Goal: Task Accomplishment & Management: Manage account settings

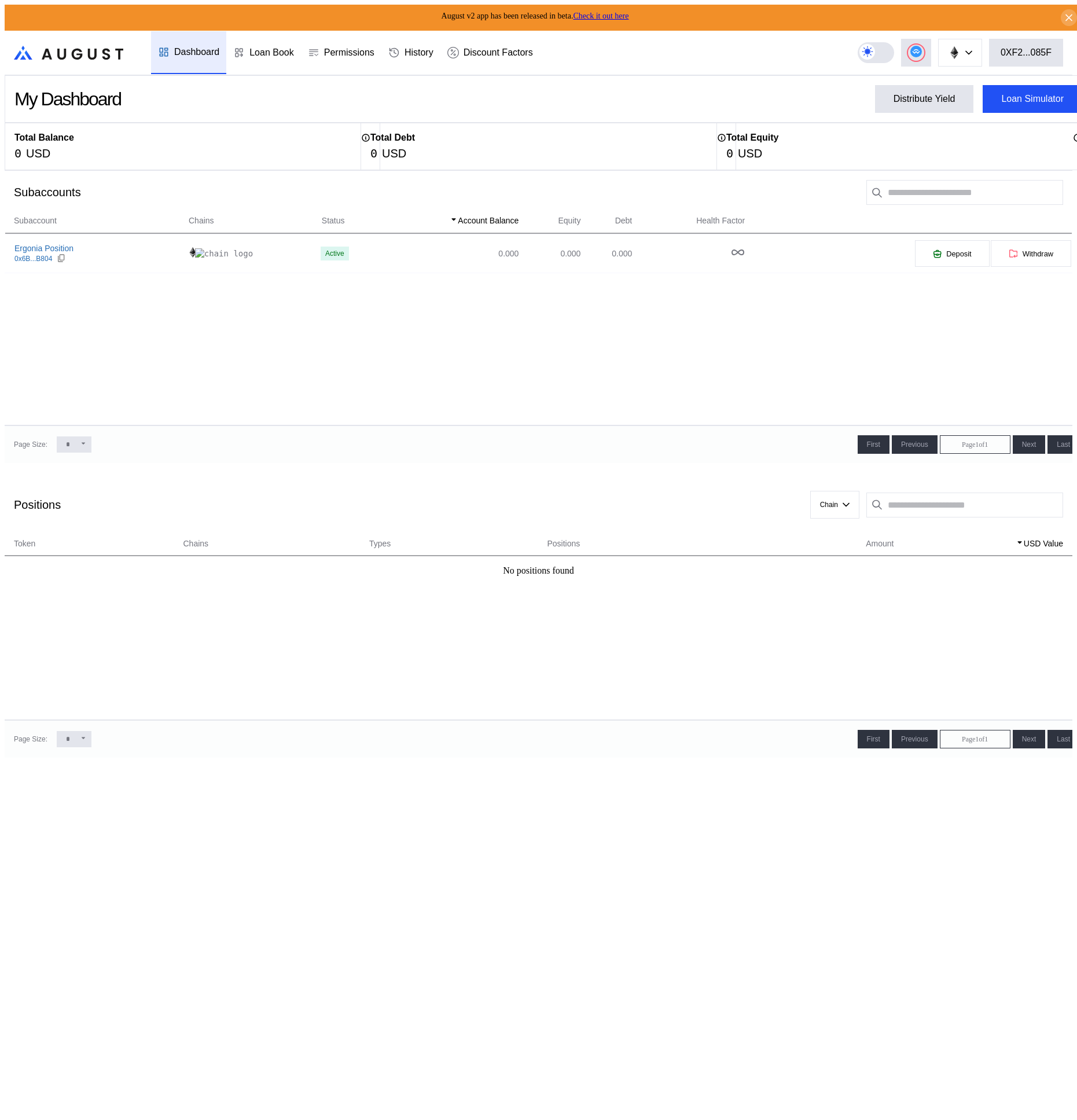
click at [552, 359] on div "Subaccount Chains Status Account Balance Equity Debt Health Factor Ergonia Posi…" at bounding box center [538, 320] width 1068 height 211
click at [921, 53] on icon at bounding box center [916, 51] width 11 height 11
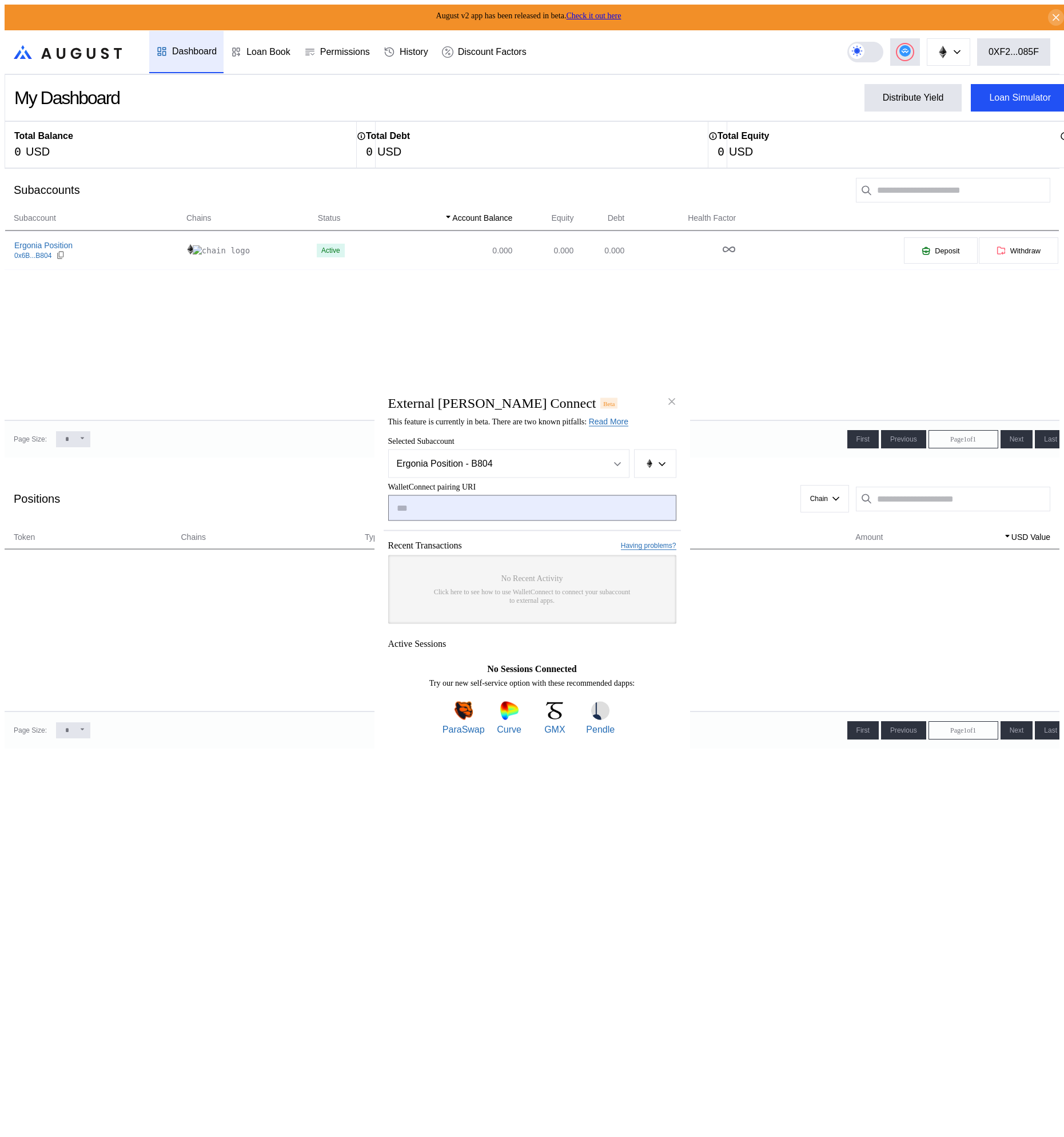
click at [477, 509] on input "modal" at bounding box center [532, 508] width 288 height 25
click at [516, 517] on input "modal" at bounding box center [532, 508] width 288 height 25
paste input "**********"
type input "**********"
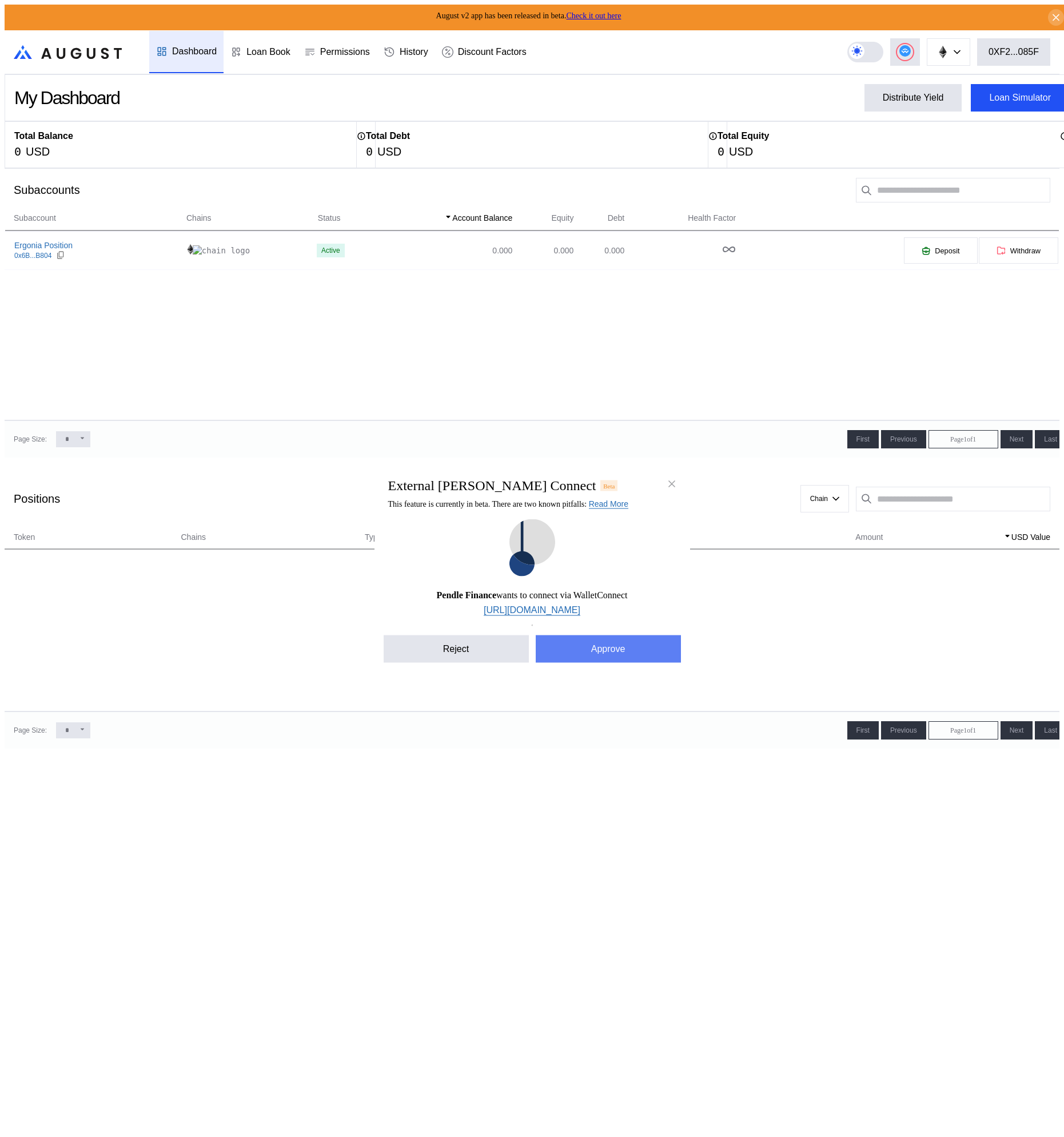
click at [609, 653] on button "Approve" at bounding box center [609, 649] width 145 height 28
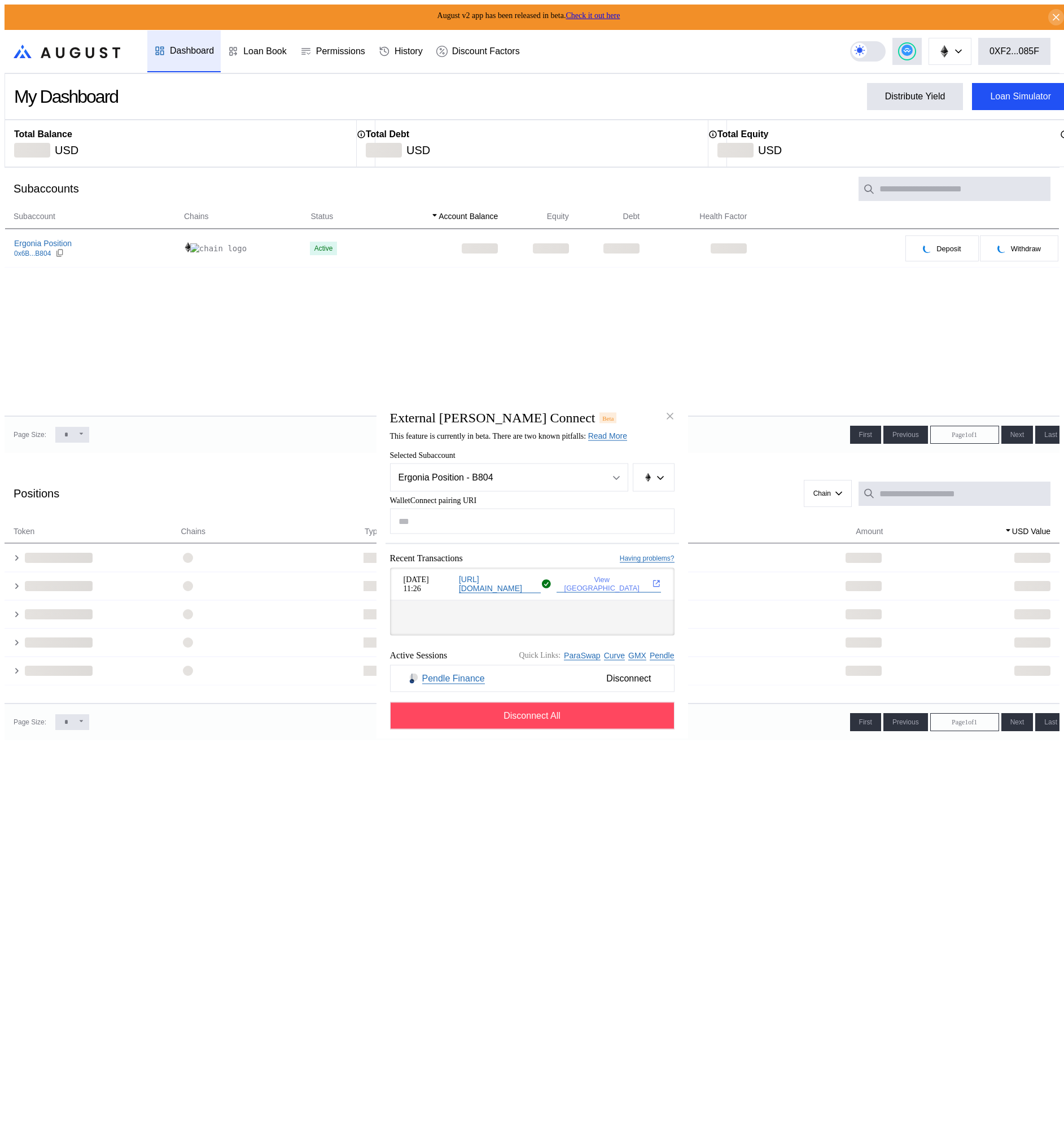
click at [623, 584] on button "View TX" at bounding box center [609, 584] width 104 height 17
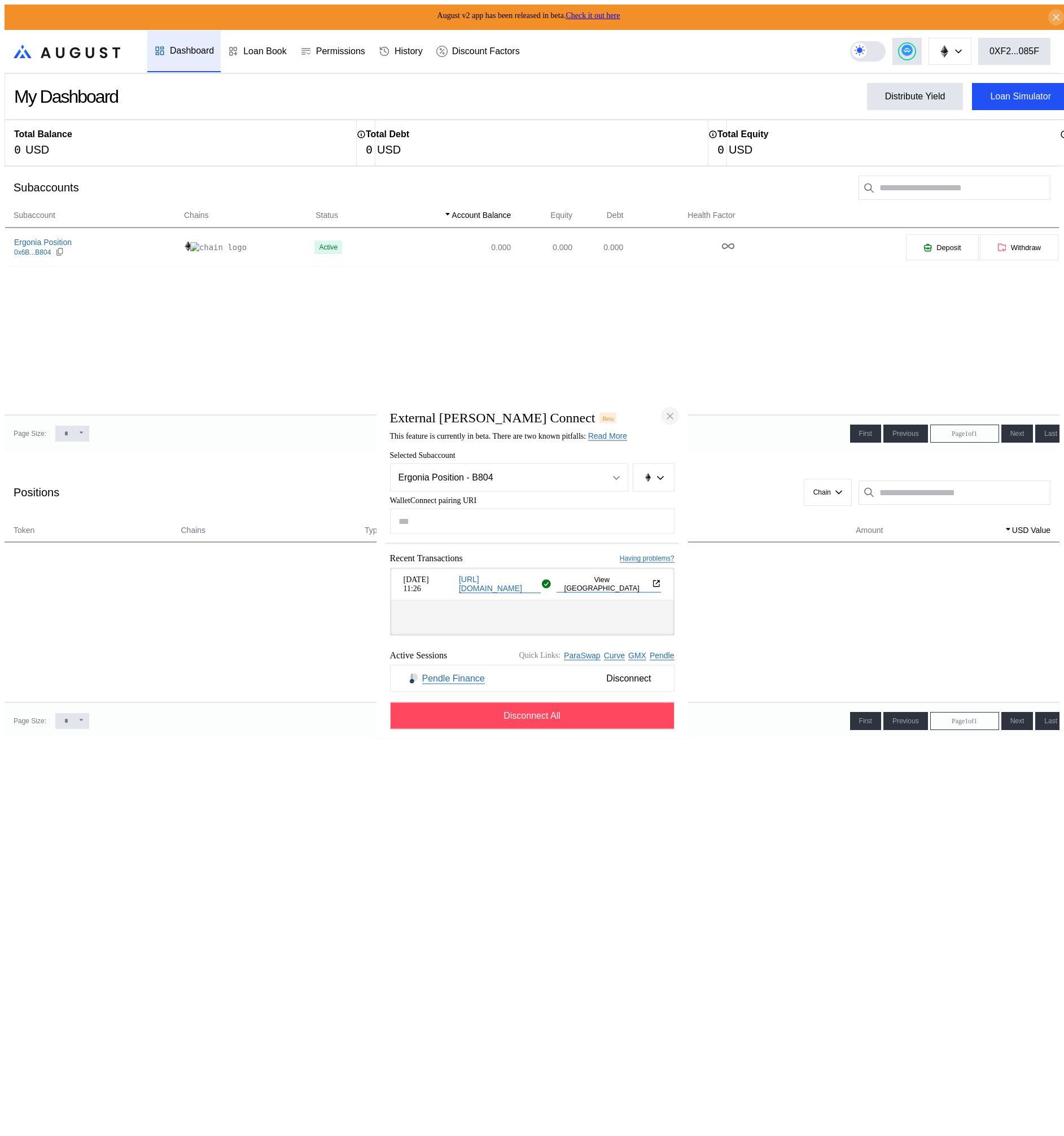
click at [675, 410] on icon "close modal" at bounding box center [670, 416] width 11 height 12
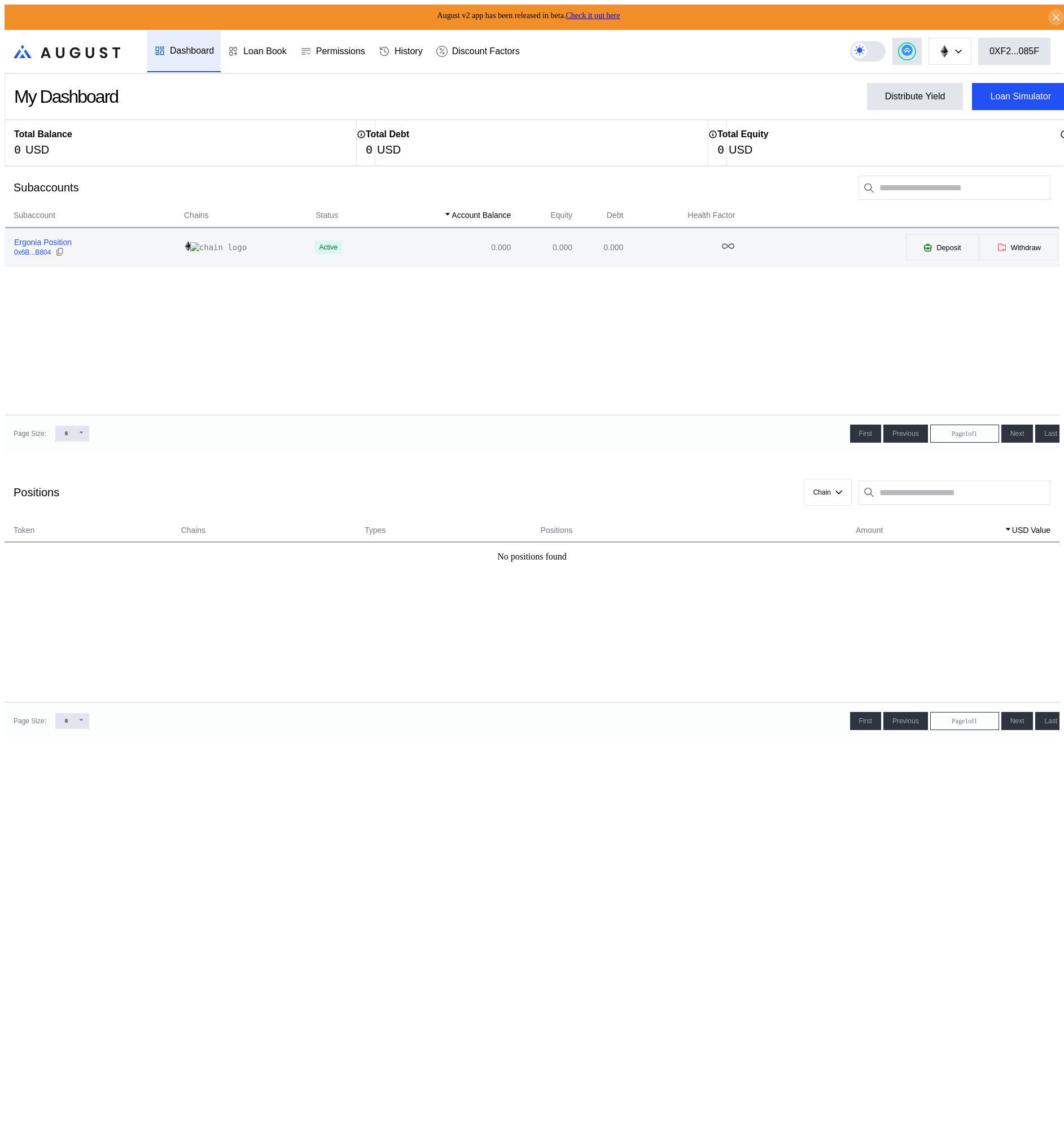
click at [59, 240] on div "Ergonia Position" at bounding box center [42, 242] width 58 height 10
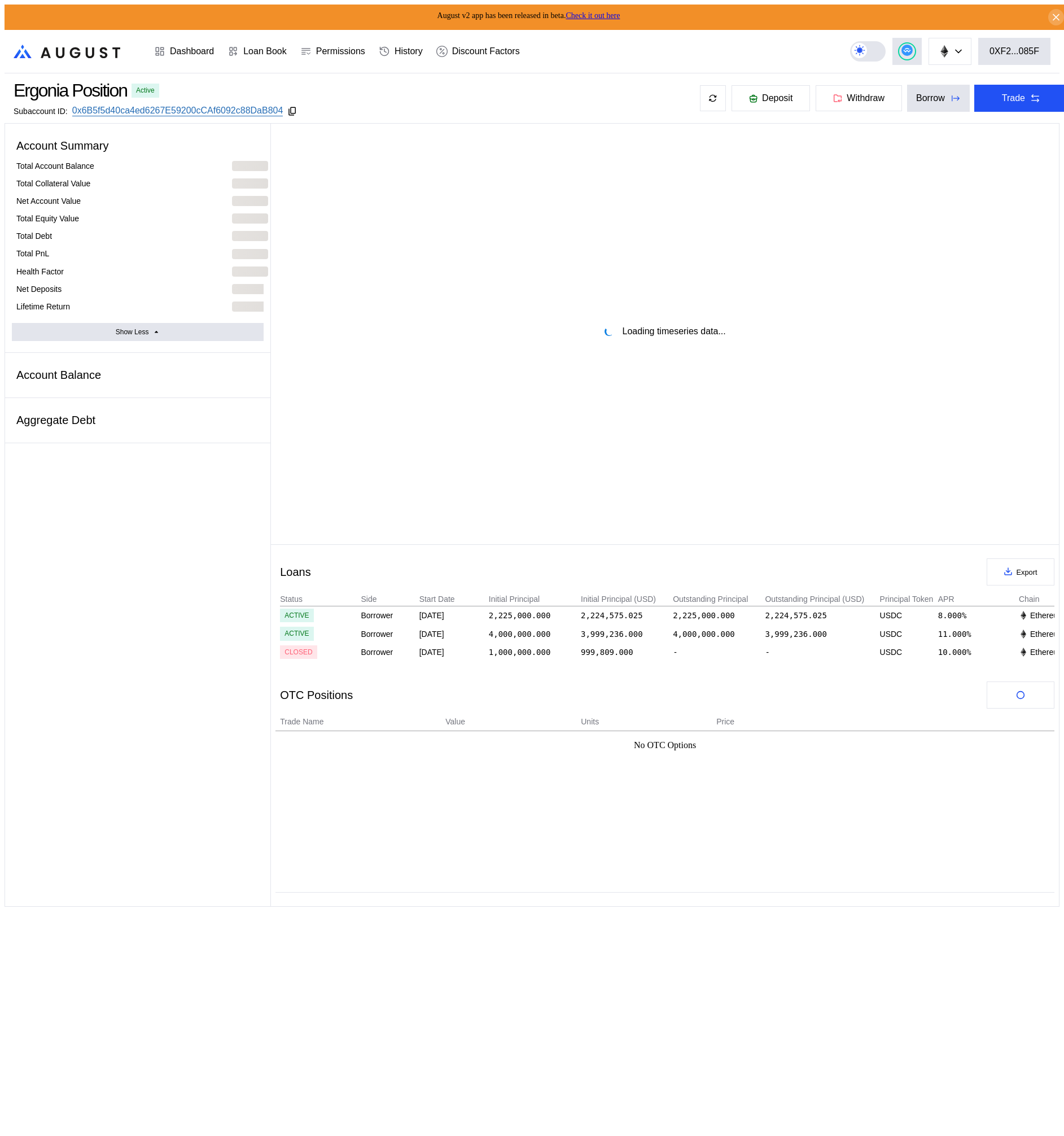
select select "*"
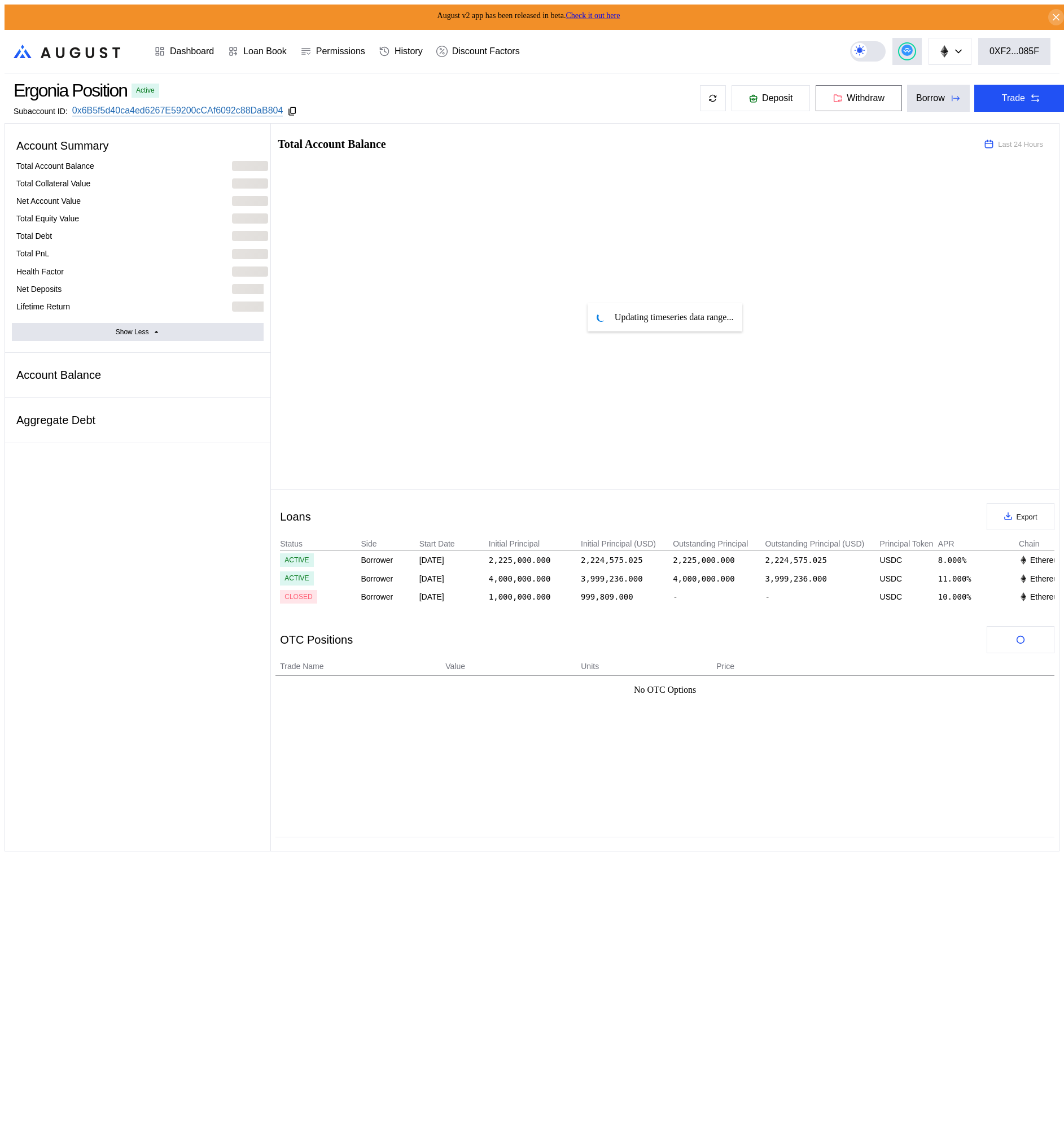
click at [829, 109] on button "Withdraw" at bounding box center [859, 98] width 88 height 27
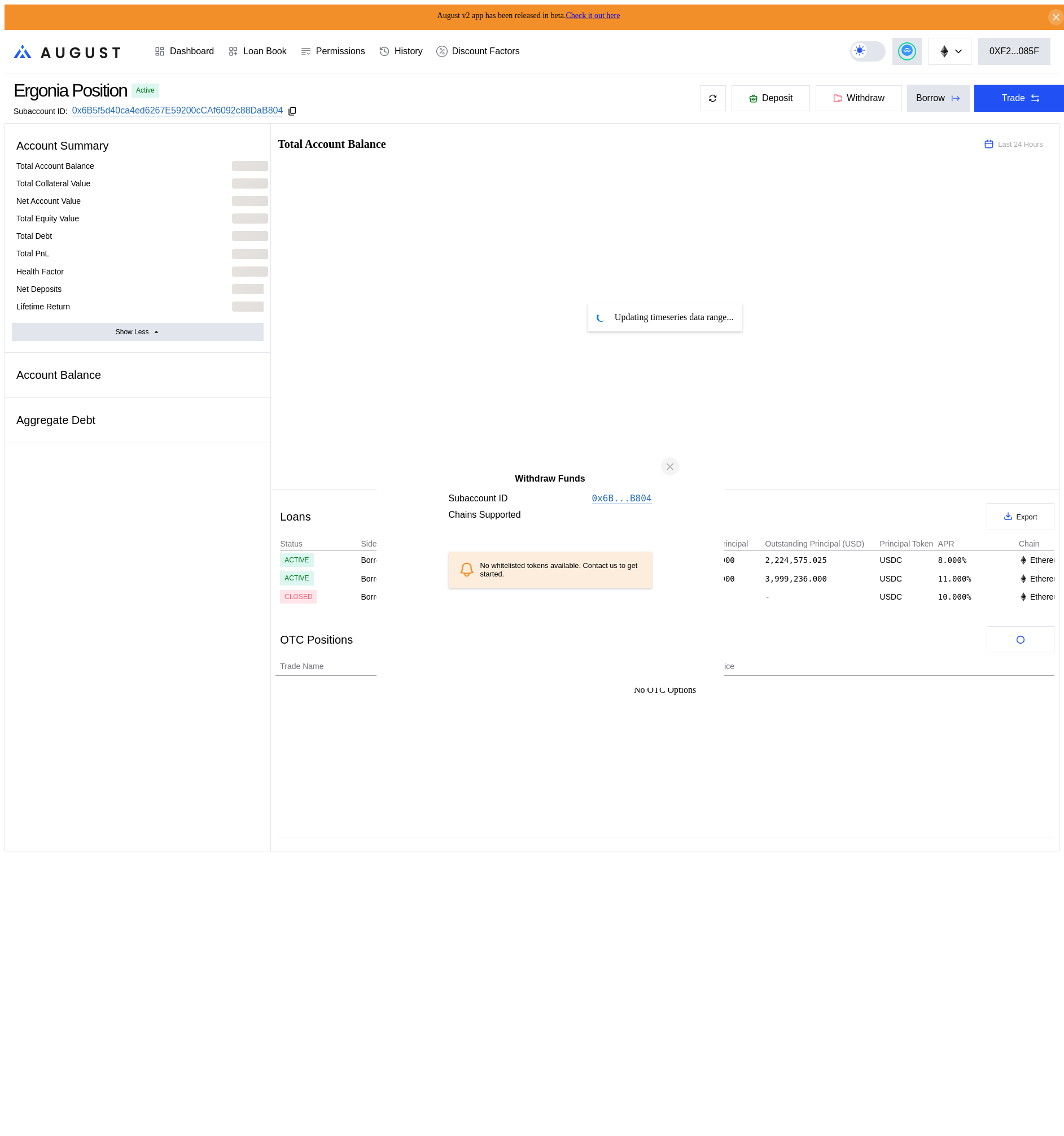
click at [672, 473] on icon "close modal" at bounding box center [670, 467] width 11 height 12
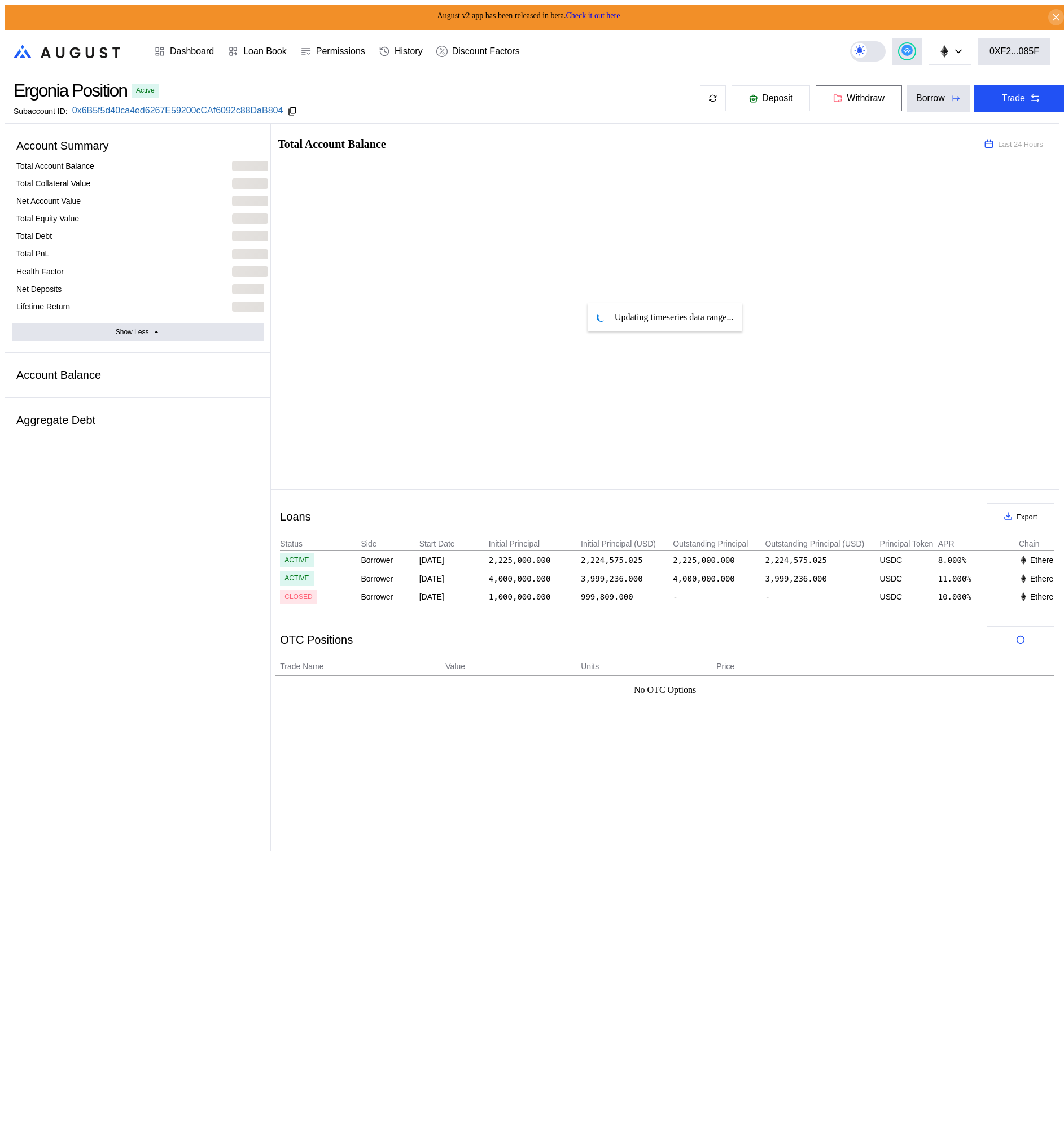
click at [859, 105] on button "Withdraw" at bounding box center [859, 98] width 88 height 27
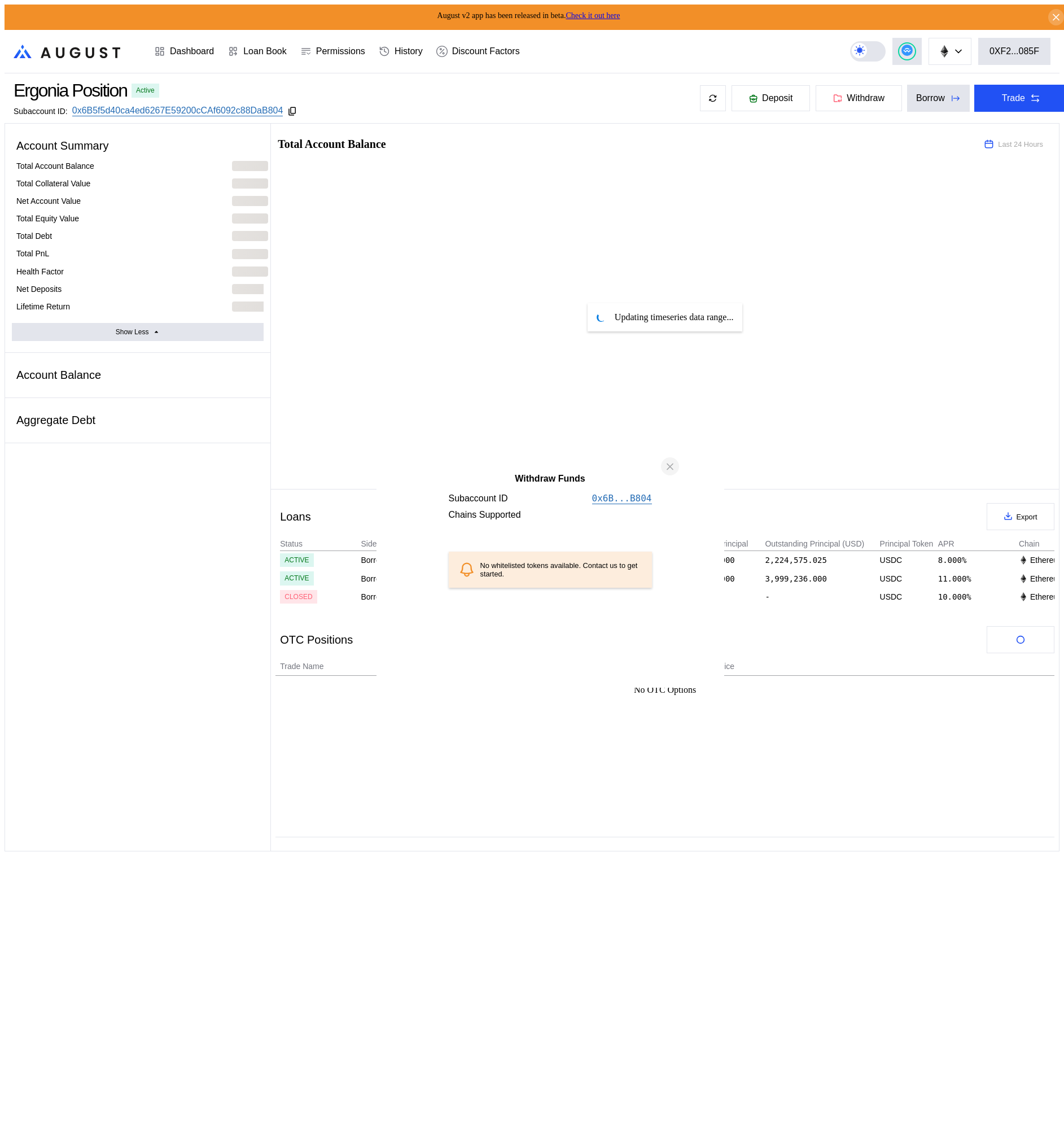
click at [671, 473] on icon "close modal" at bounding box center [670, 467] width 11 height 12
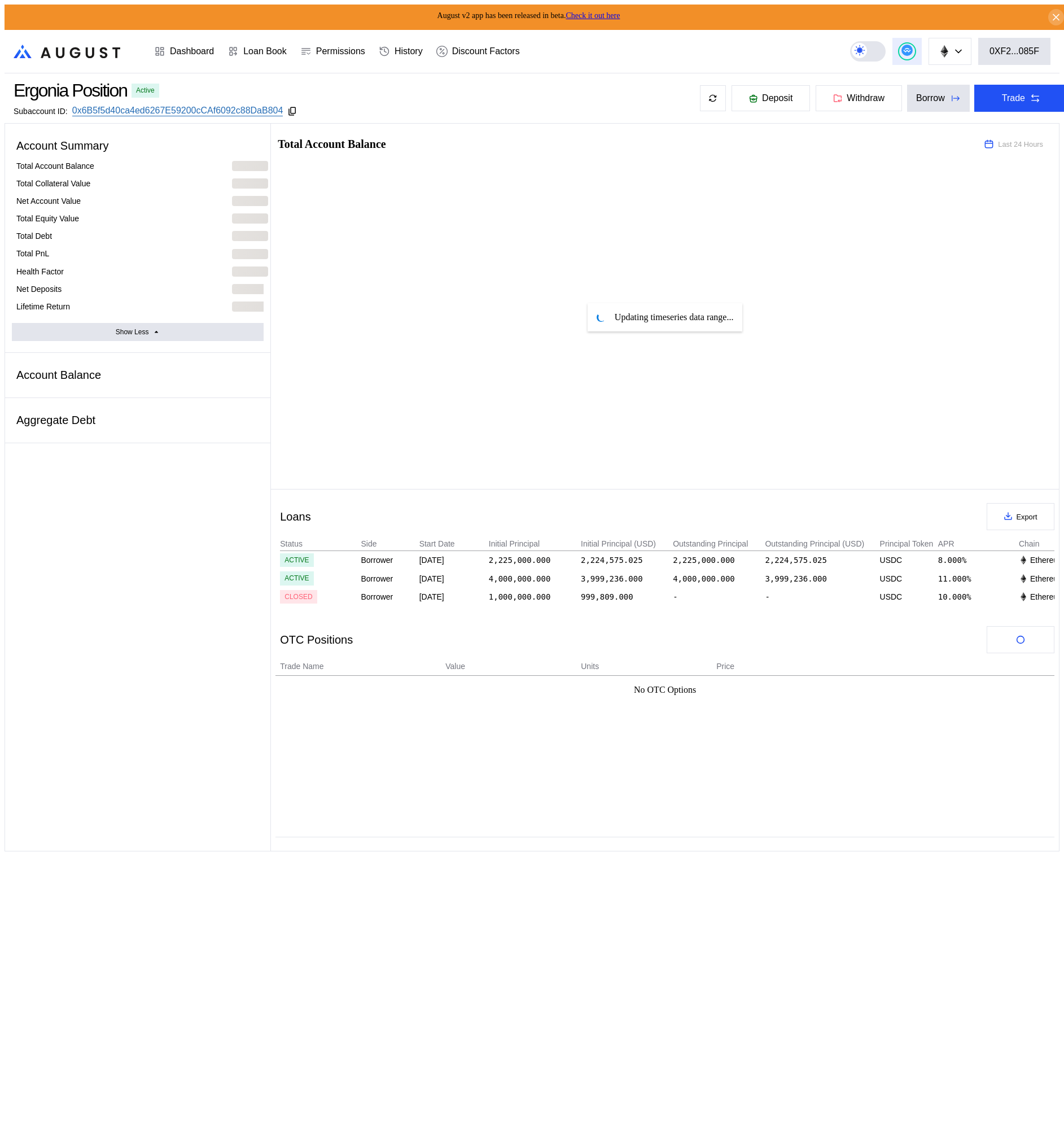
click at [915, 53] on div at bounding box center [907, 51] width 16 height 16
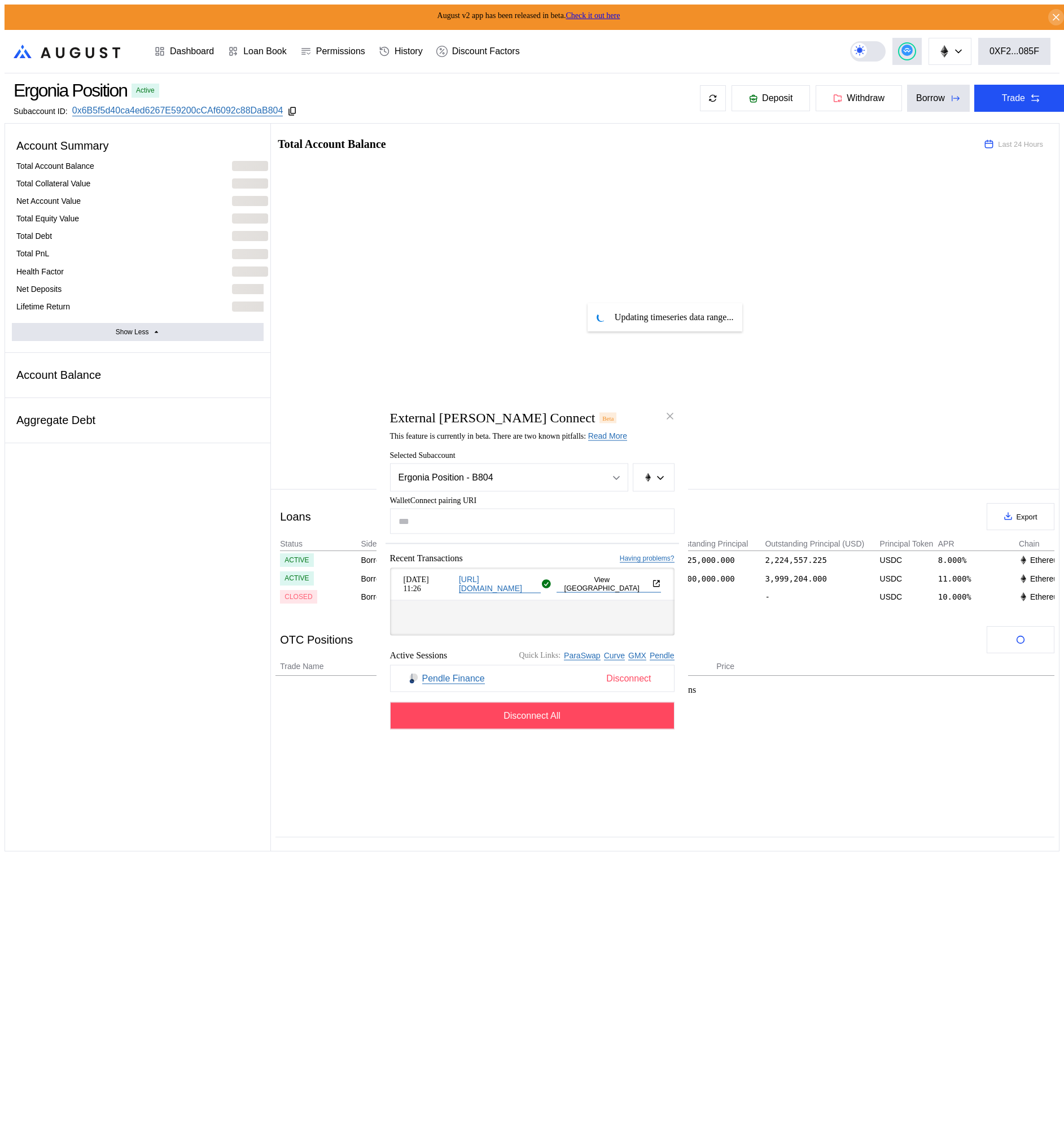
click at [623, 687] on span "Disconnect" at bounding box center [628, 679] width 54 height 20
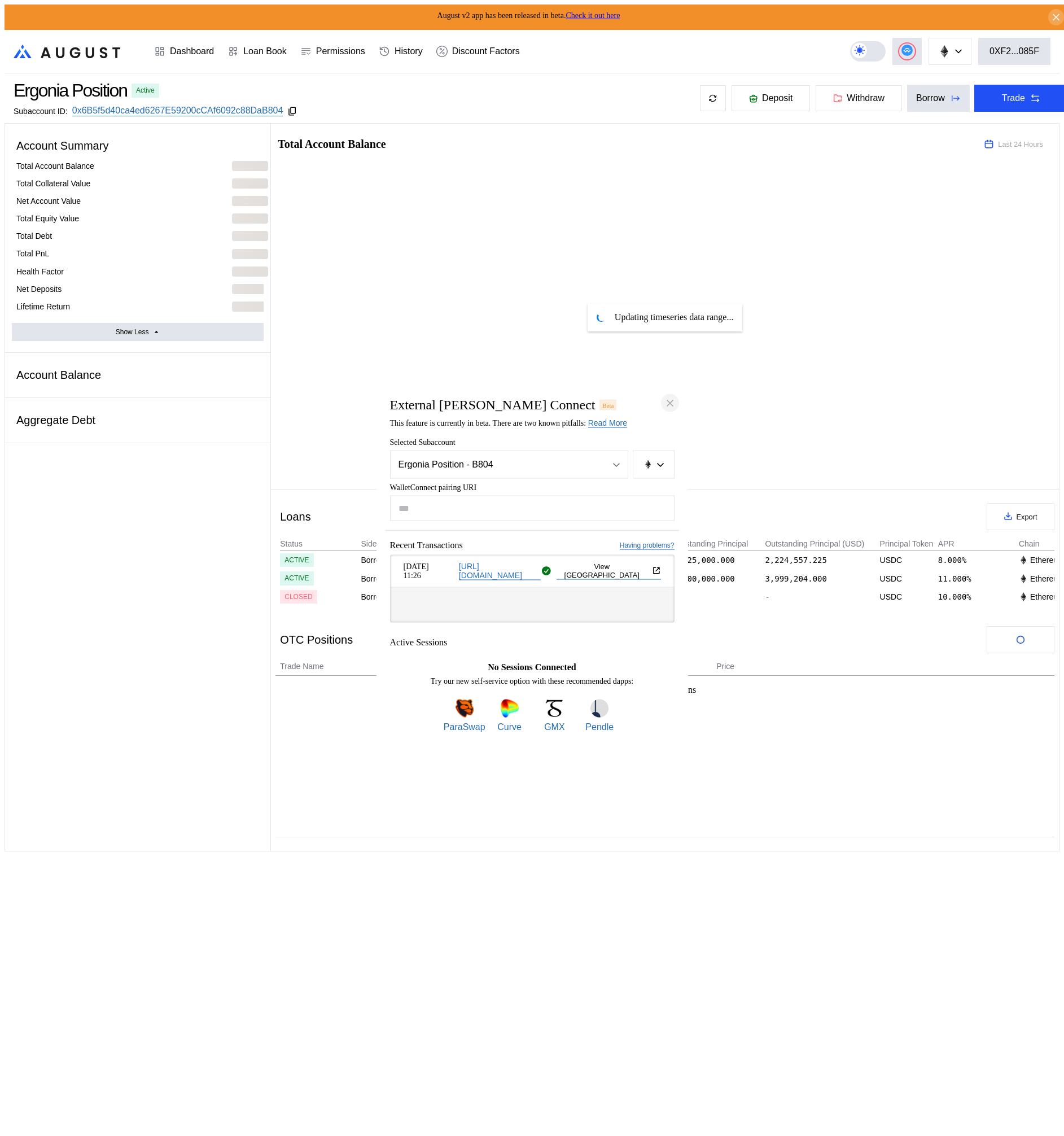
click at [671, 400] on icon "close modal" at bounding box center [670, 403] width 6 height 6
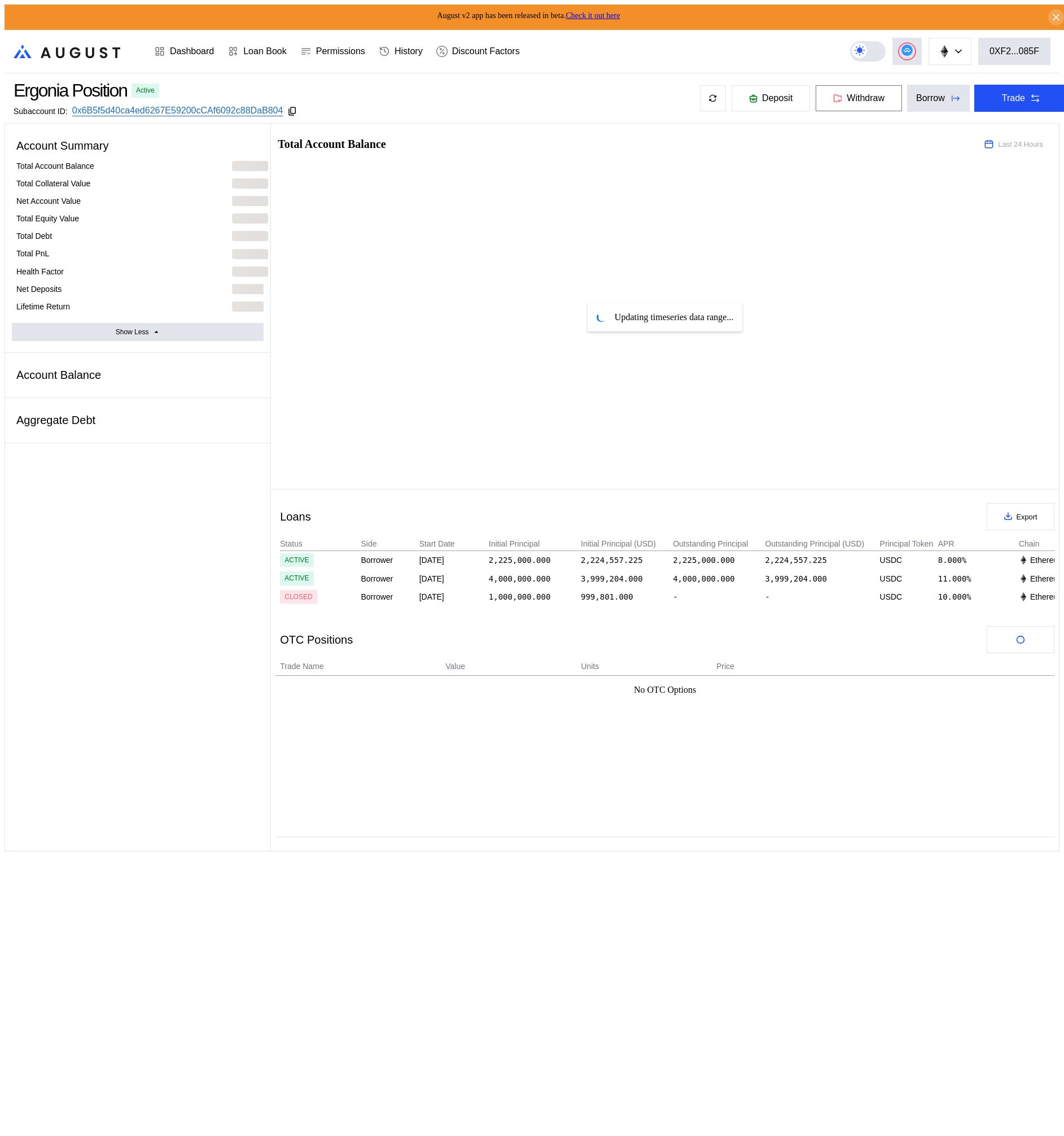
click at [856, 100] on button "Withdraw" at bounding box center [859, 98] width 88 height 27
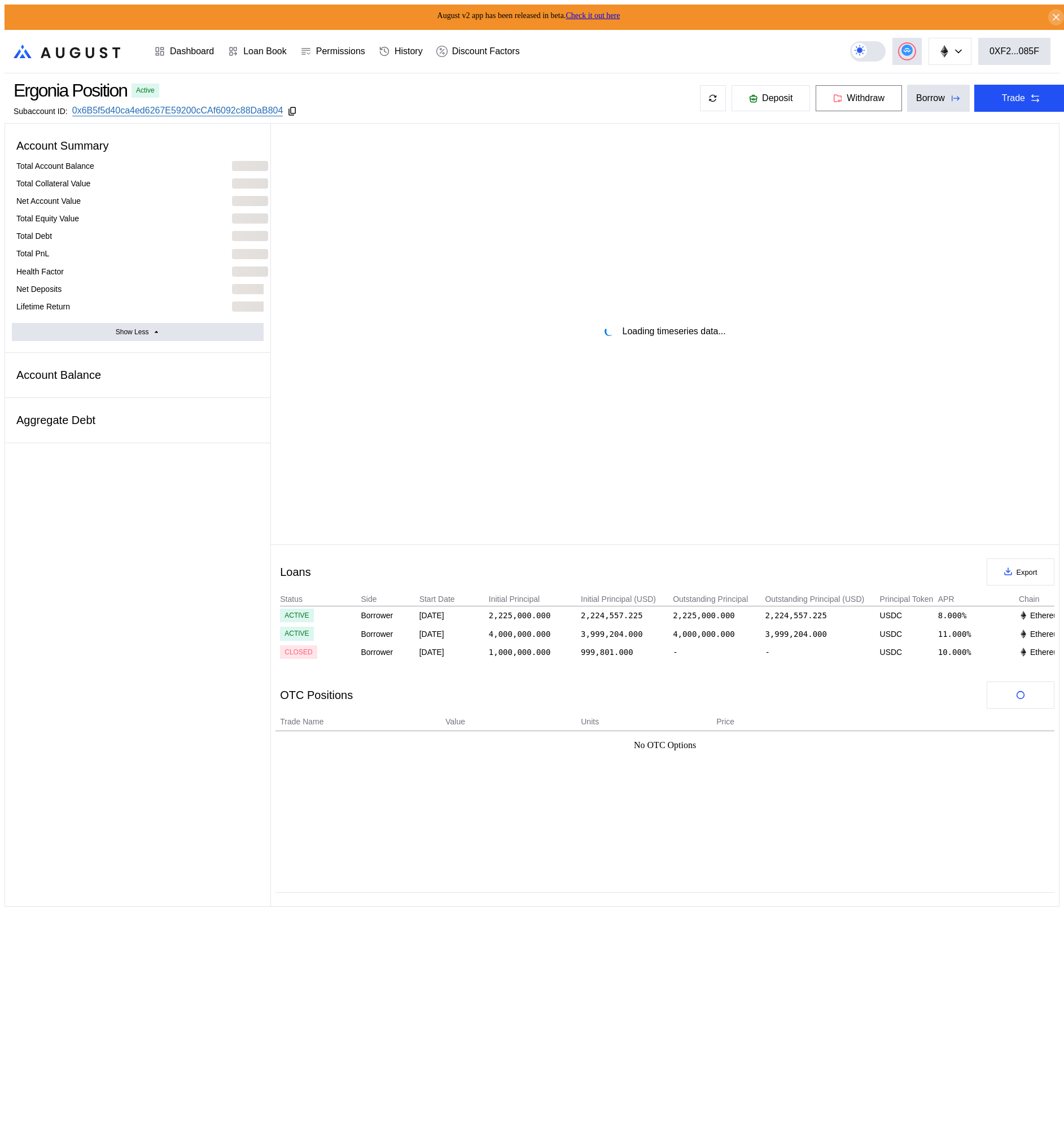
select select "*"
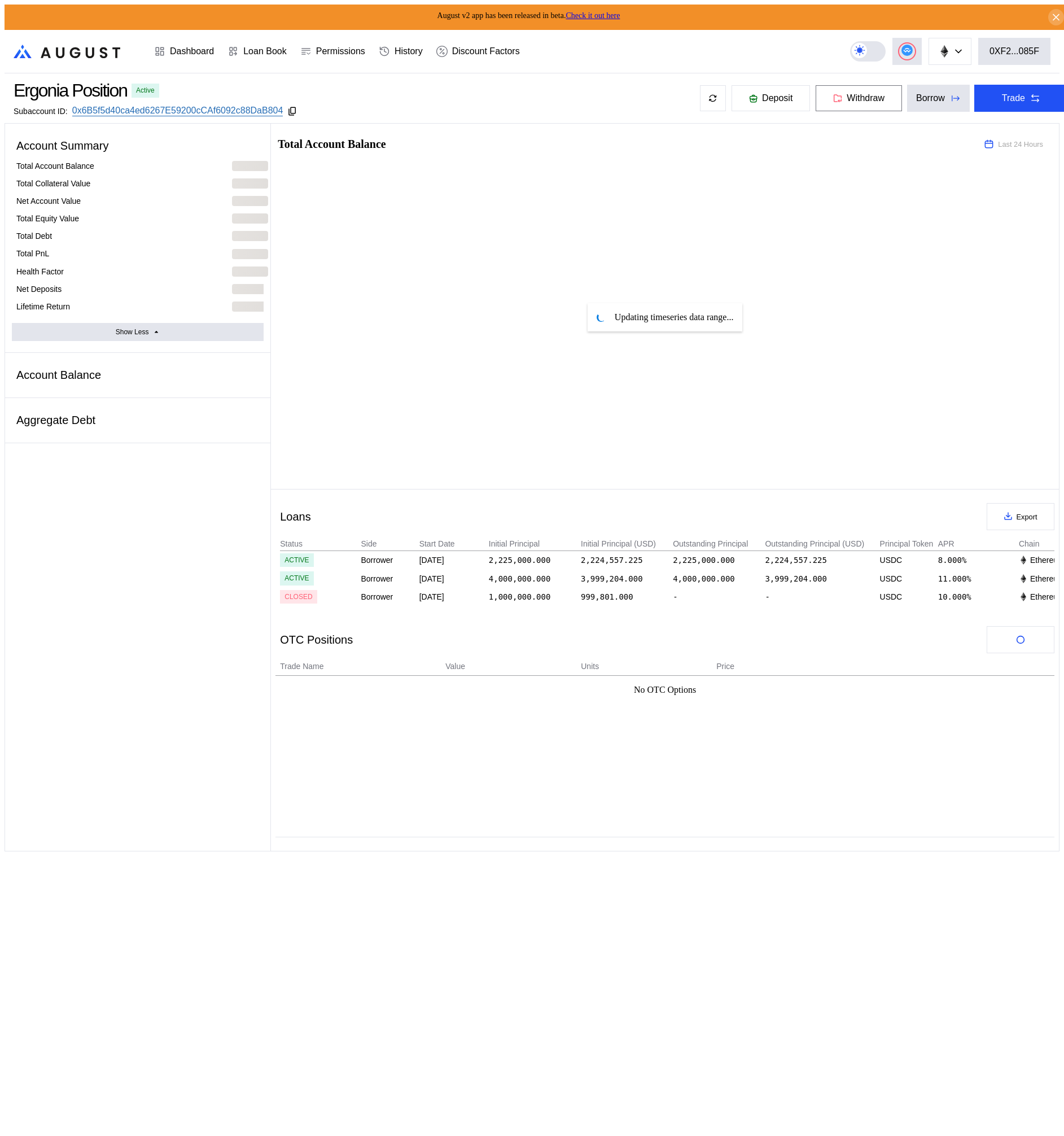
click at [860, 100] on span "Withdraw" at bounding box center [866, 98] width 38 height 10
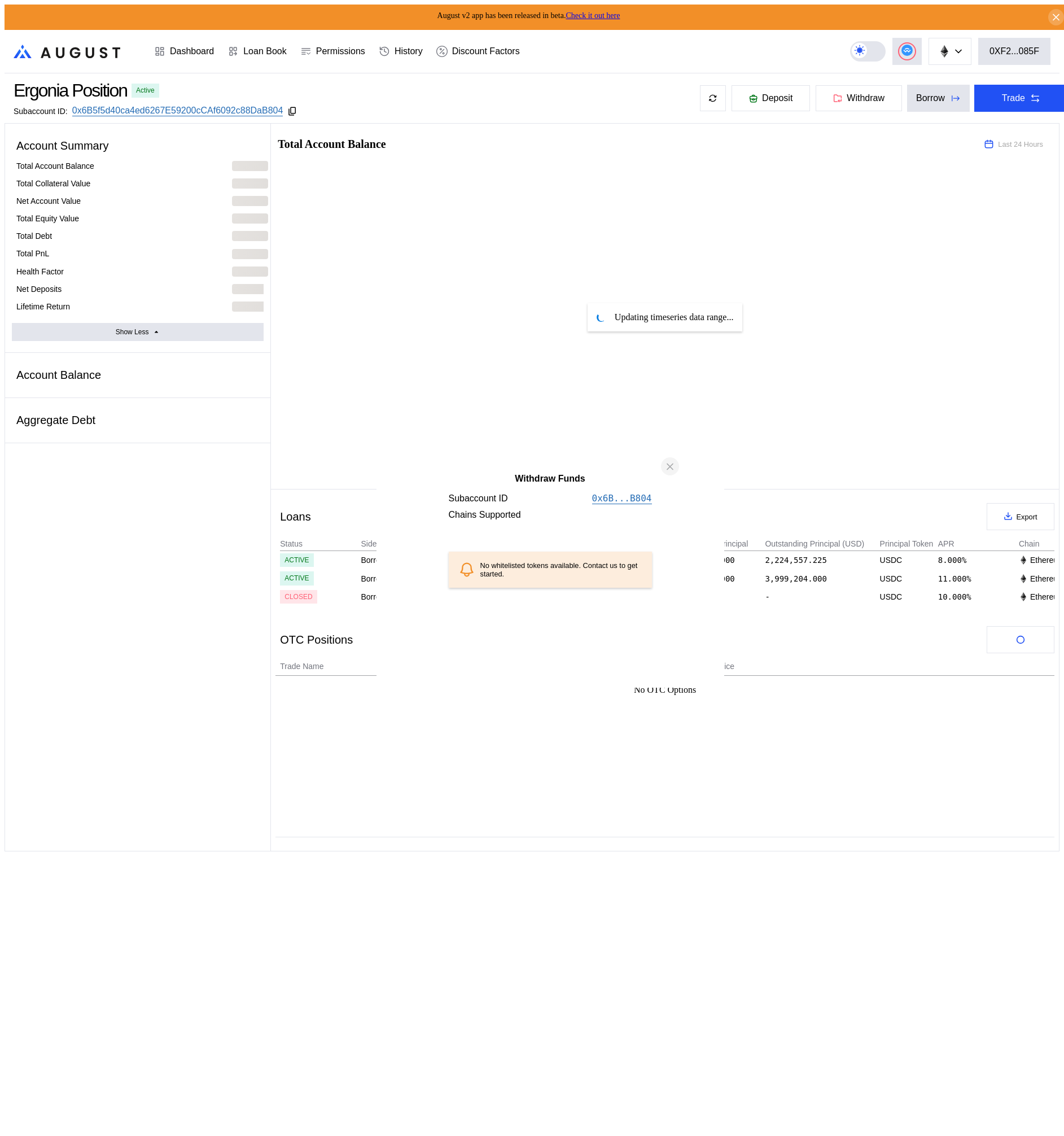
click at [671, 473] on icon "close modal" at bounding box center [670, 467] width 11 height 12
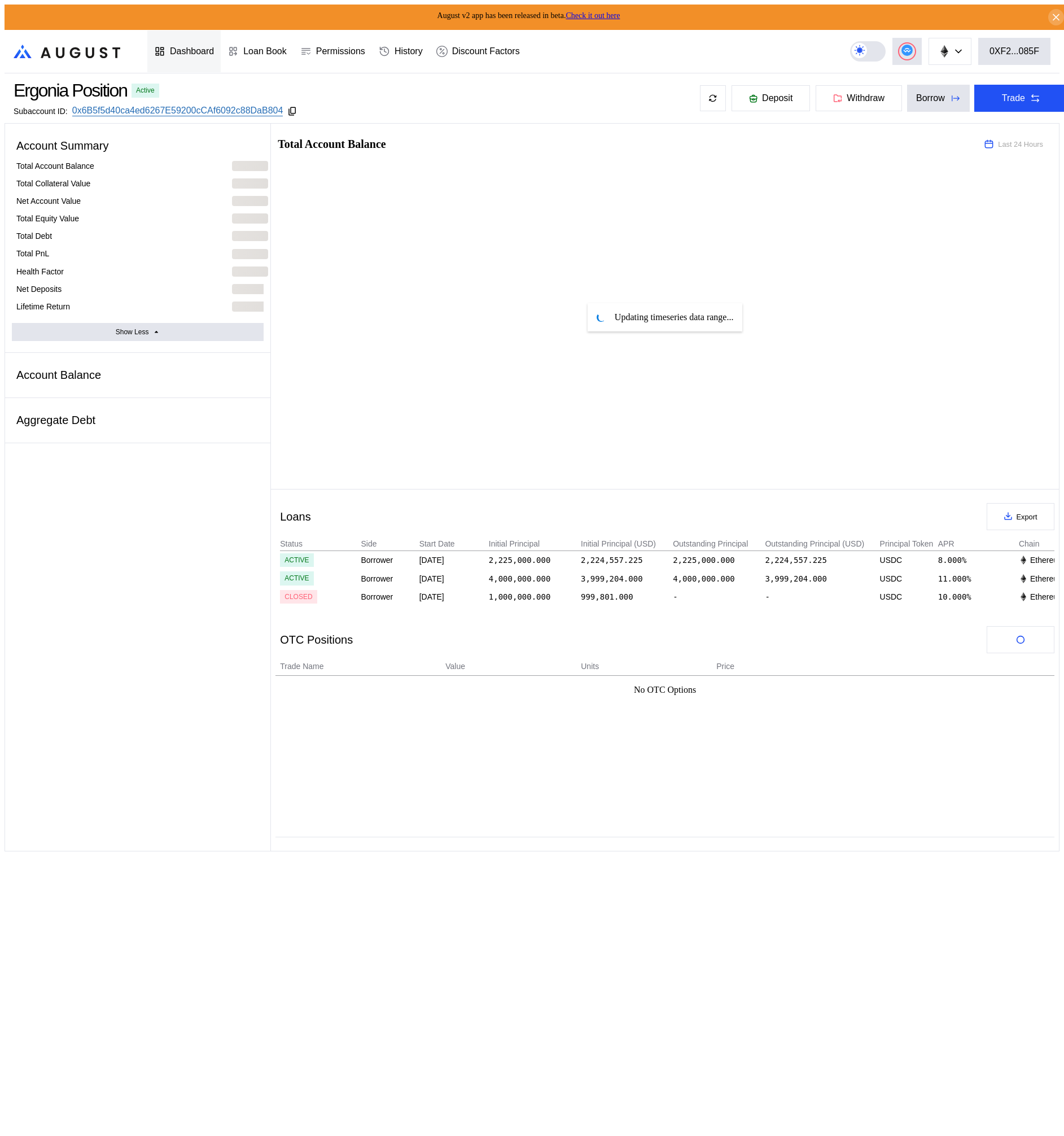
click at [198, 47] on div "Dashboard" at bounding box center [191, 51] width 44 height 10
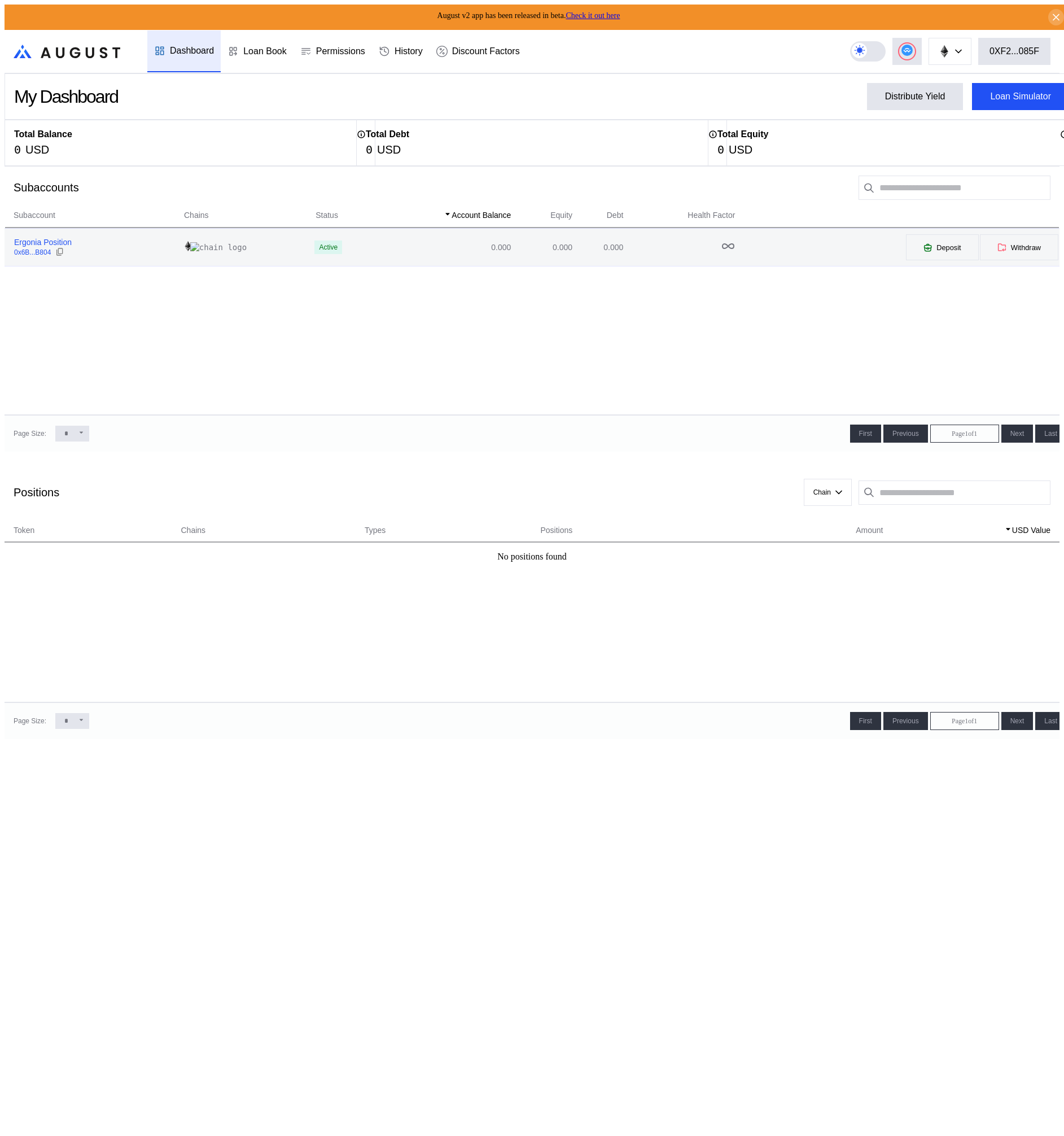
click at [65, 248] on div "0x6B...B804" at bounding box center [42, 252] width 58 height 10
select select "*"
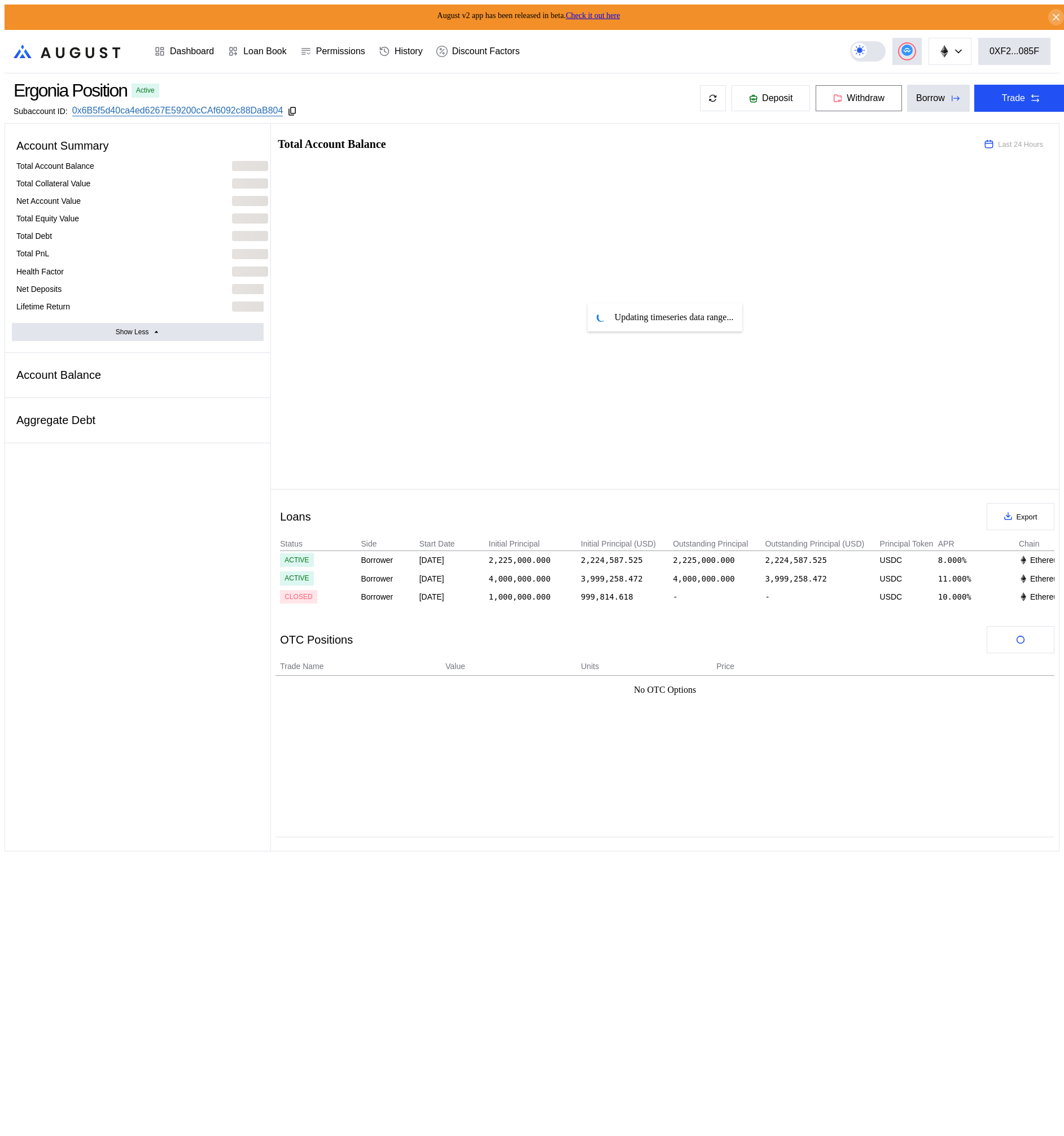
click at [847, 93] on span "Withdraw" at bounding box center [866, 98] width 38 height 10
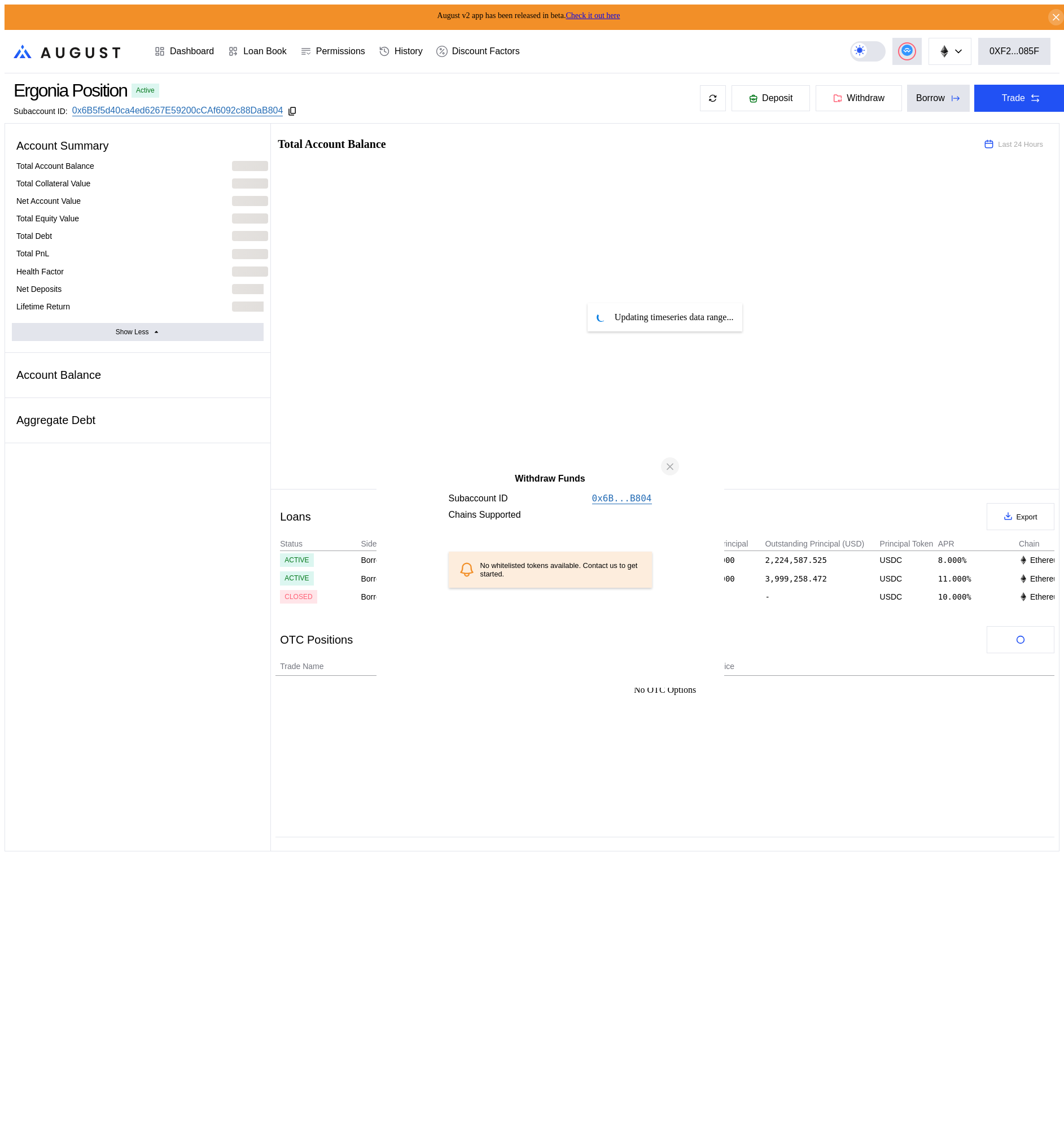
click at [664, 473] on icon "close modal" at bounding box center [670, 467] width 11 height 12
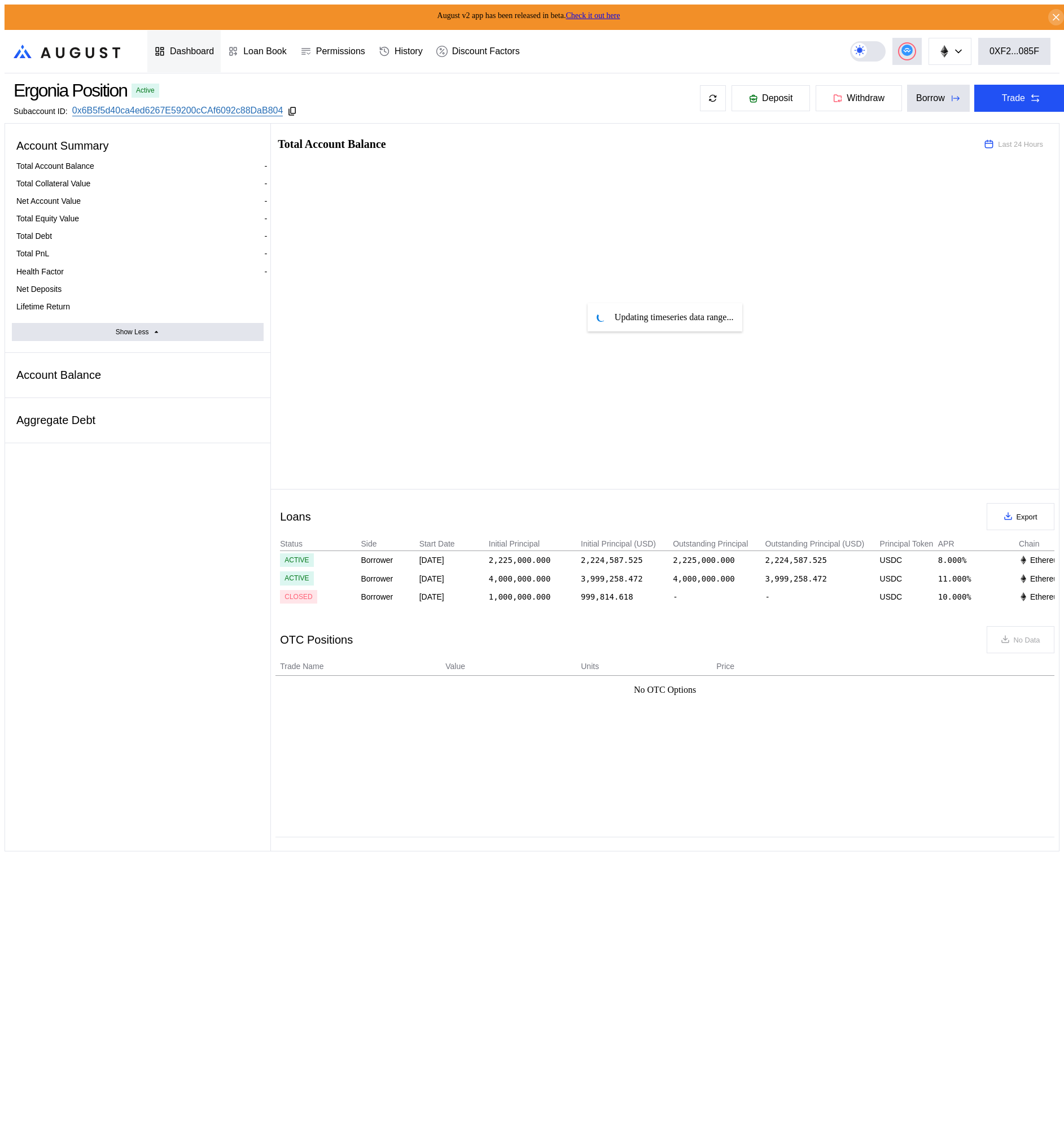
click at [190, 54] on div "Dashboard" at bounding box center [184, 52] width 73 height 42
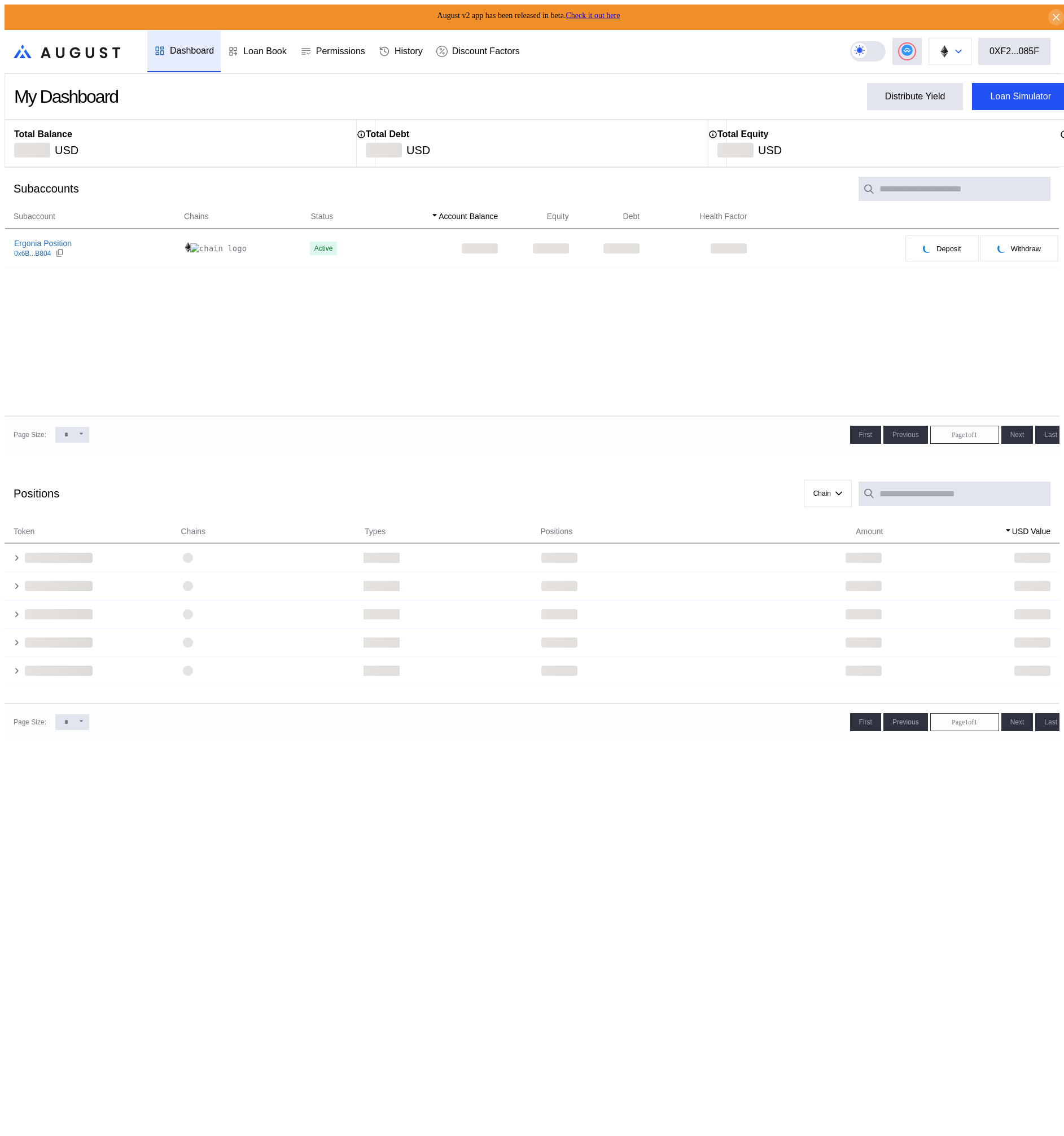
click at [945, 49] on img at bounding box center [944, 52] width 13 height 13
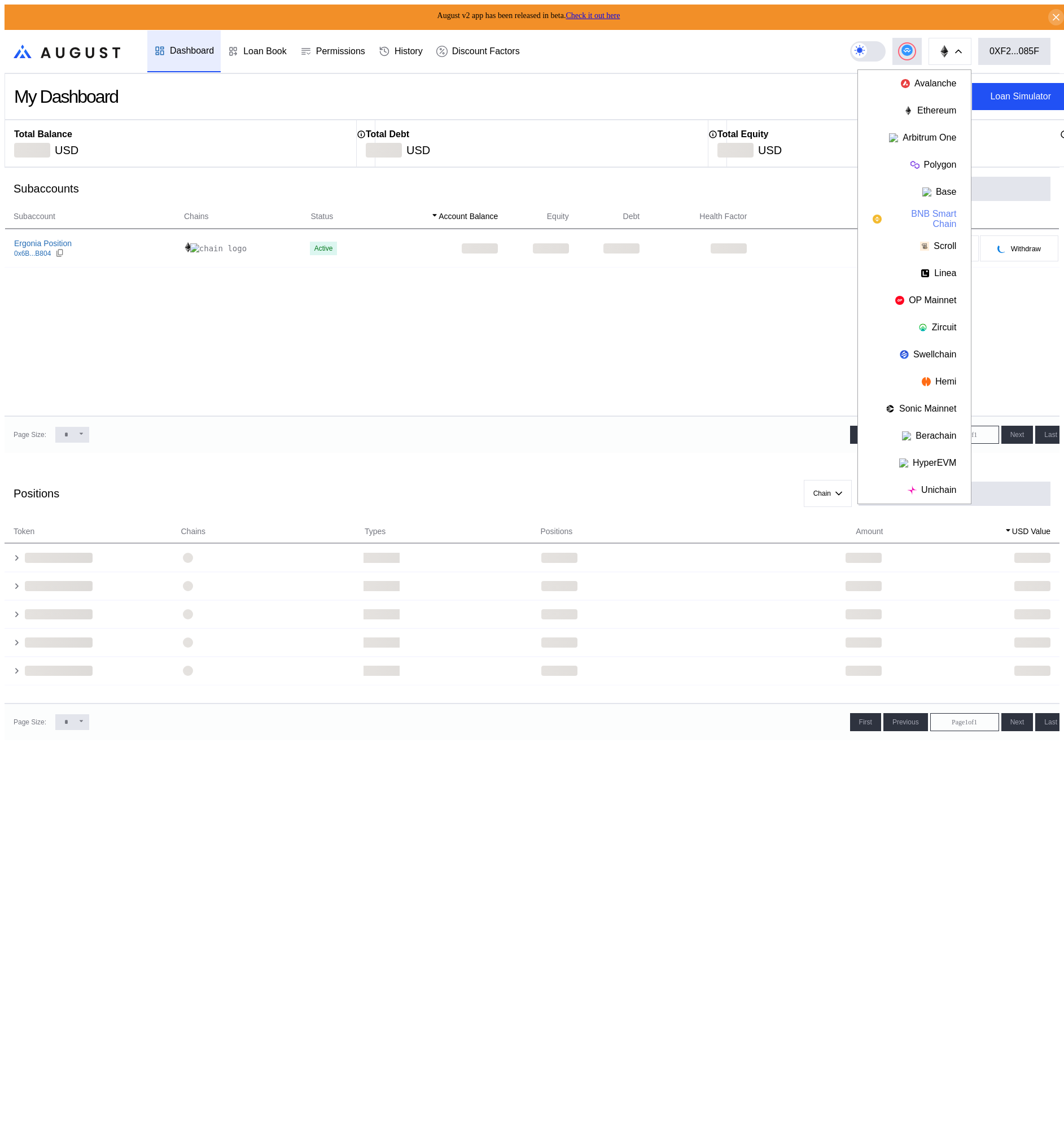
click at [931, 208] on button "BNB Smart Chain" at bounding box center [914, 219] width 113 height 27
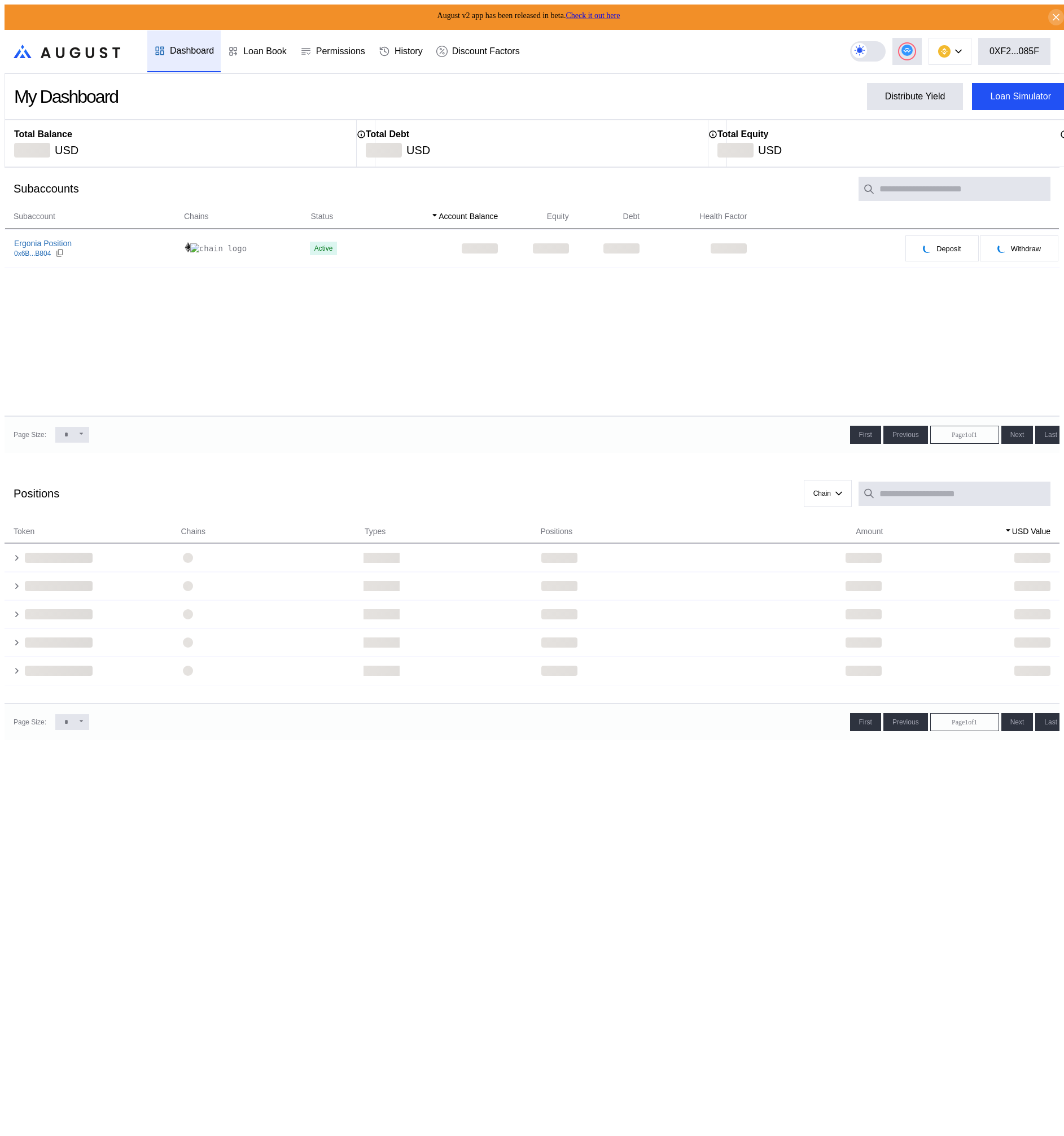
click at [669, 182] on div "Subaccounts Show Closed Accounts" at bounding box center [531, 189] width 1055 height 43
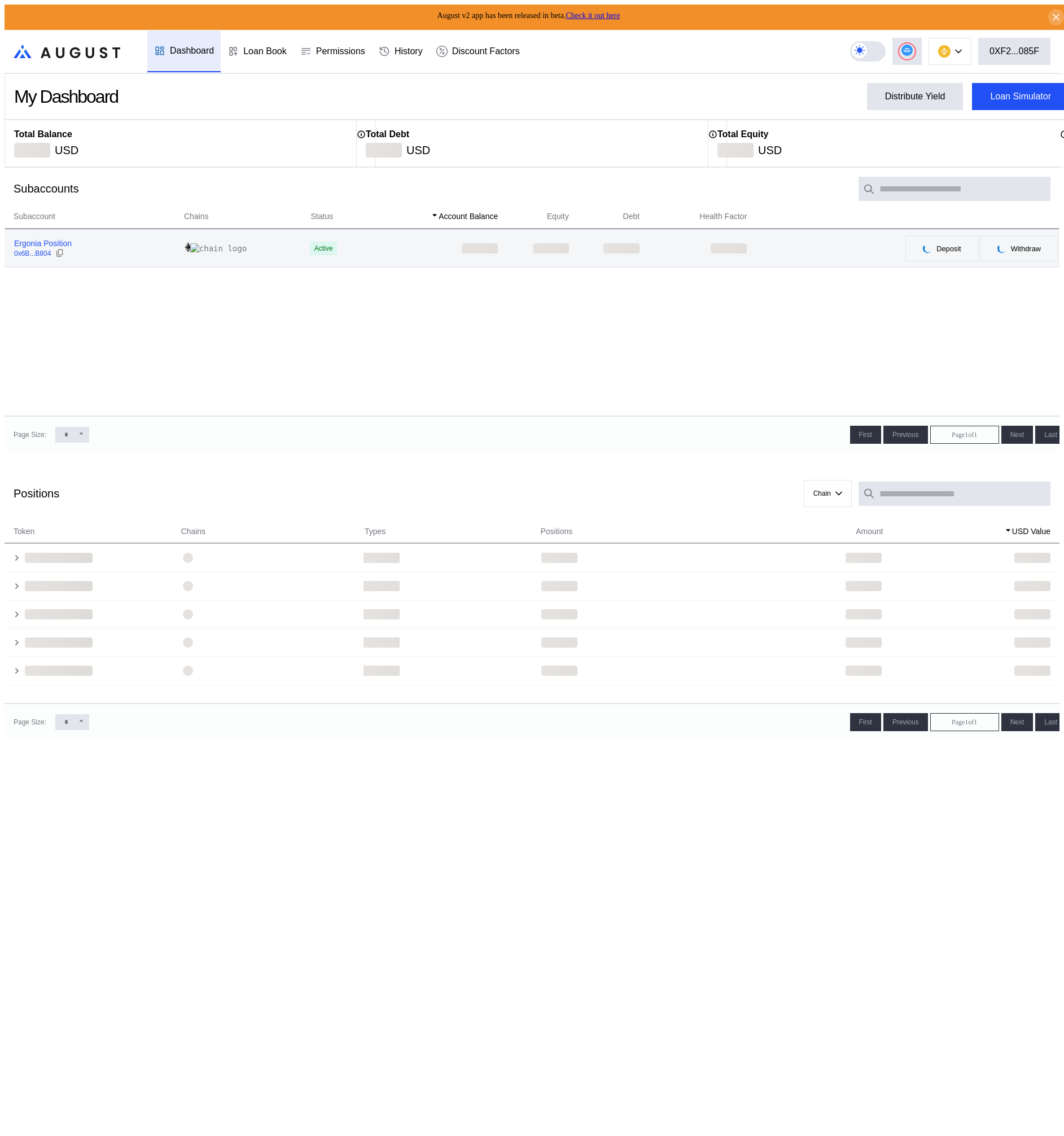
click at [28, 244] on div "Ergonia Position" at bounding box center [42, 243] width 58 height 10
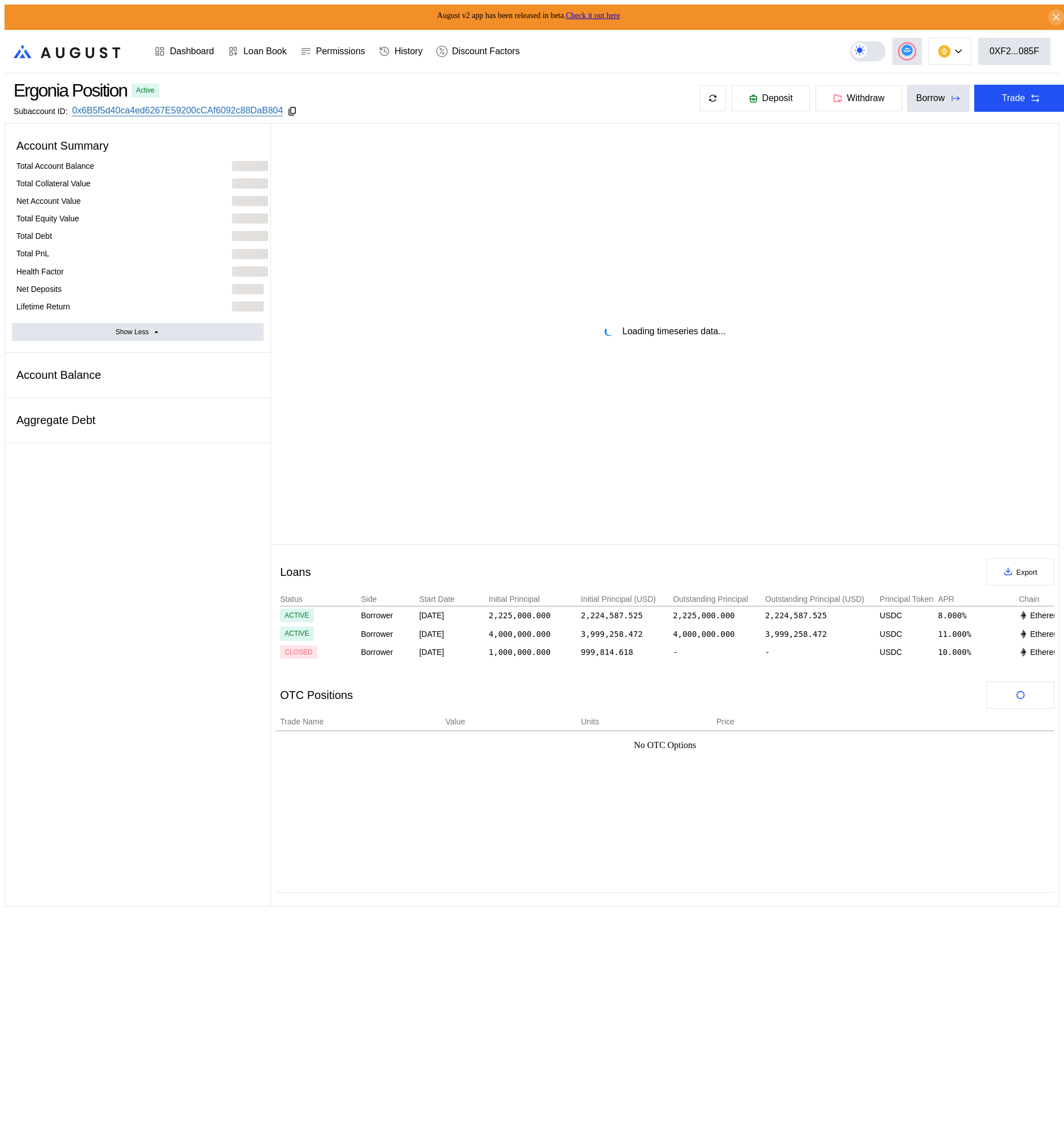
select select "*"
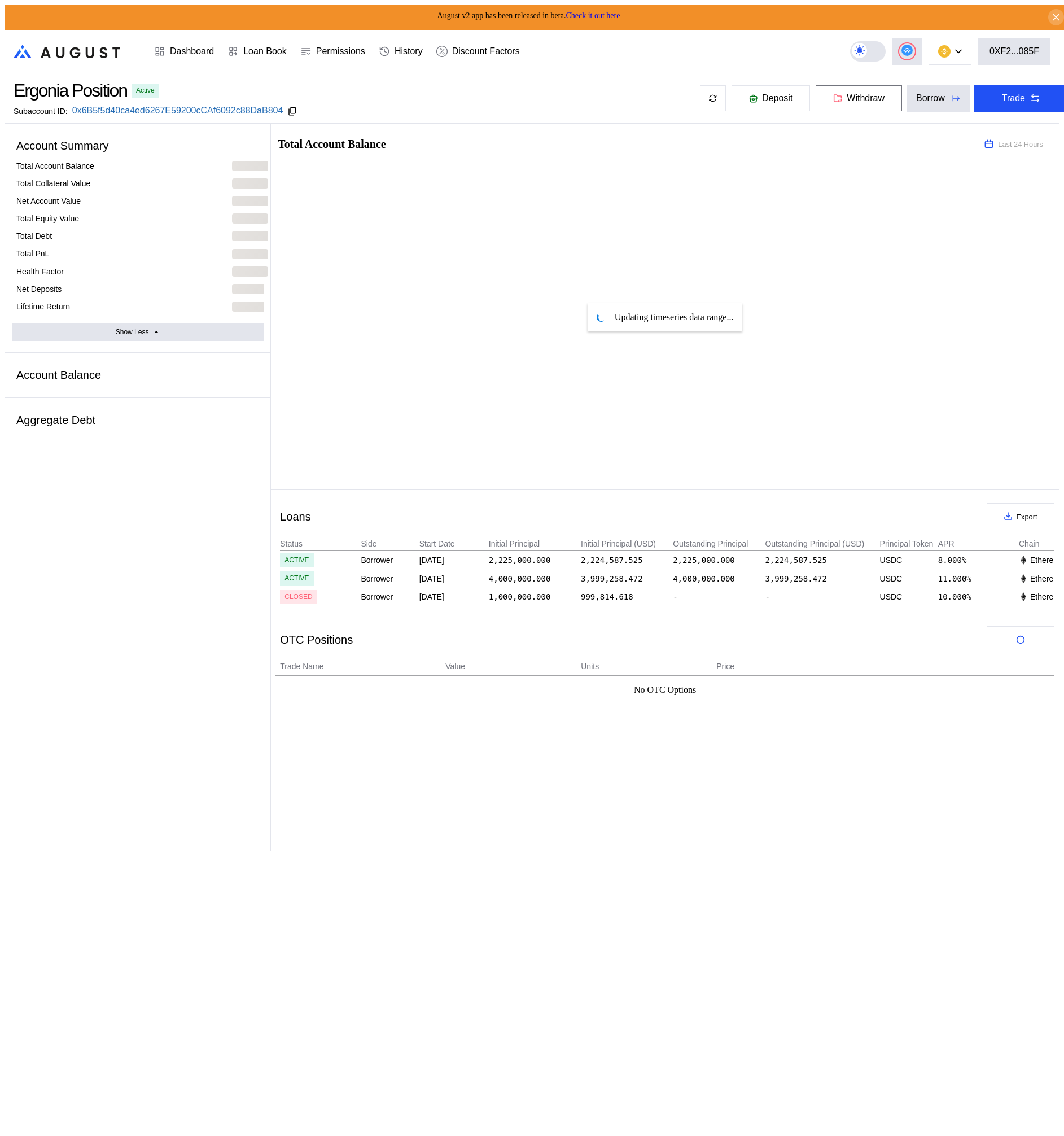
click at [847, 99] on span "Withdraw" at bounding box center [866, 98] width 38 height 10
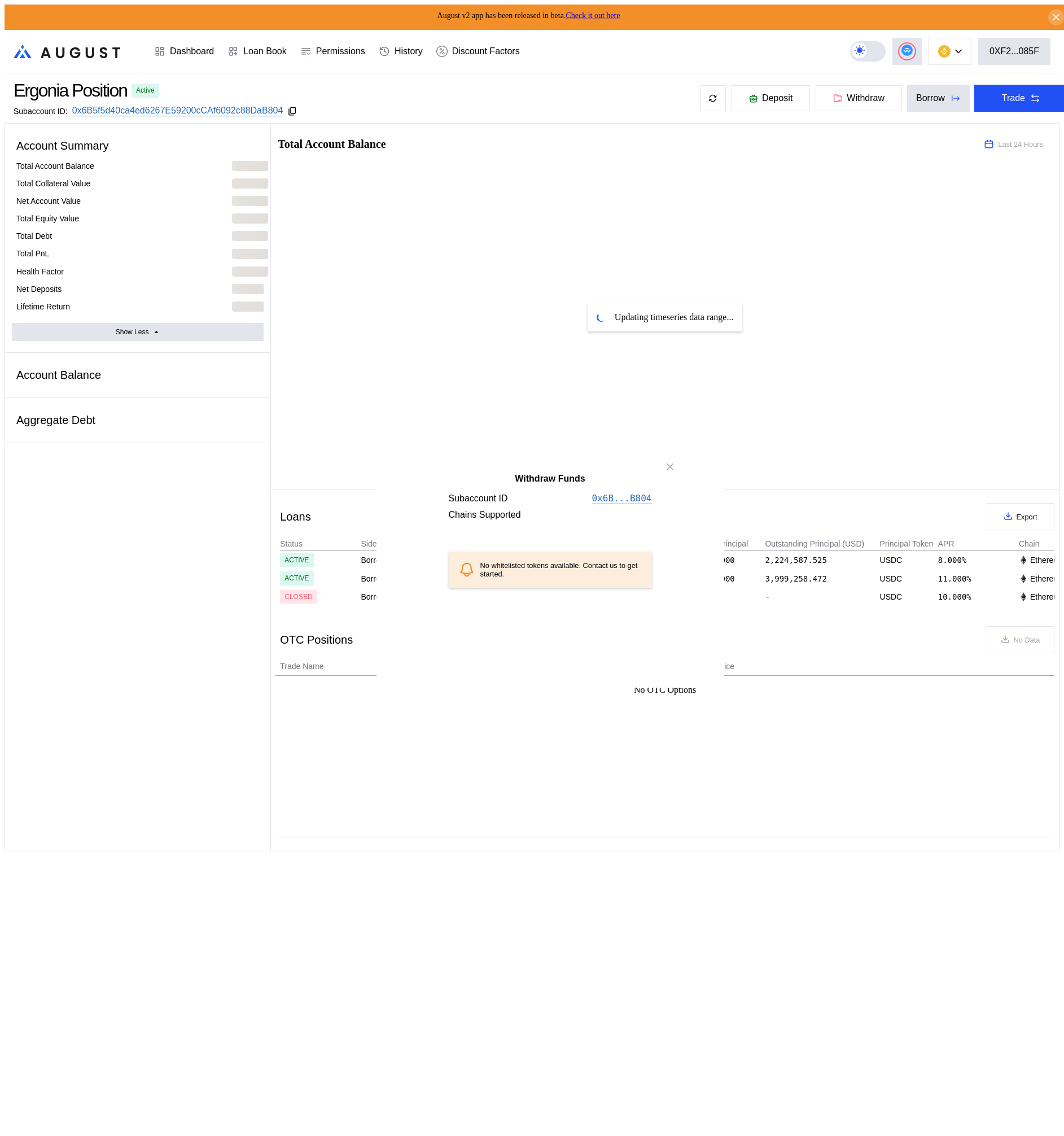
click at [532, 578] on div "No whitelisted tokens available. Contact us to get started." at bounding box center [561, 570] width 162 height 17
click at [672, 473] on icon "close modal" at bounding box center [670, 467] width 11 height 12
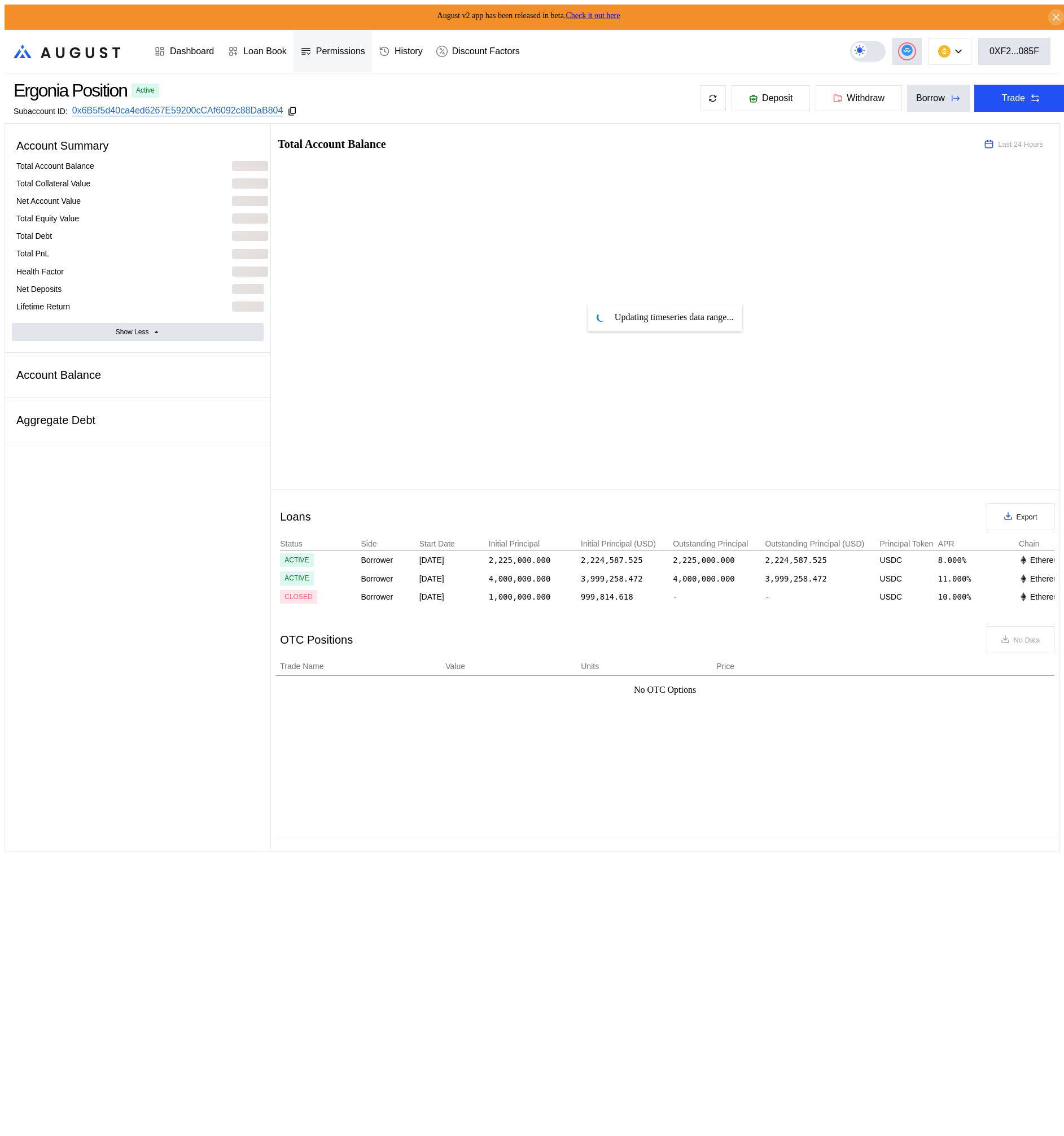
click at [345, 47] on div "Permissions" at bounding box center [341, 51] width 49 height 10
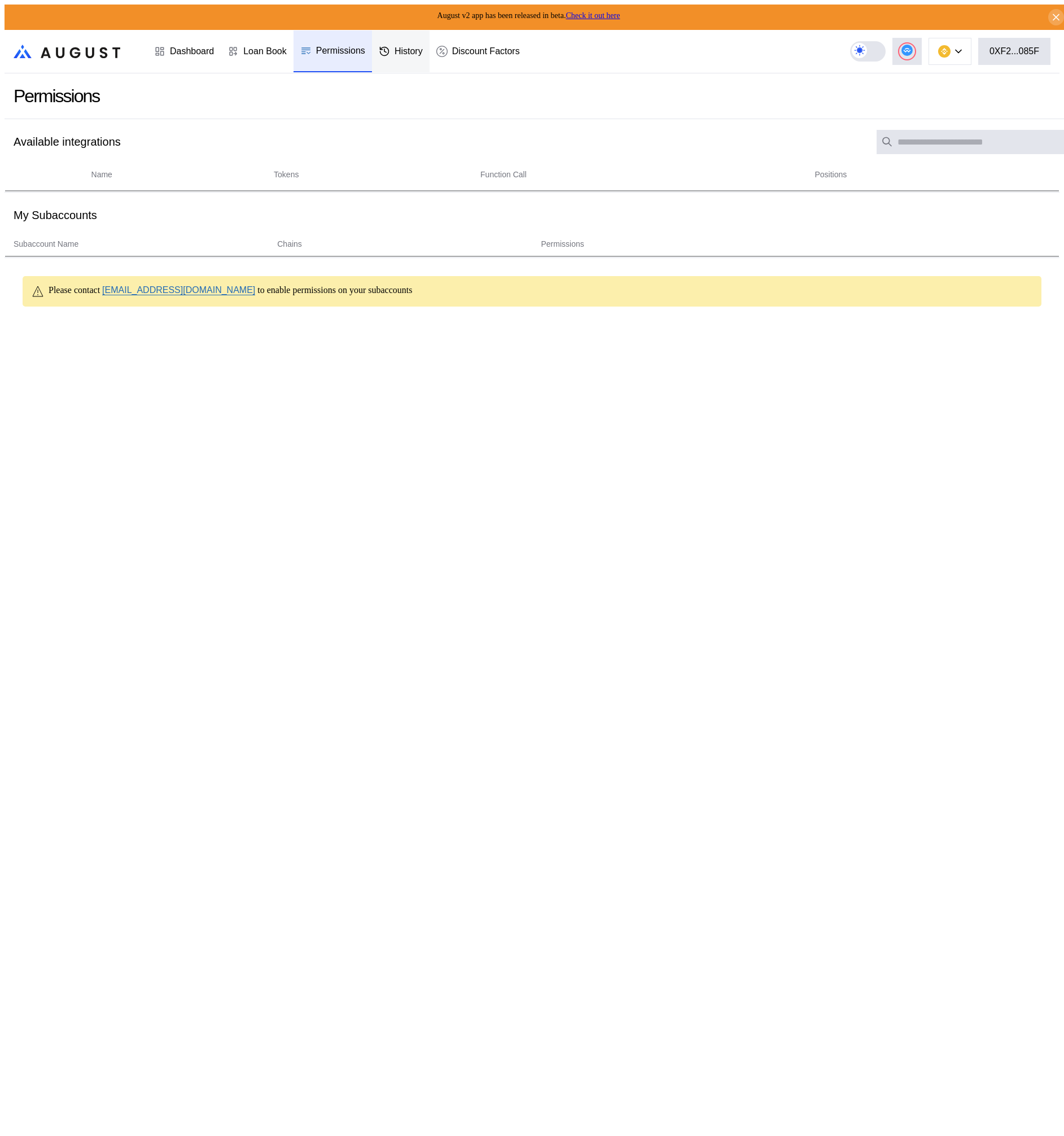
click at [398, 46] on div "History" at bounding box center [409, 51] width 29 height 10
select select "*"
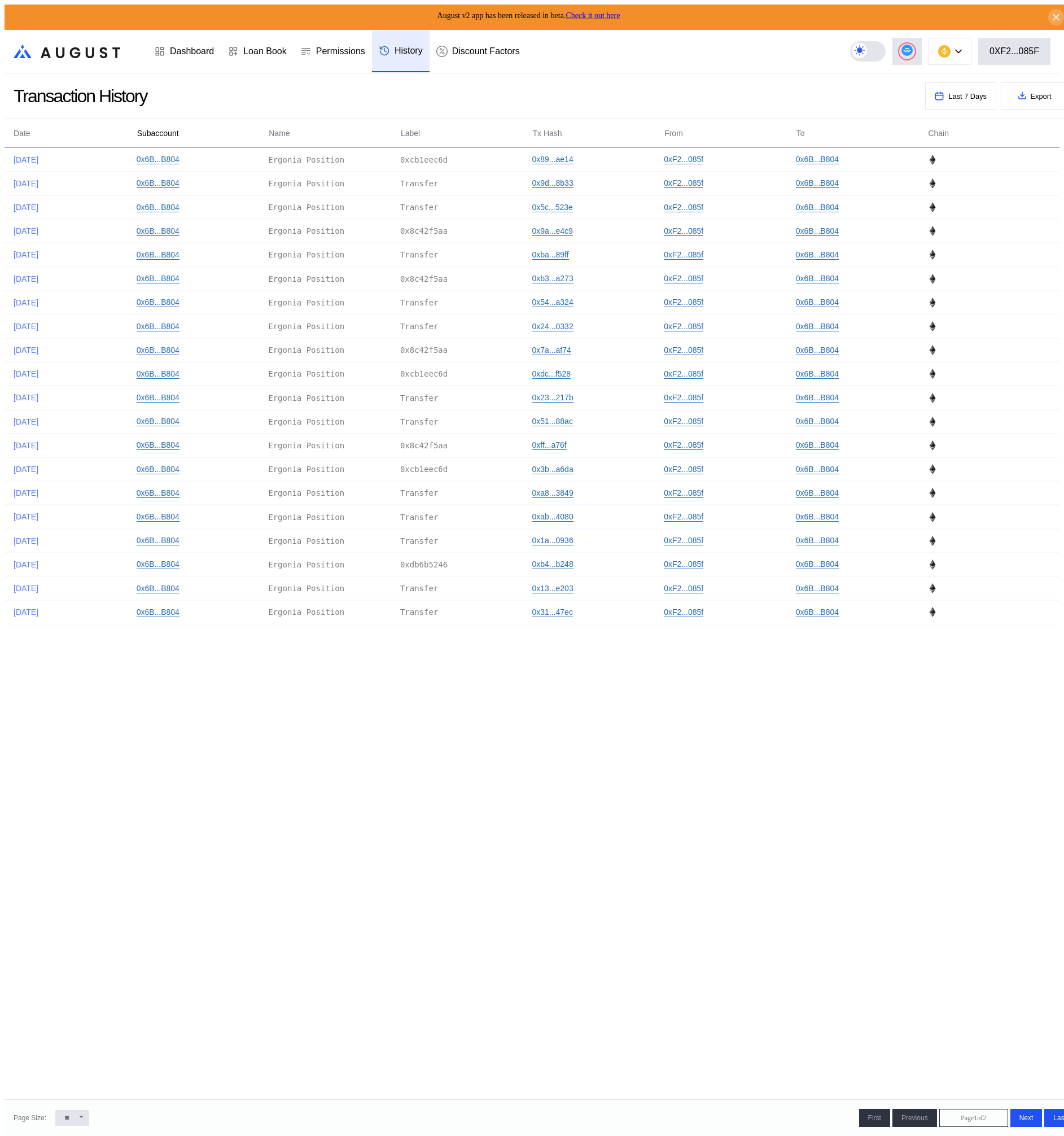
click at [157, 127] on div "Subaccount" at bounding box center [158, 133] width 42 height 12
click at [18, 127] on div "Date" at bounding box center [22, 133] width 17 height 12
click at [22, 159] on div "4 weeks ago" at bounding box center [26, 159] width 25 height 10
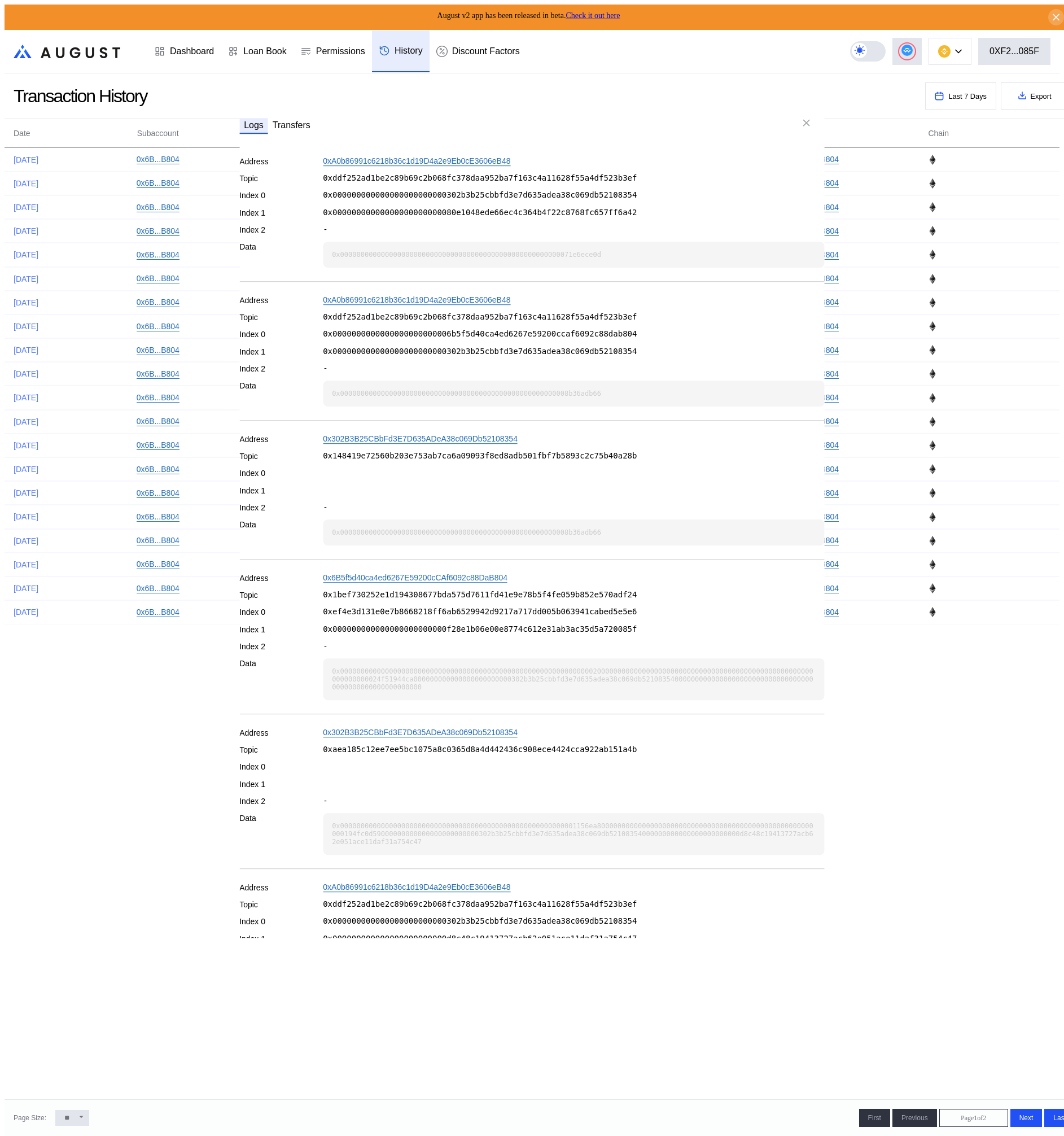
click at [102, 1135] on div "Logs Transfers Address 0xA0b86991c6218b36c1d19D4a2e9Eb0cE3606eB48 Topic 0xddf25…" at bounding box center [531, 1141] width 1055 height 0
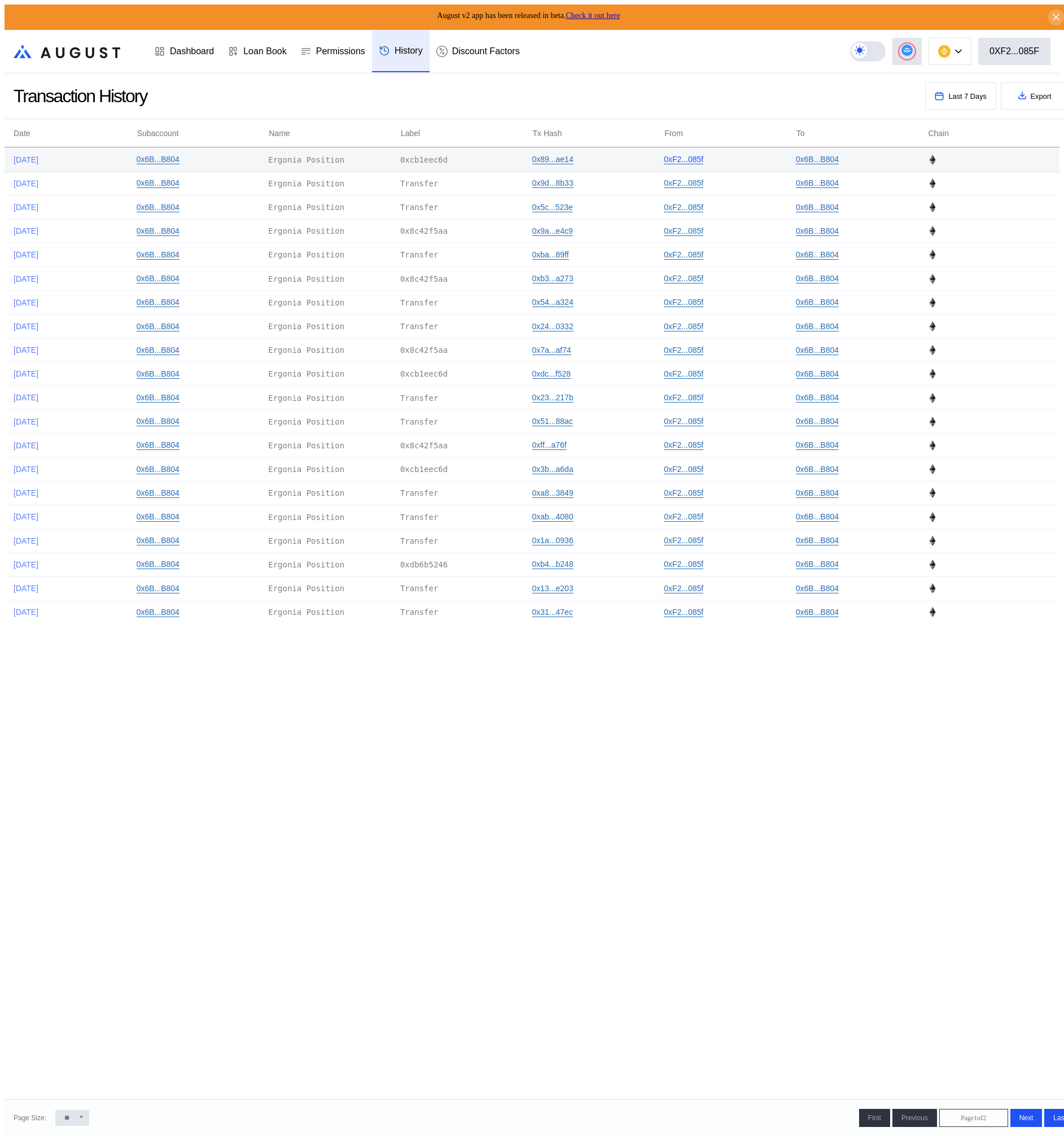
click at [678, 157] on link "0xF2...085f" at bounding box center [683, 159] width 40 height 10
click at [950, 47] on img at bounding box center [944, 52] width 13 height 13
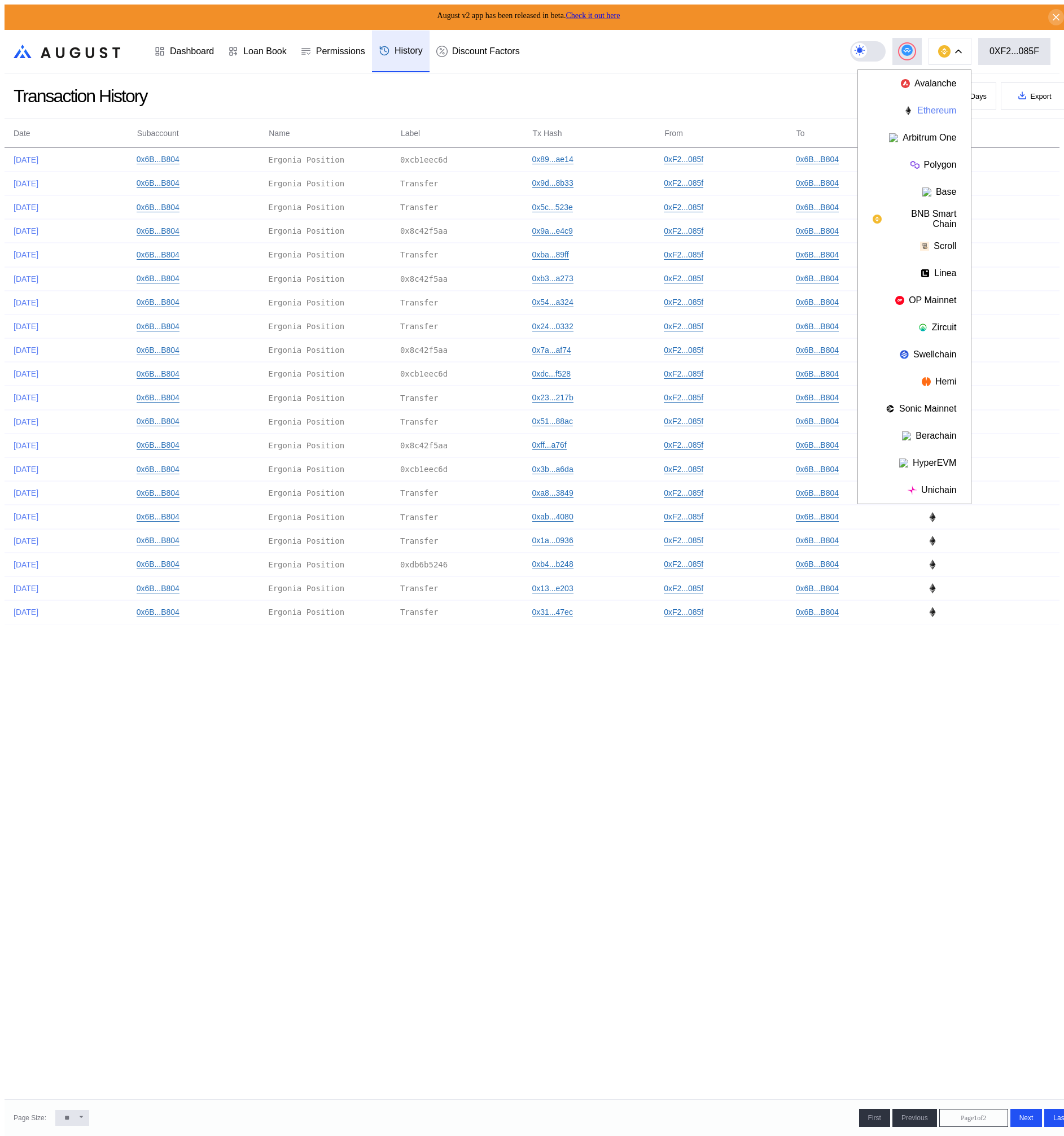
click at [938, 103] on button "Ethereum" at bounding box center [914, 110] width 113 height 27
click at [13, 127] on div "Date" at bounding box center [22, 133] width 17 height 12
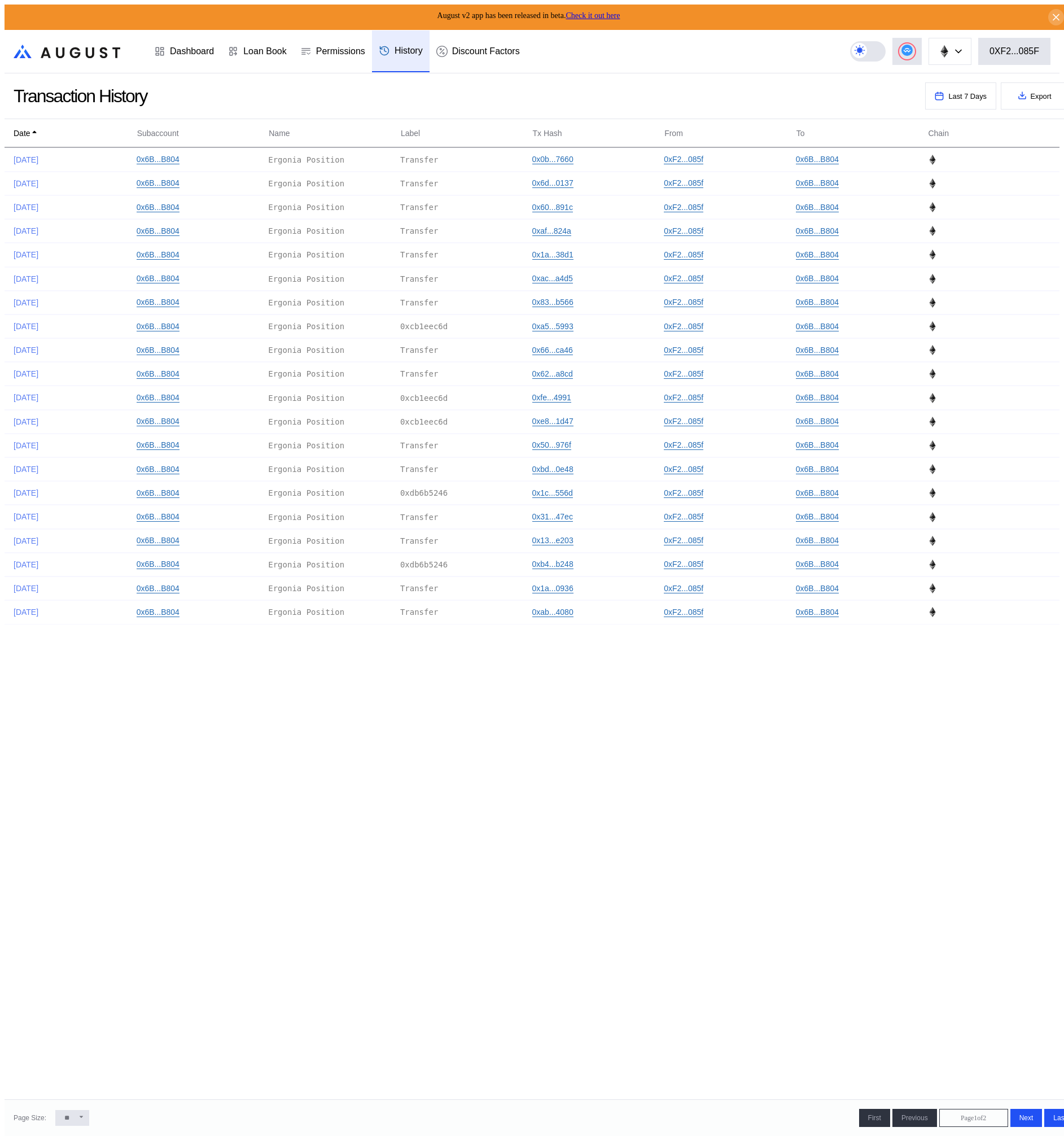
click at [36, 128] on td "Date" at bounding box center [70, 133] width 132 height 13
click at [661, 155] on div "0x89...ae14" at bounding box center [598, 159] width 132 height 10
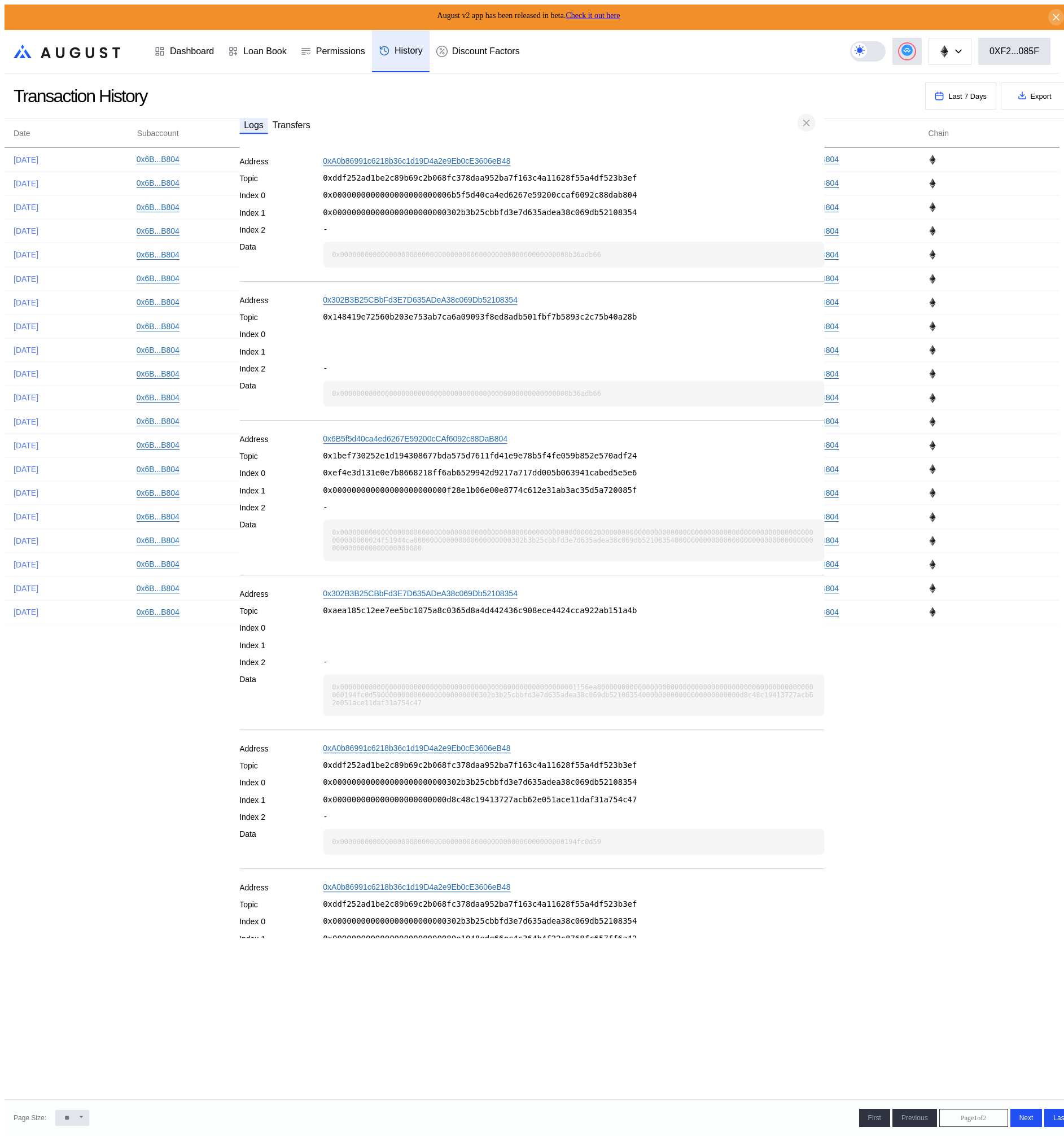
click at [806, 127] on icon "close modal" at bounding box center [806, 123] width 11 height 12
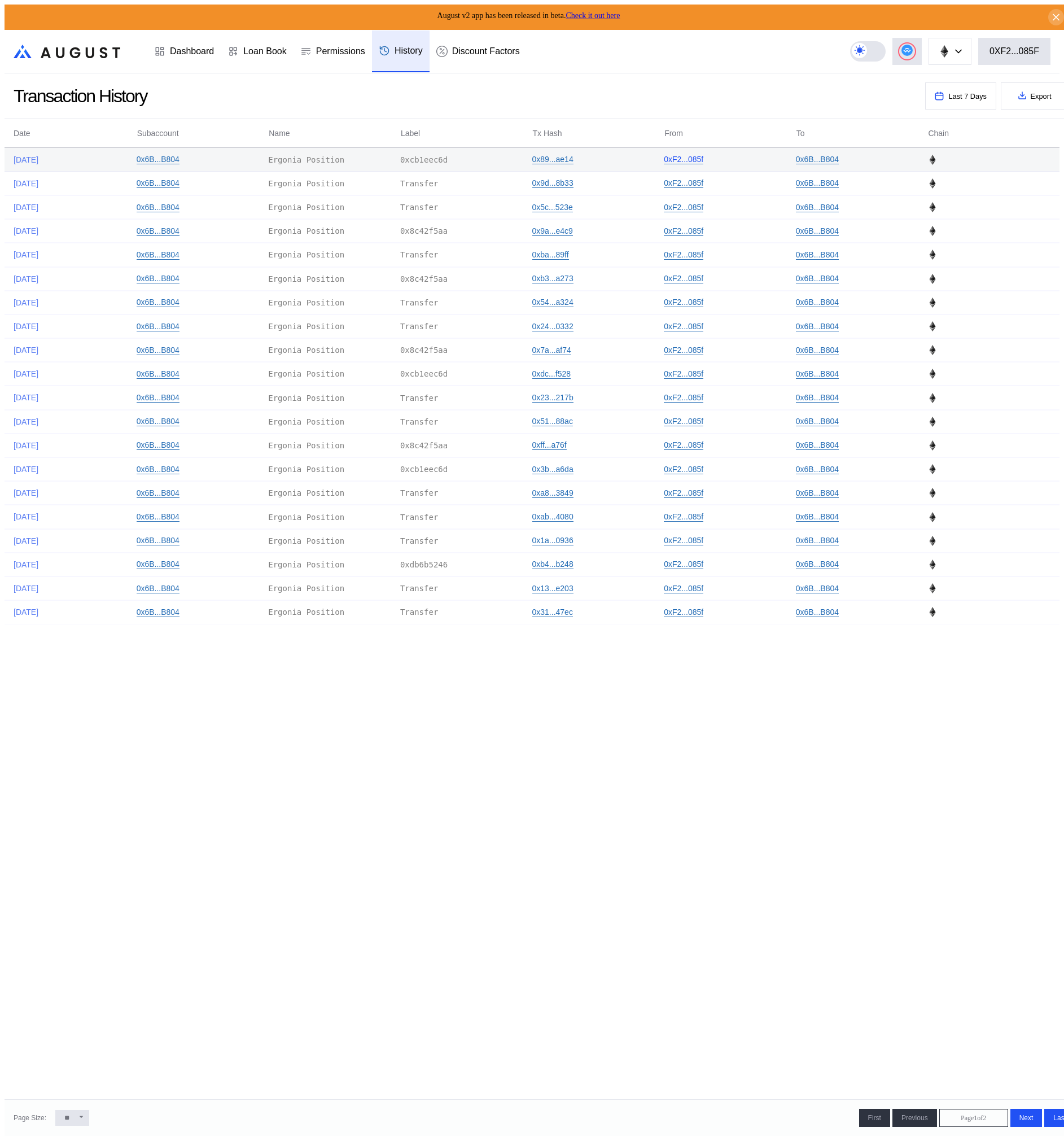
click at [690, 155] on link "0xF2...085f" at bounding box center [683, 159] width 40 height 10
click at [542, 155] on link "0x89...ae14" at bounding box center [552, 159] width 41 height 10
click at [187, 46] on div "Dashboard" at bounding box center [191, 51] width 44 height 10
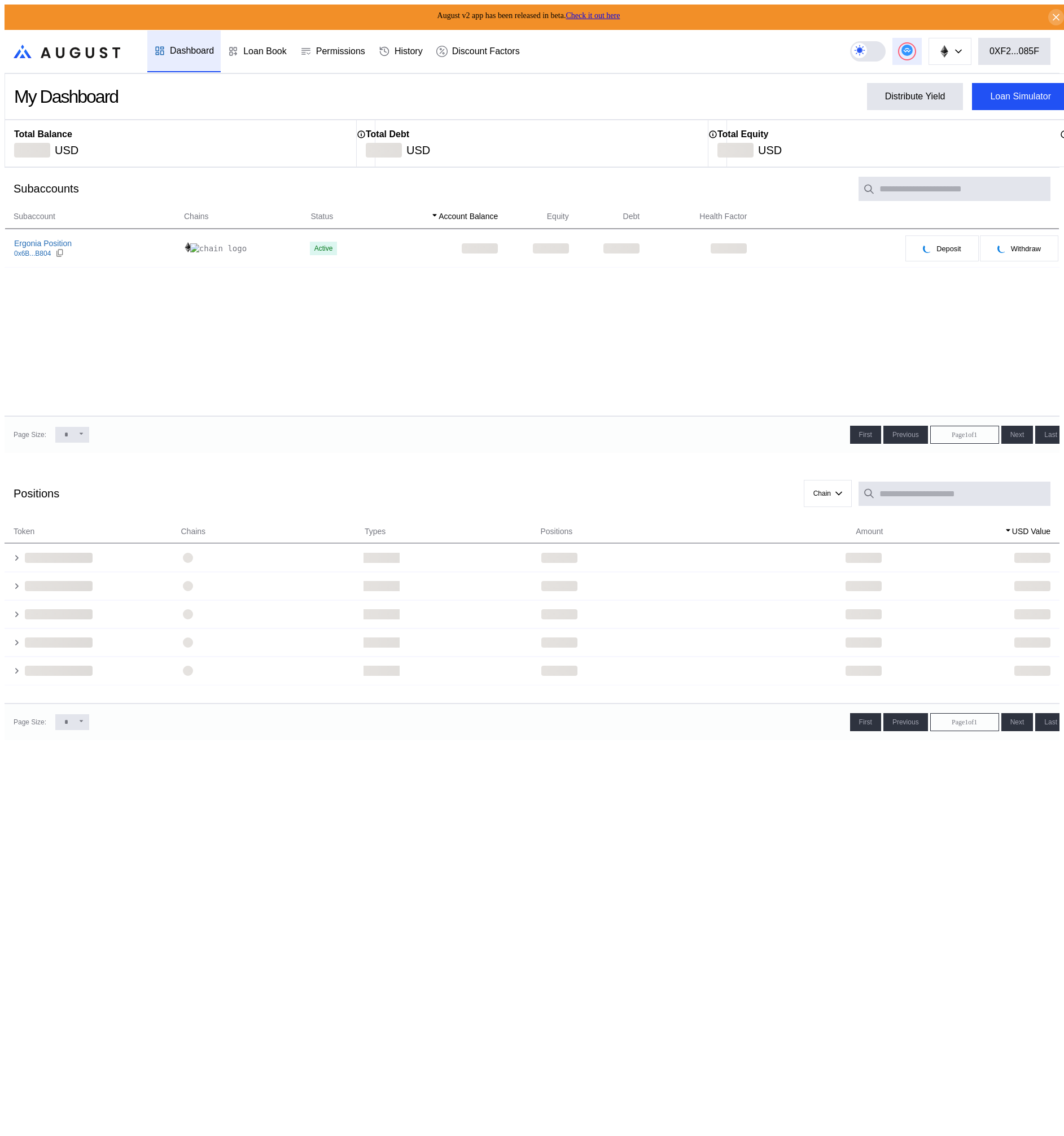
click at [908, 50] on div at bounding box center [907, 51] width 16 height 16
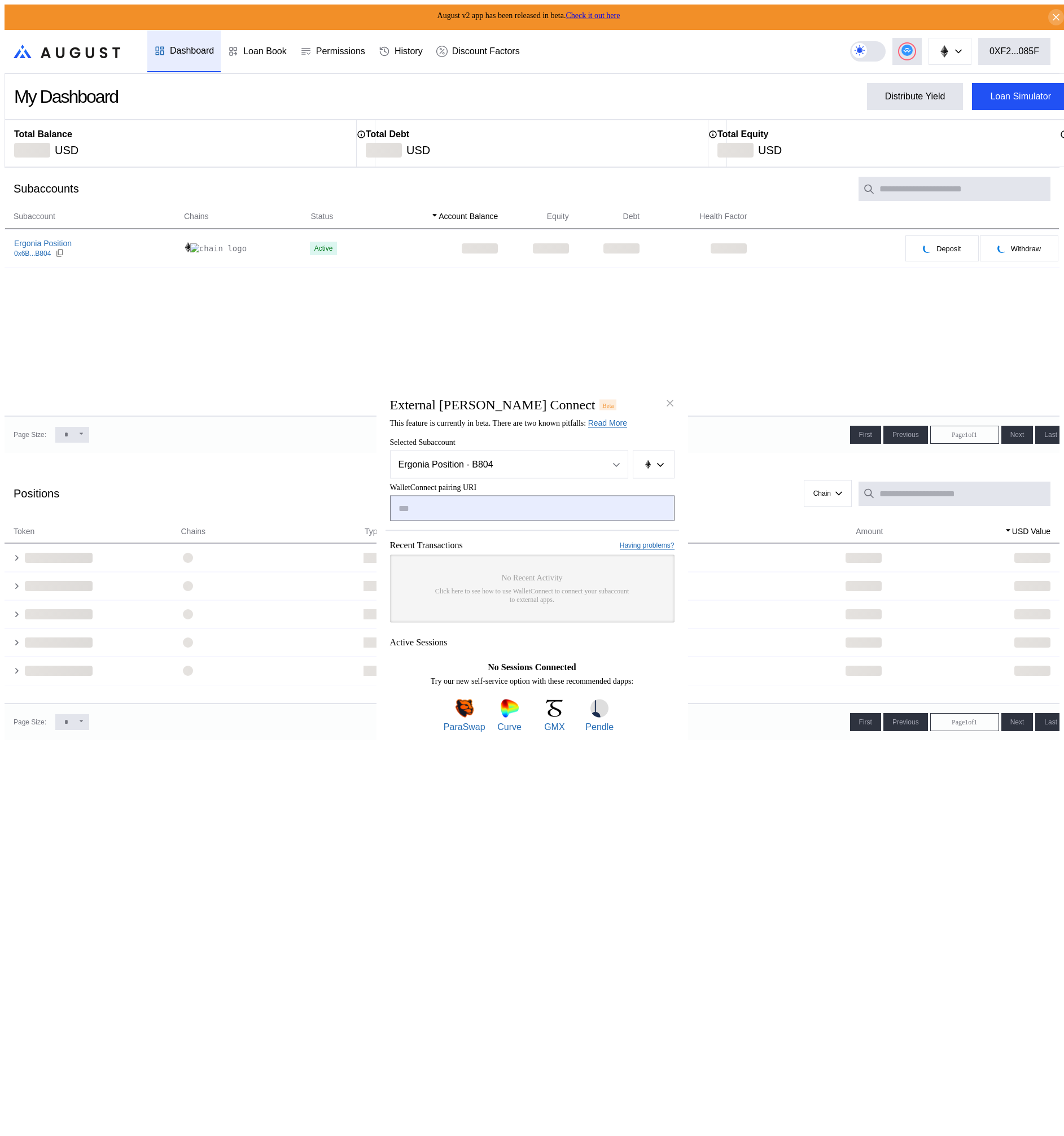
click at [469, 510] on input "modal" at bounding box center [532, 508] width 285 height 25
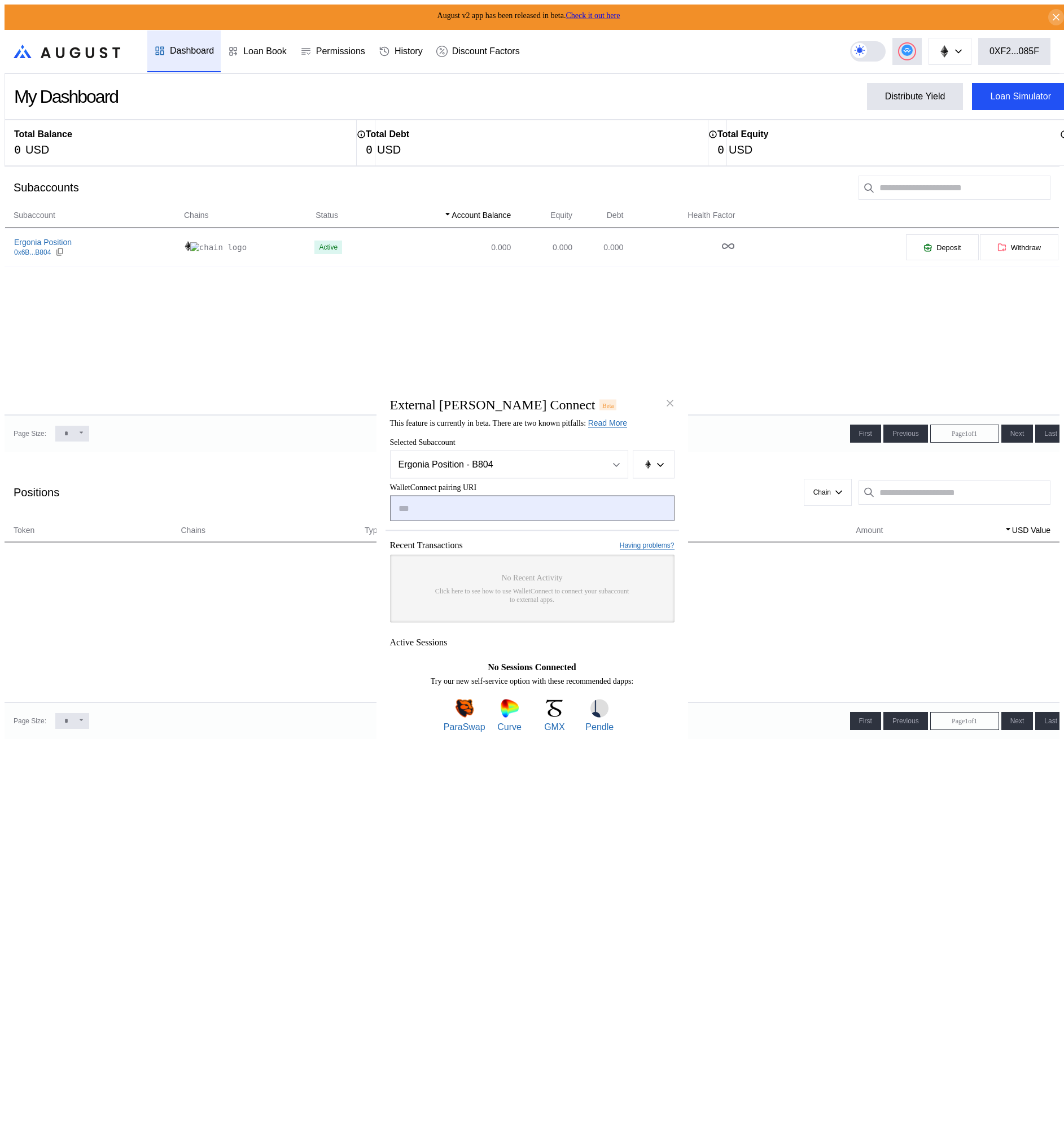
paste input "**********"
type input "**********"
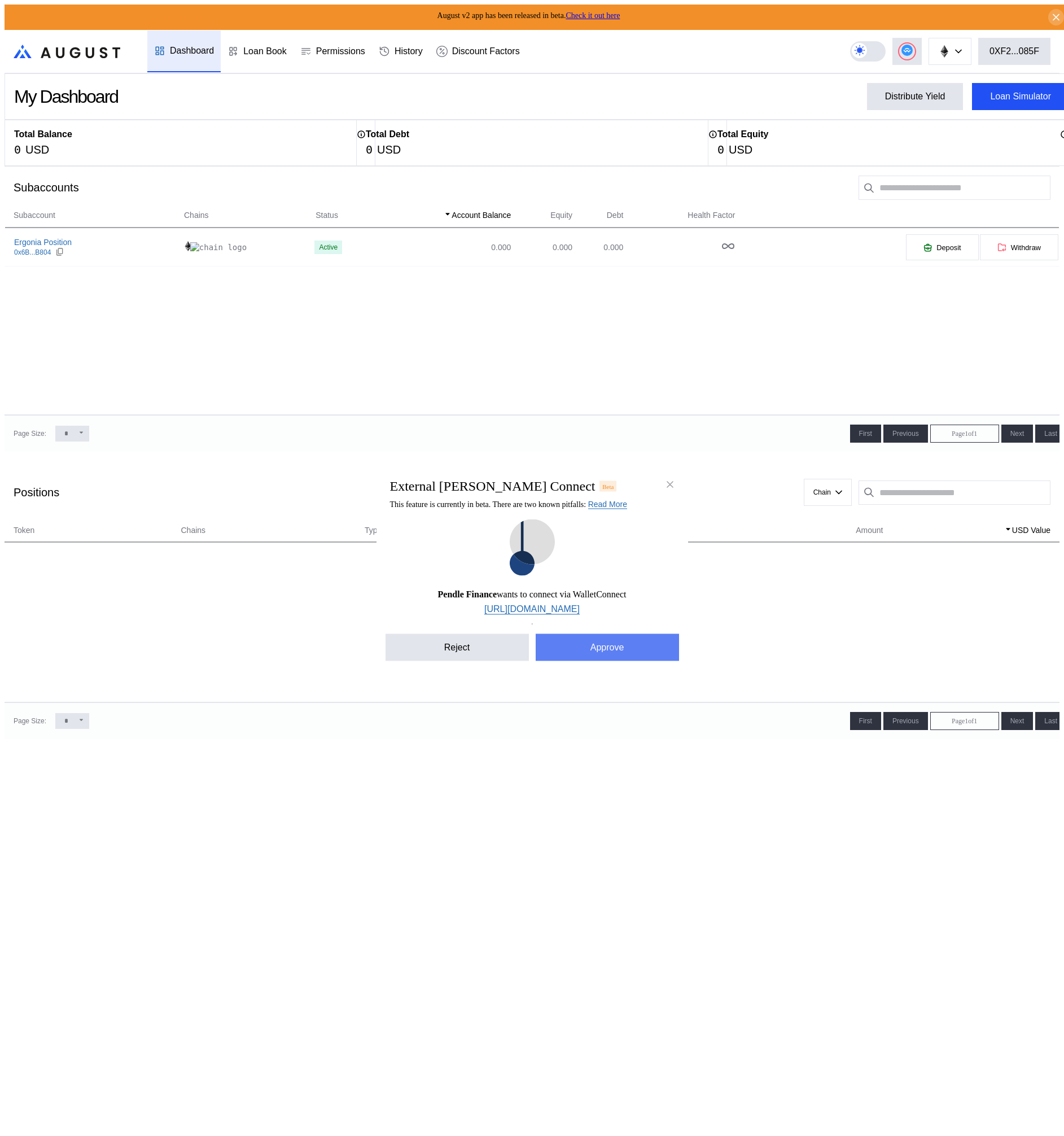
click at [613, 652] on button "Approve" at bounding box center [607, 647] width 143 height 27
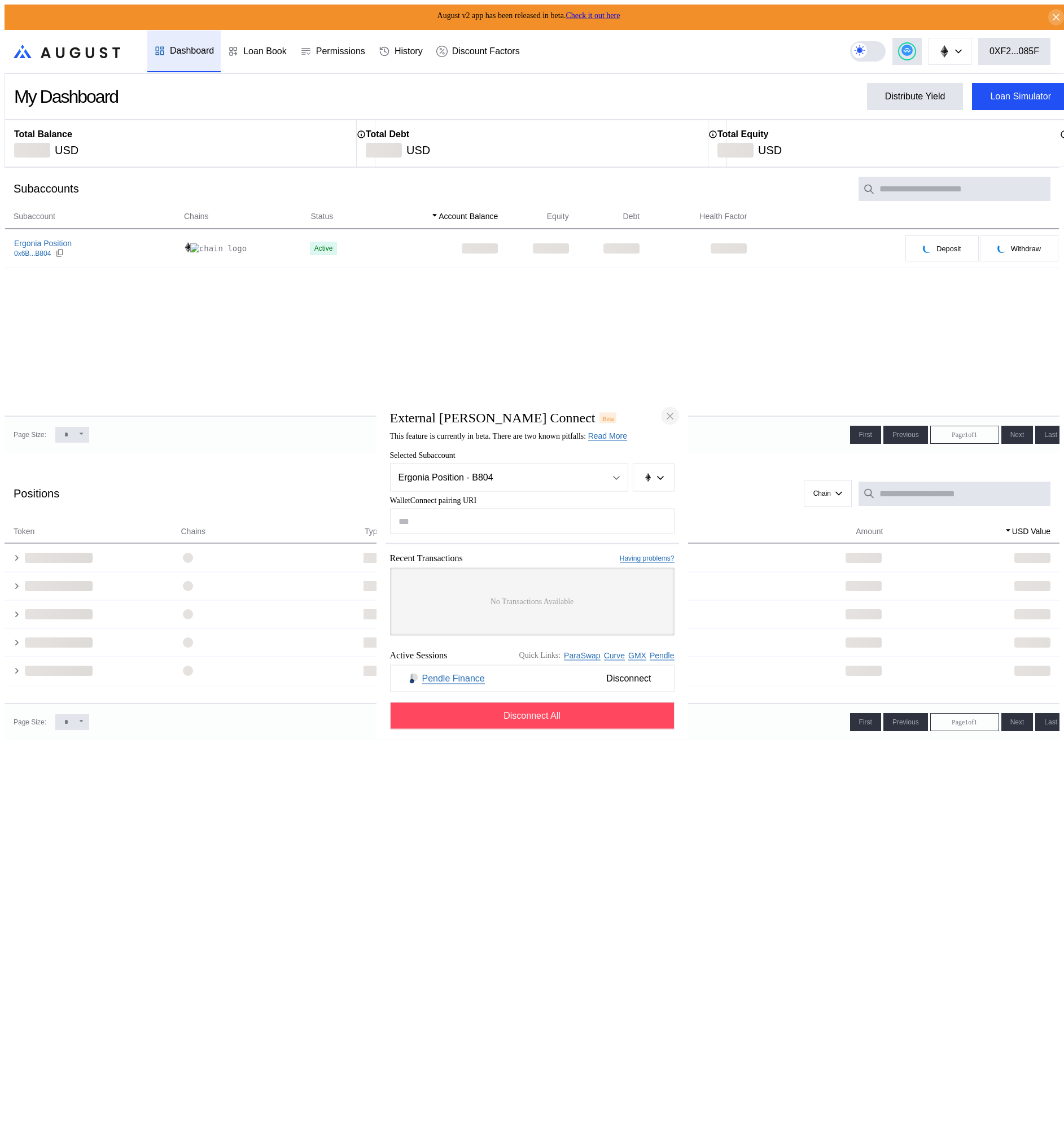
click at [671, 410] on icon "close modal" at bounding box center [670, 416] width 11 height 12
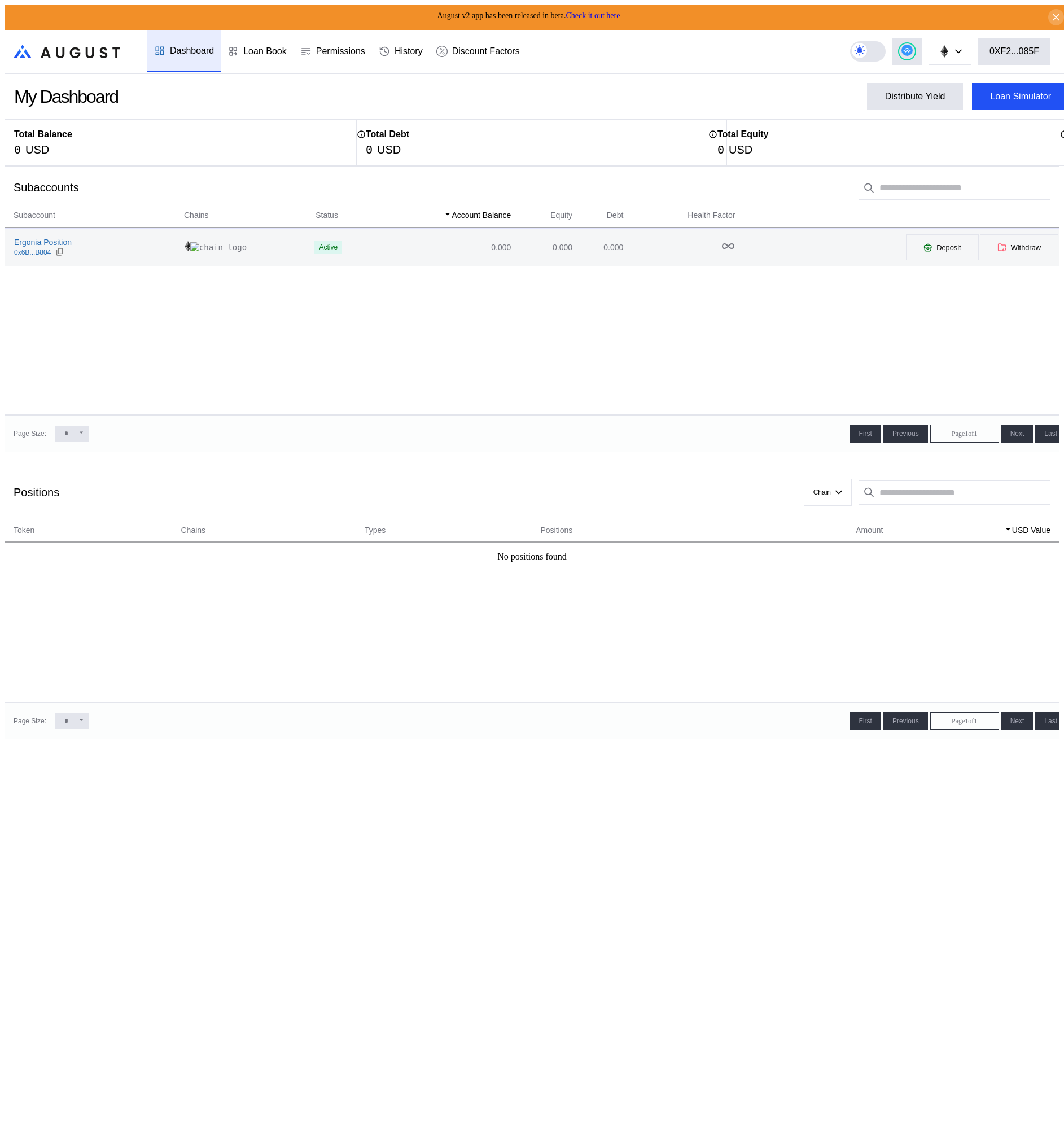
click at [143, 249] on div "Ergonia Position 0x6B...B804" at bounding box center [93, 247] width 178 height 20
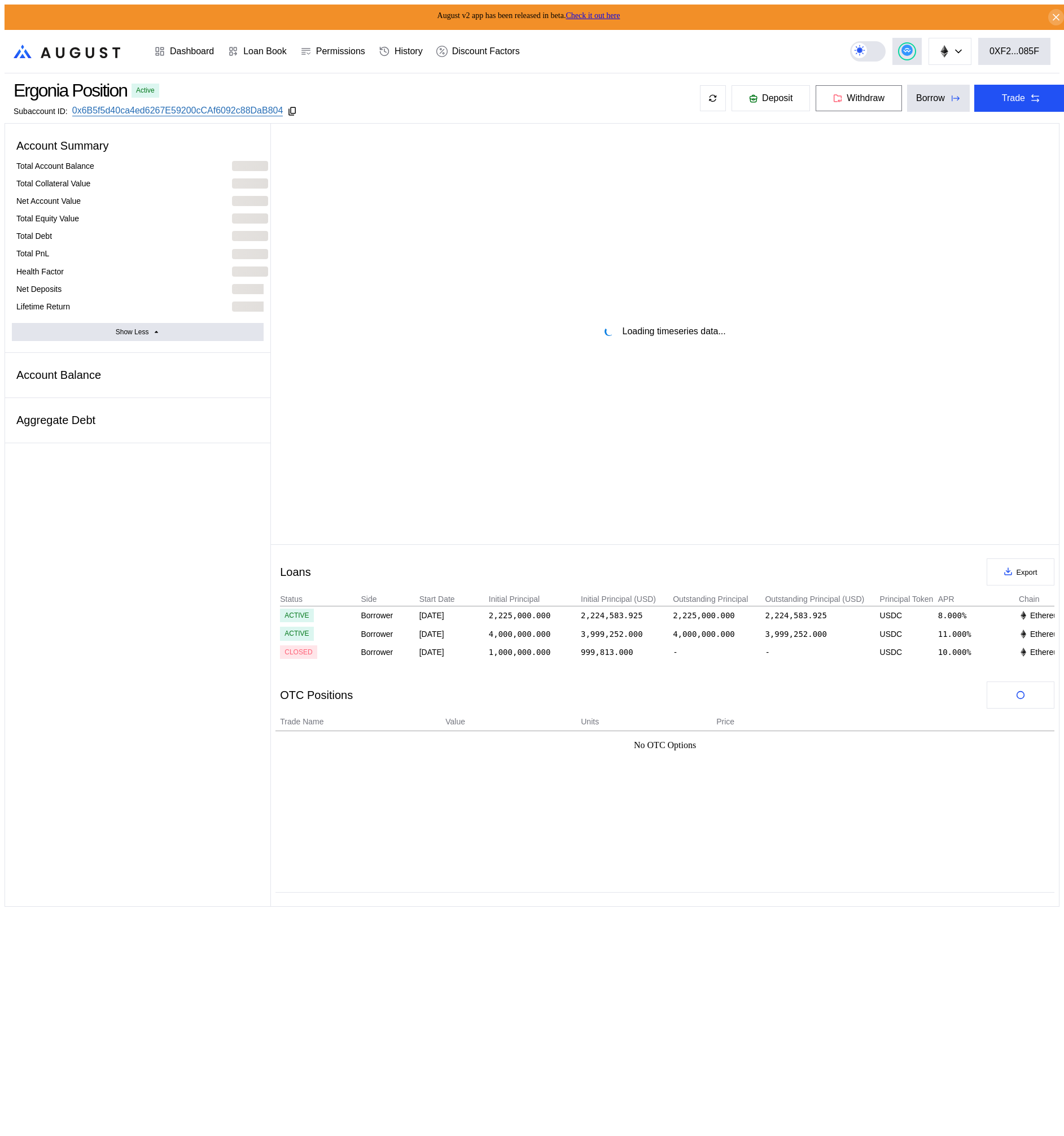
select select "*"
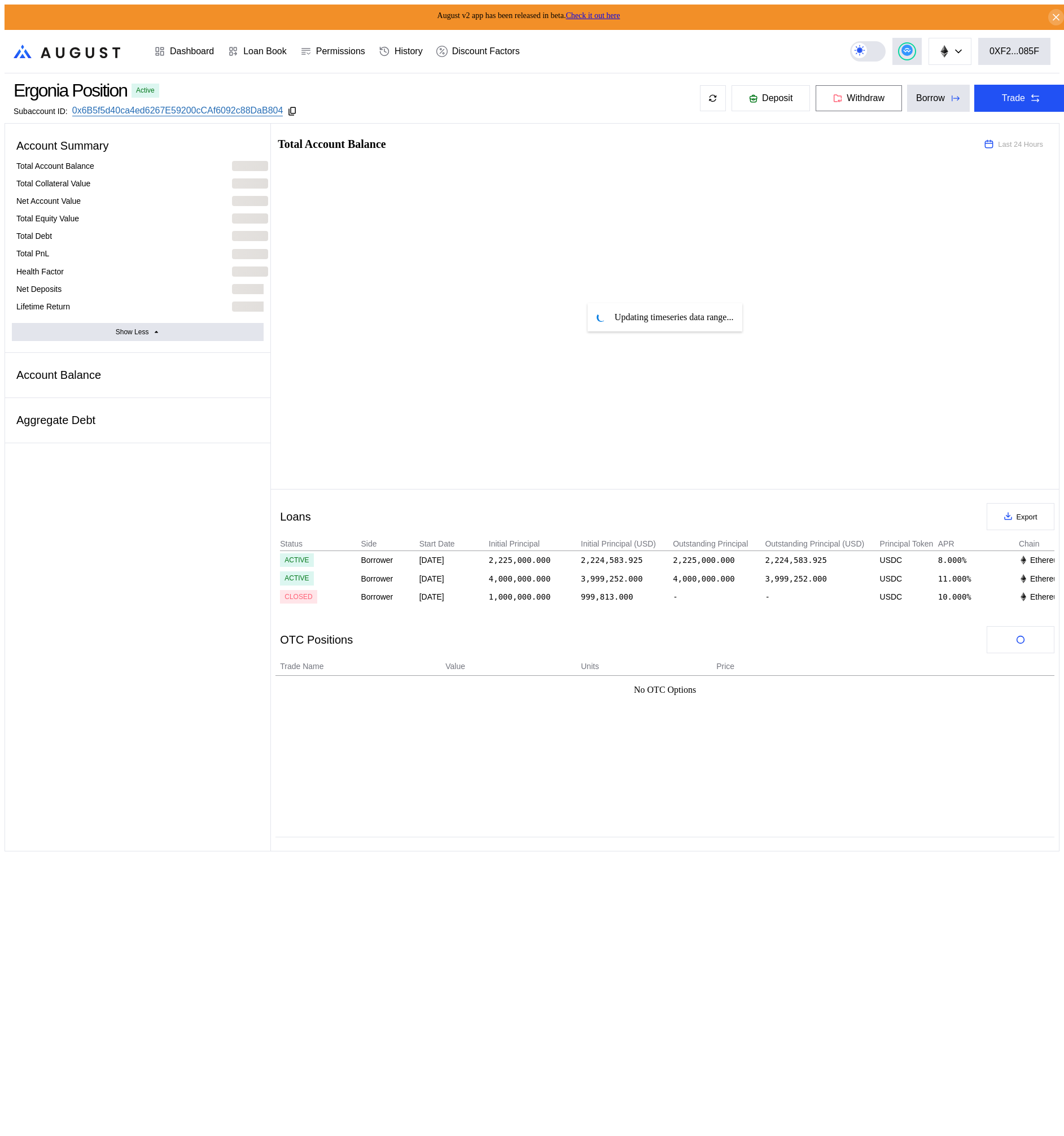
click at [834, 100] on icon at bounding box center [838, 98] width 9 height 8
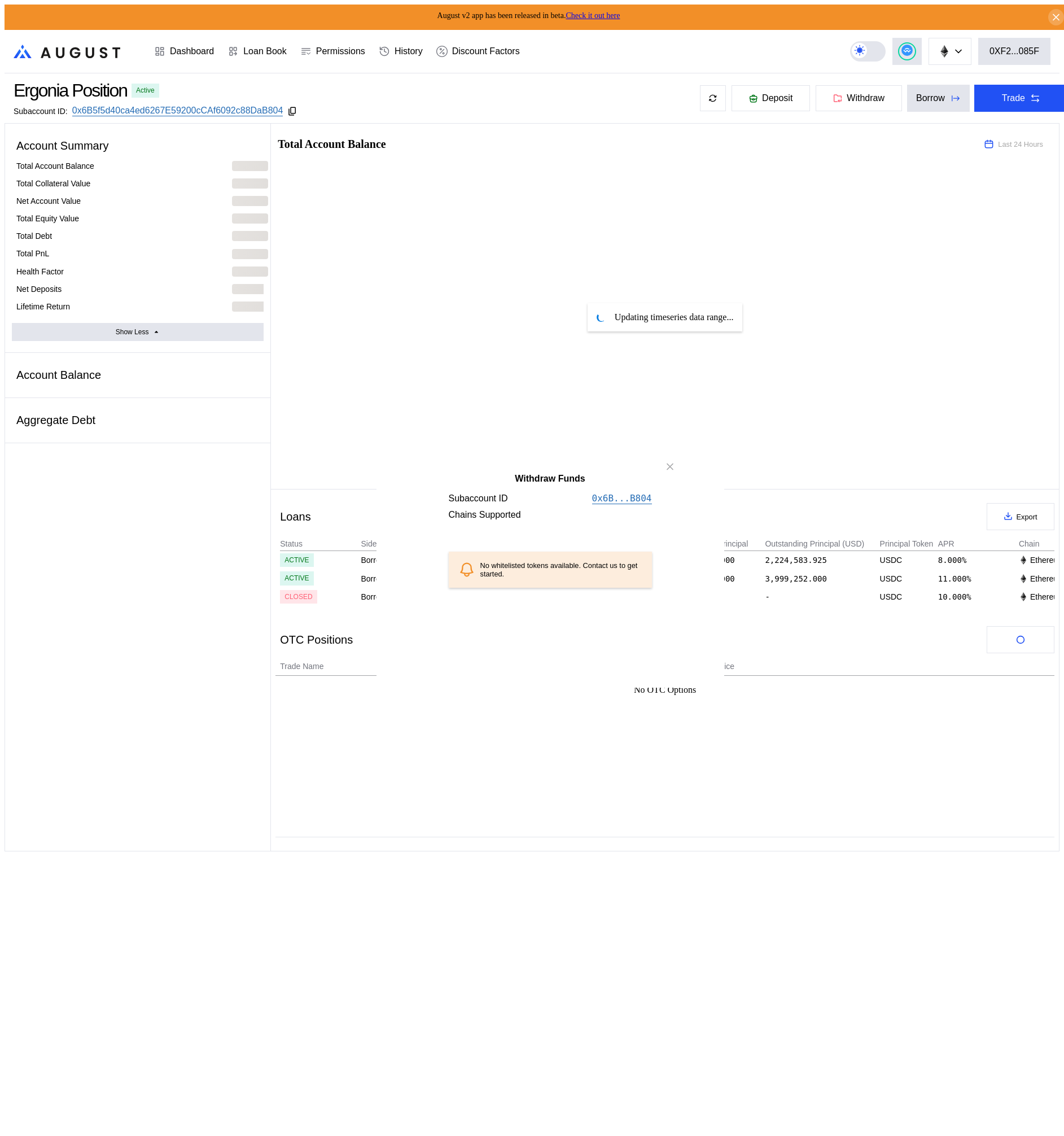
click at [532, 588] on div "No whitelisted tokens available. Contact us to get started." at bounding box center [550, 570] width 203 height 36
click at [531, 588] on div "No whitelisted tokens available. Contact us to get started." at bounding box center [550, 570] width 203 height 36
click at [670, 469] on icon "close modal" at bounding box center [670, 467] width 6 height 6
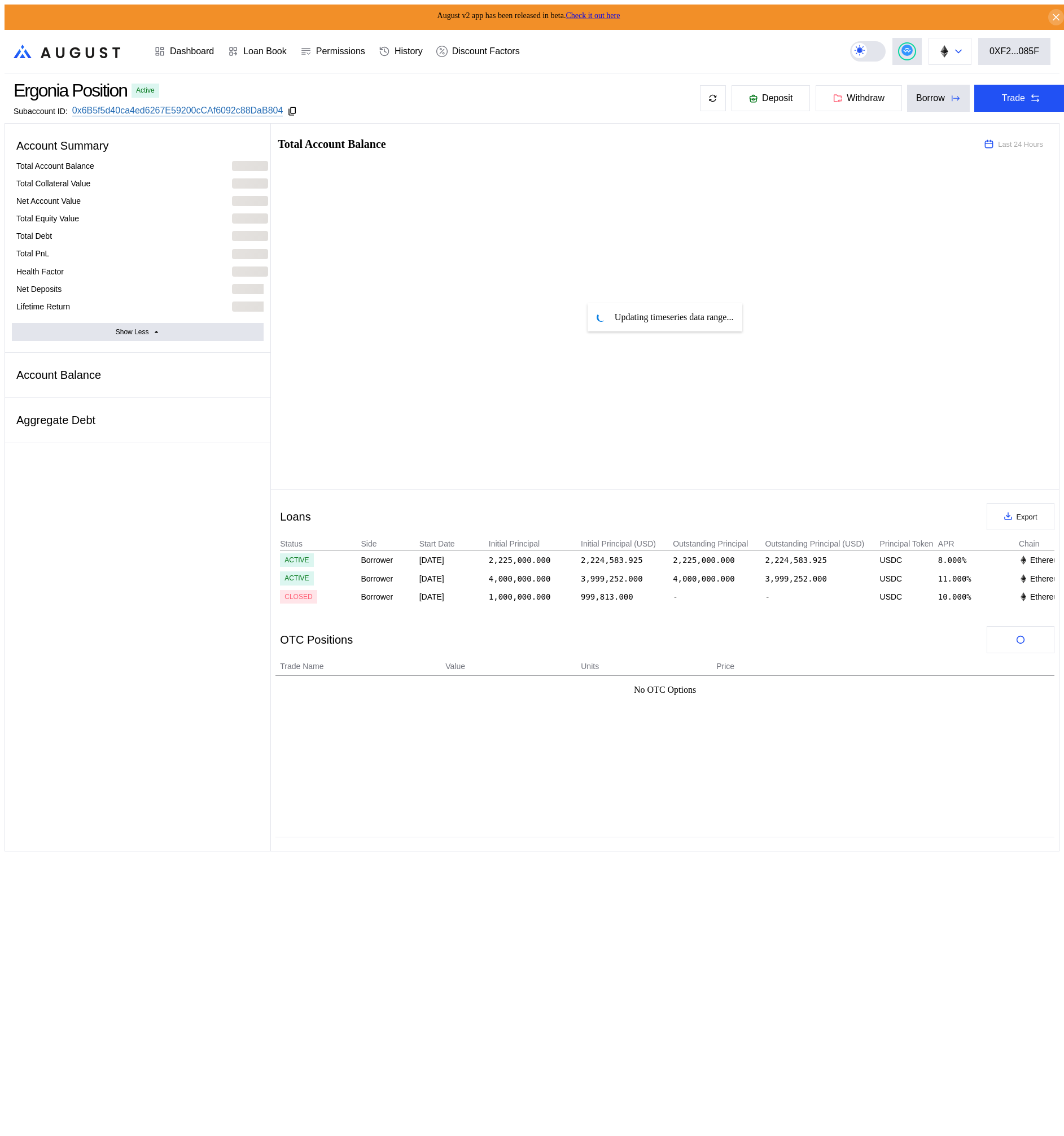
click at [958, 48] on button at bounding box center [950, 51] width 43 height 27
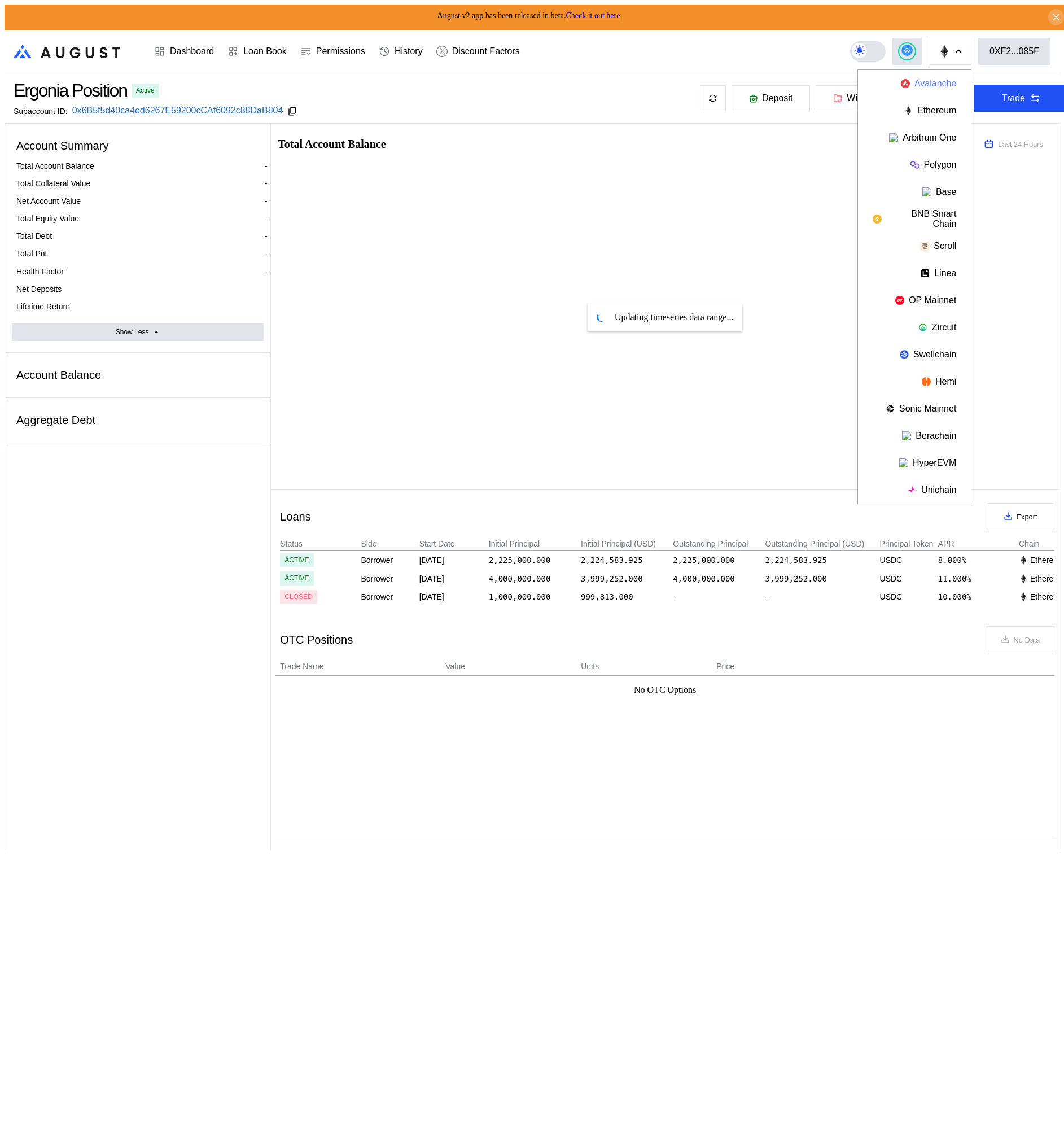
click at [932, 84] on button "Avalanche" at bounding box center [914, 84] width 113 height 27
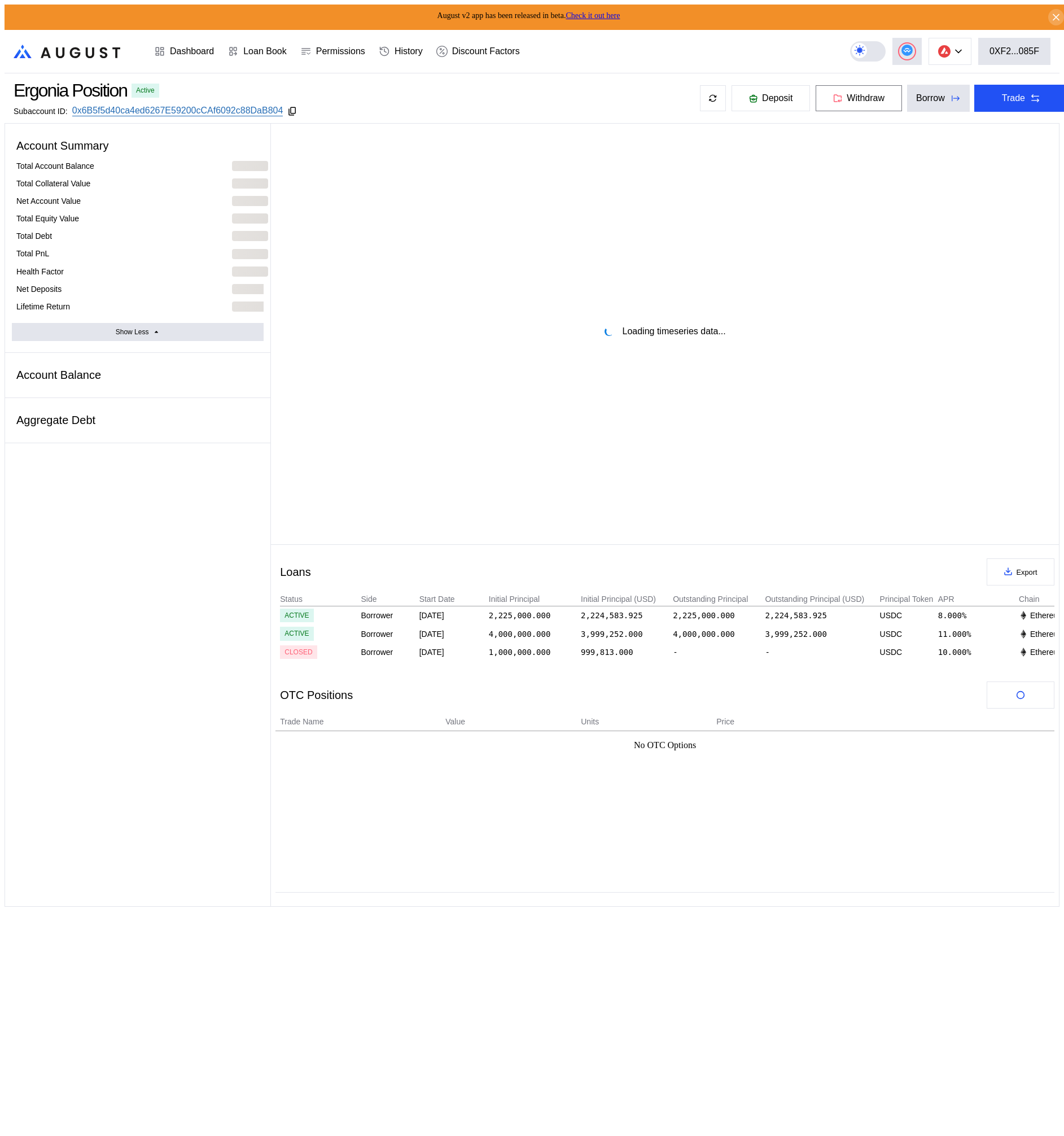
click at [839, 100] on button "Withdraw" at bounding box center [859, 98] width 88 height 27
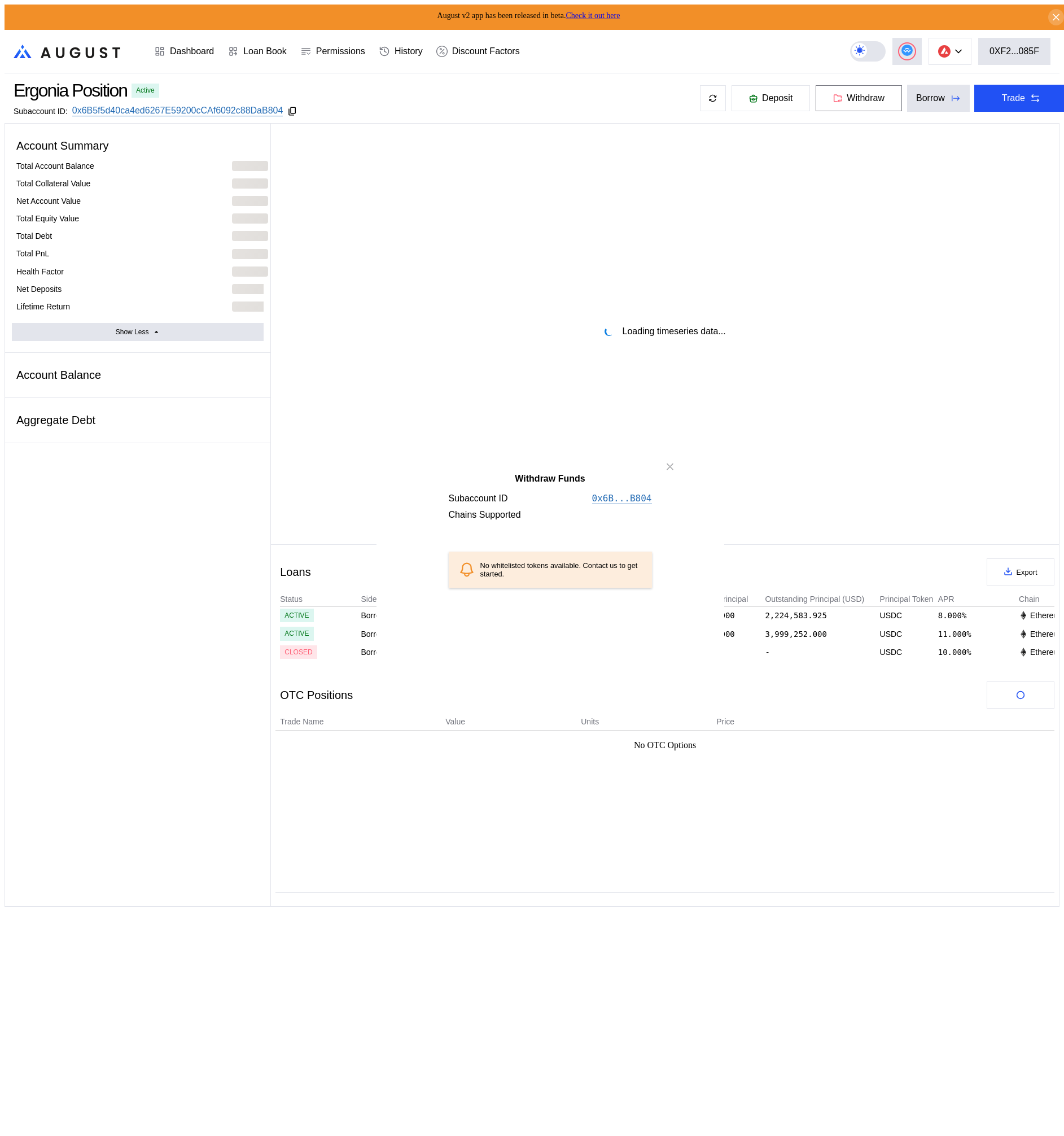
select select "*"
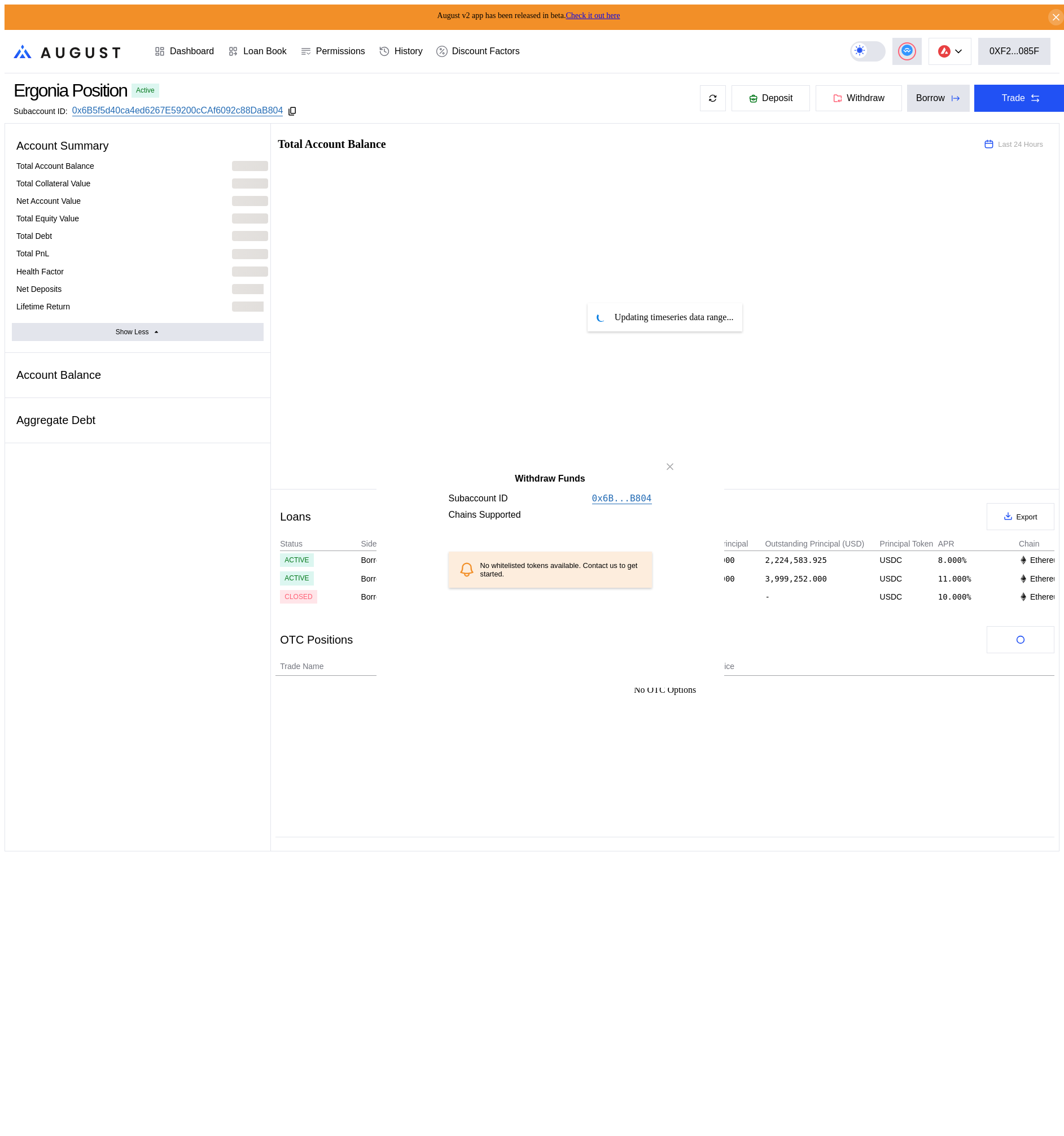
click at [817, 1135] on div "Withdraw Funds Subaccount ID 0x6B...B804 Chains Supported No whitelisted tokens…" at bounding box center [531, 1141] width 1055 height 0
click at [672, 473] on icon "close modal" at bounding box center [670, 467] width 11 height 12
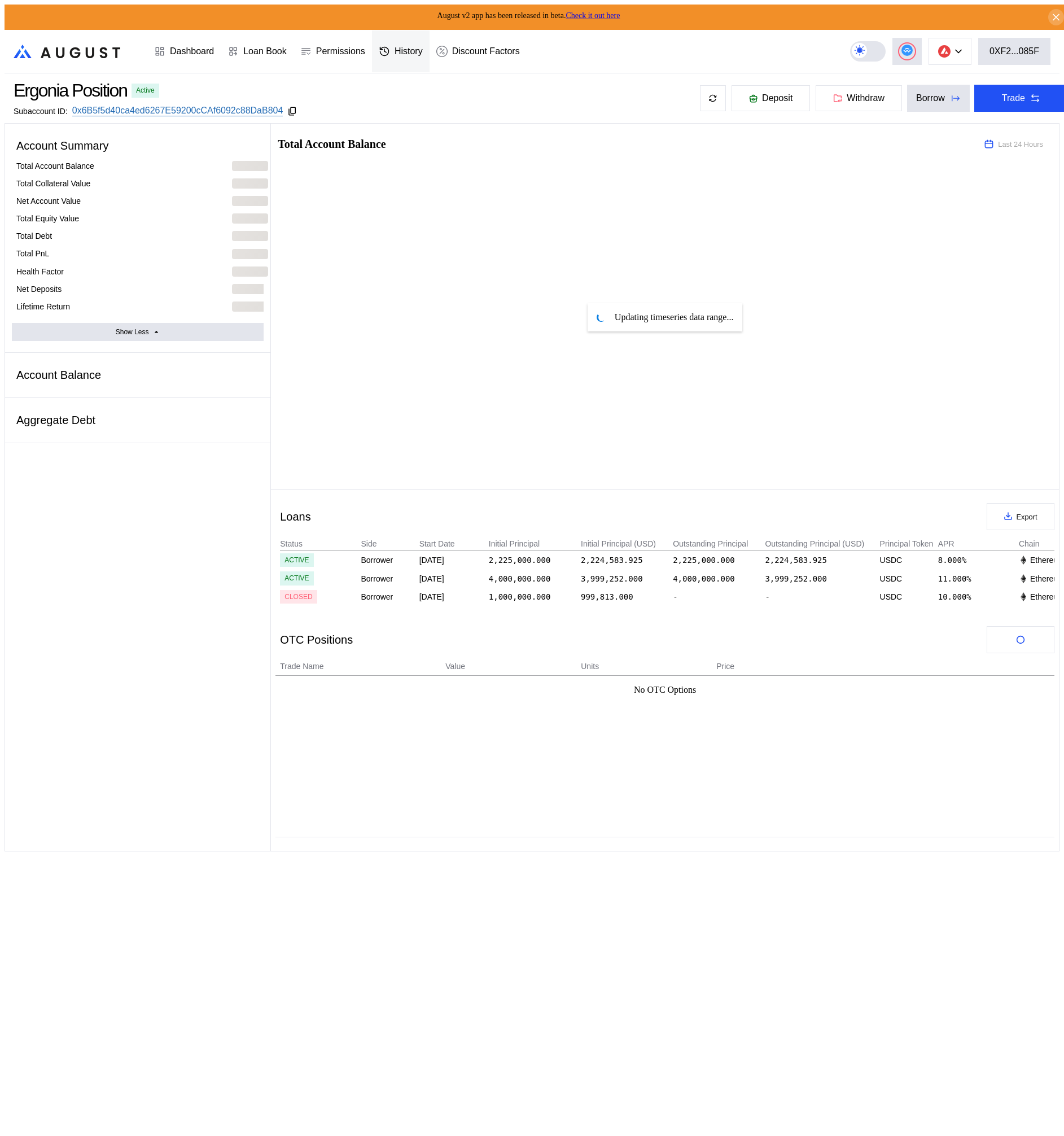
click at [412, 49] on div "History" at bounding box center [409, 51] width 29 height 10
select select "*"
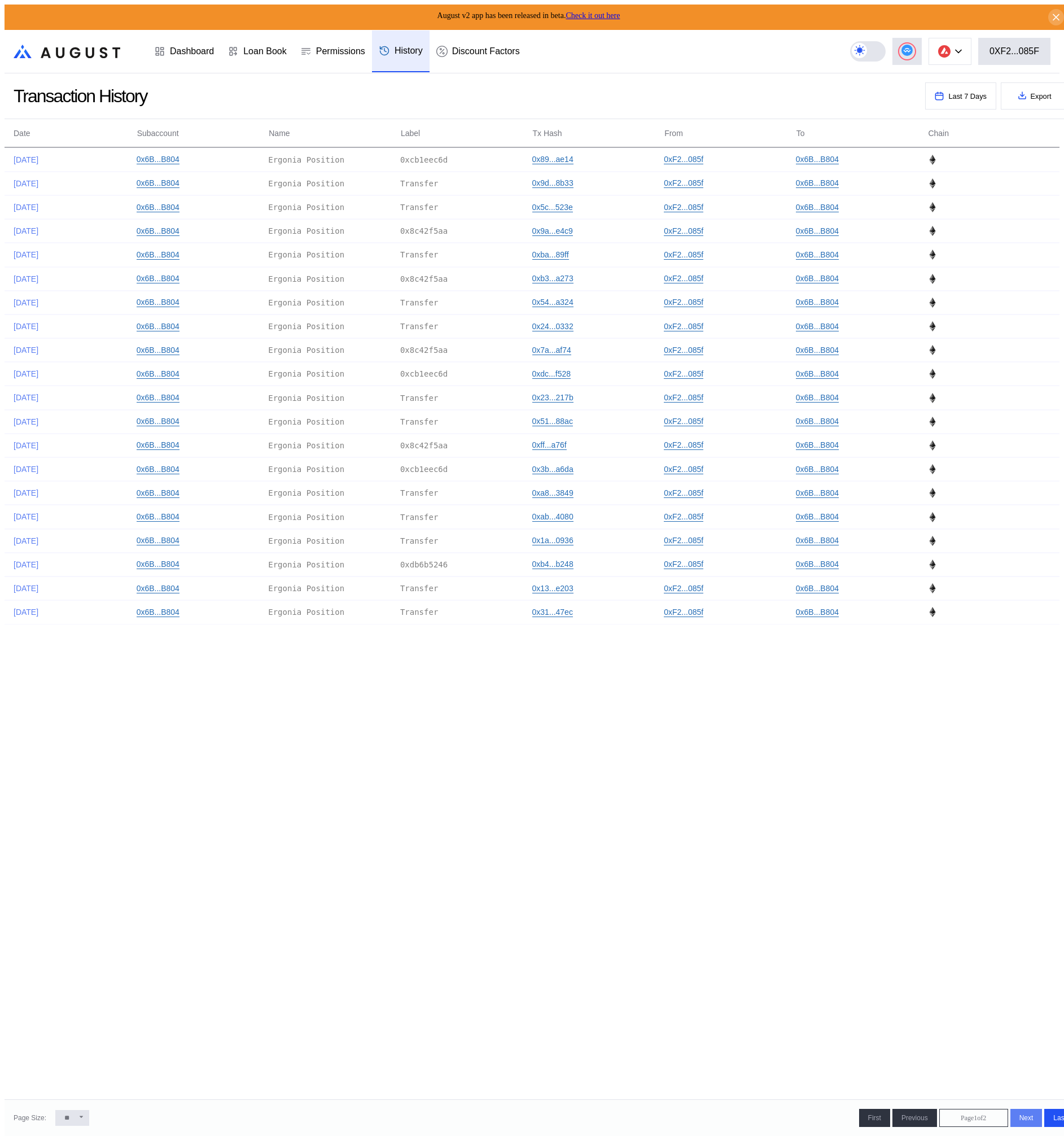
click at [1010, 1123] on button "Next >" at bounding box center [1026, 1118] width 32 height 18
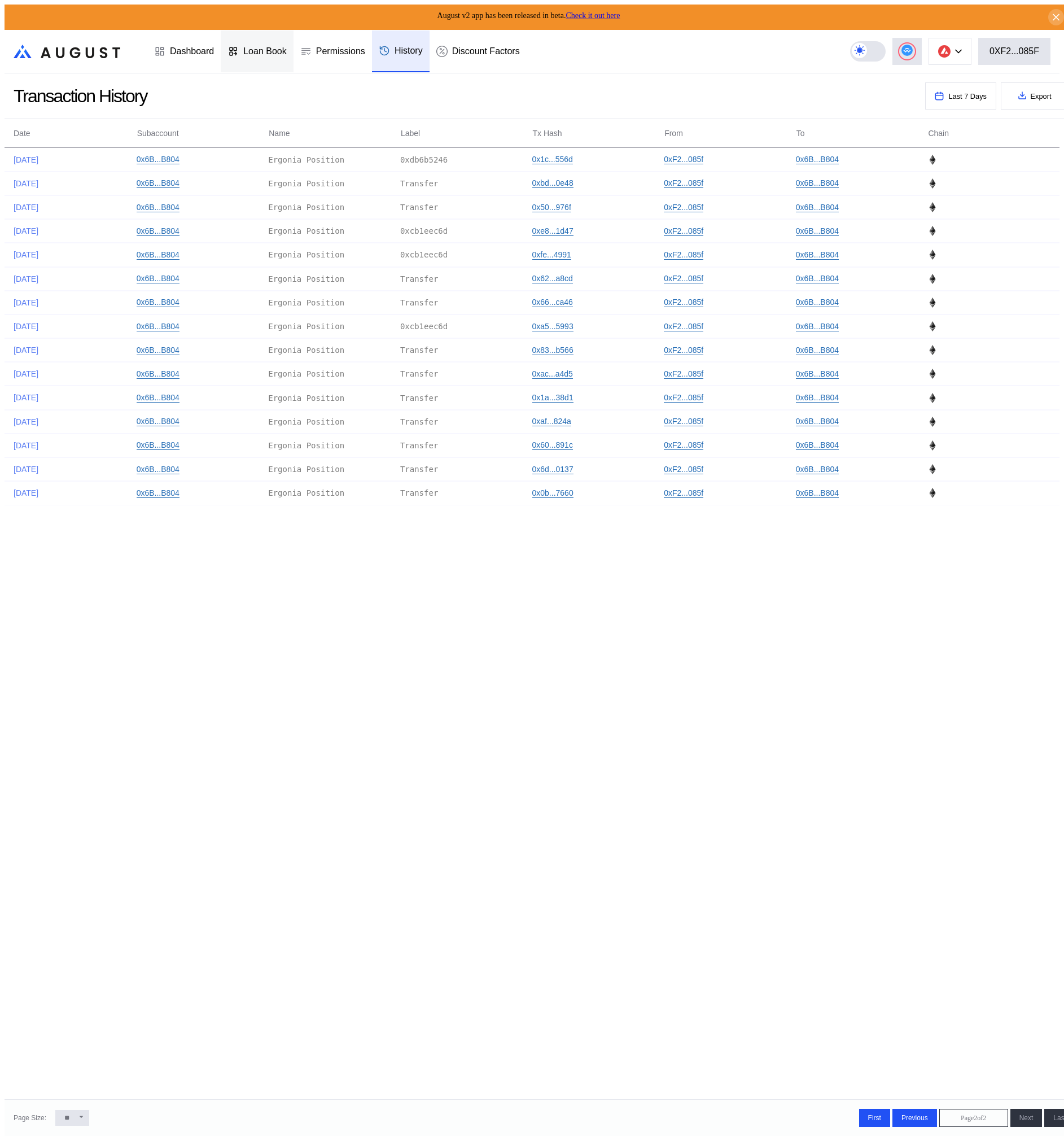
click at [221, 48] on div "Loan Book" at bounding box center [257, 52] width 73 height 42
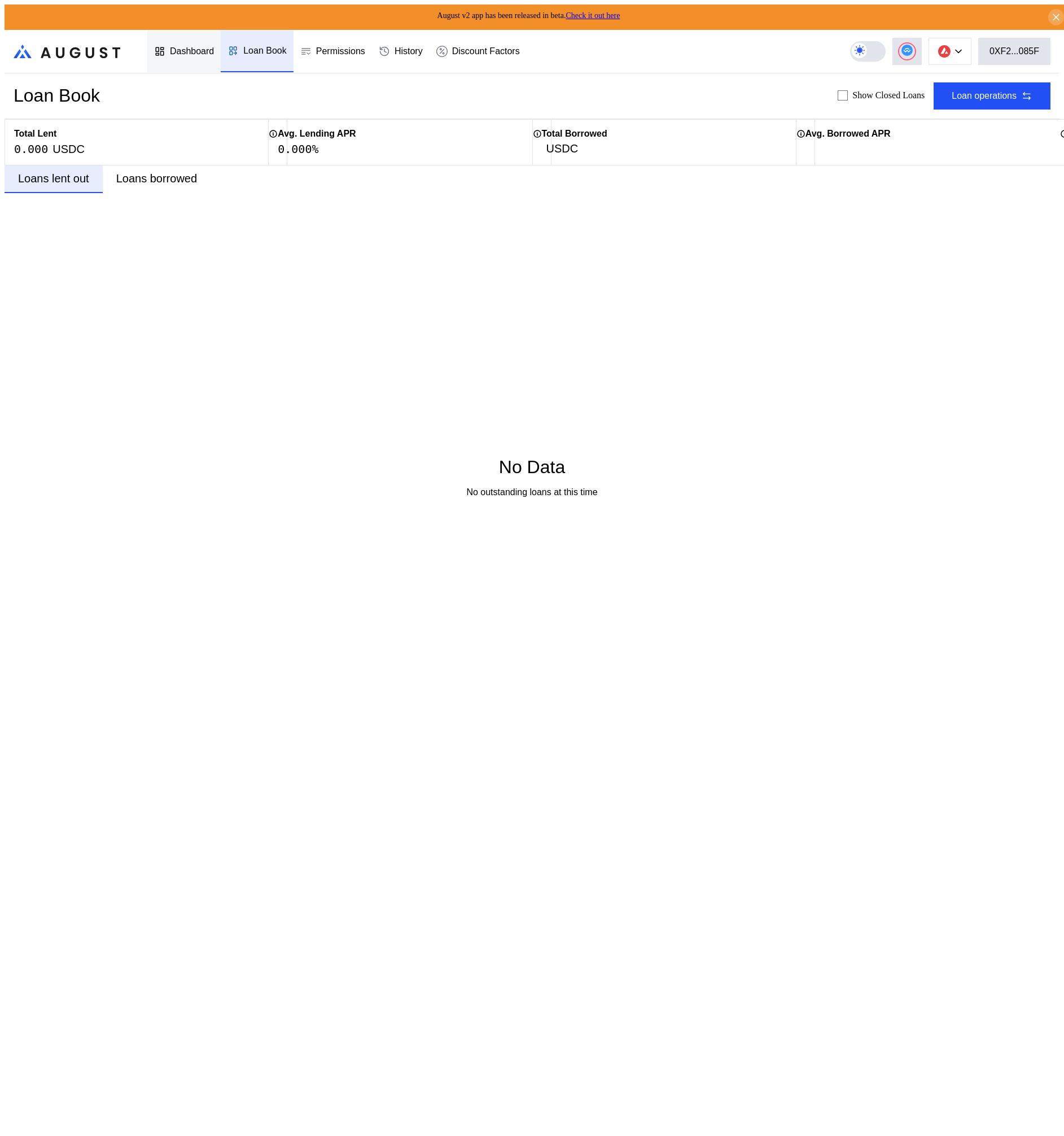
click at [200, 51] on div "Dashboard" at bounding box center [191, 51] width 44 height 10
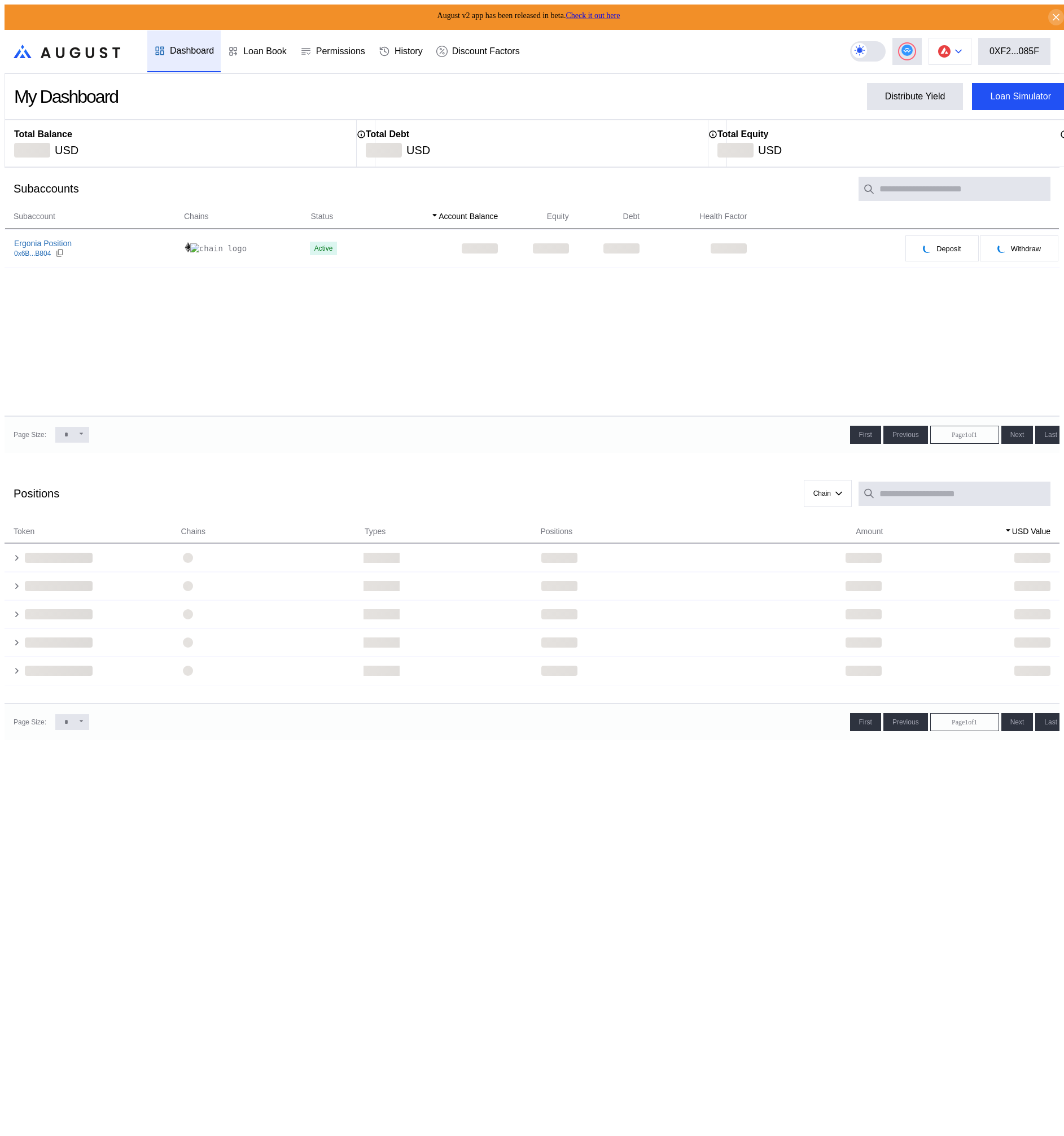
click at [971, 43] on button at bounding box center [950, 51] width 43 height 27
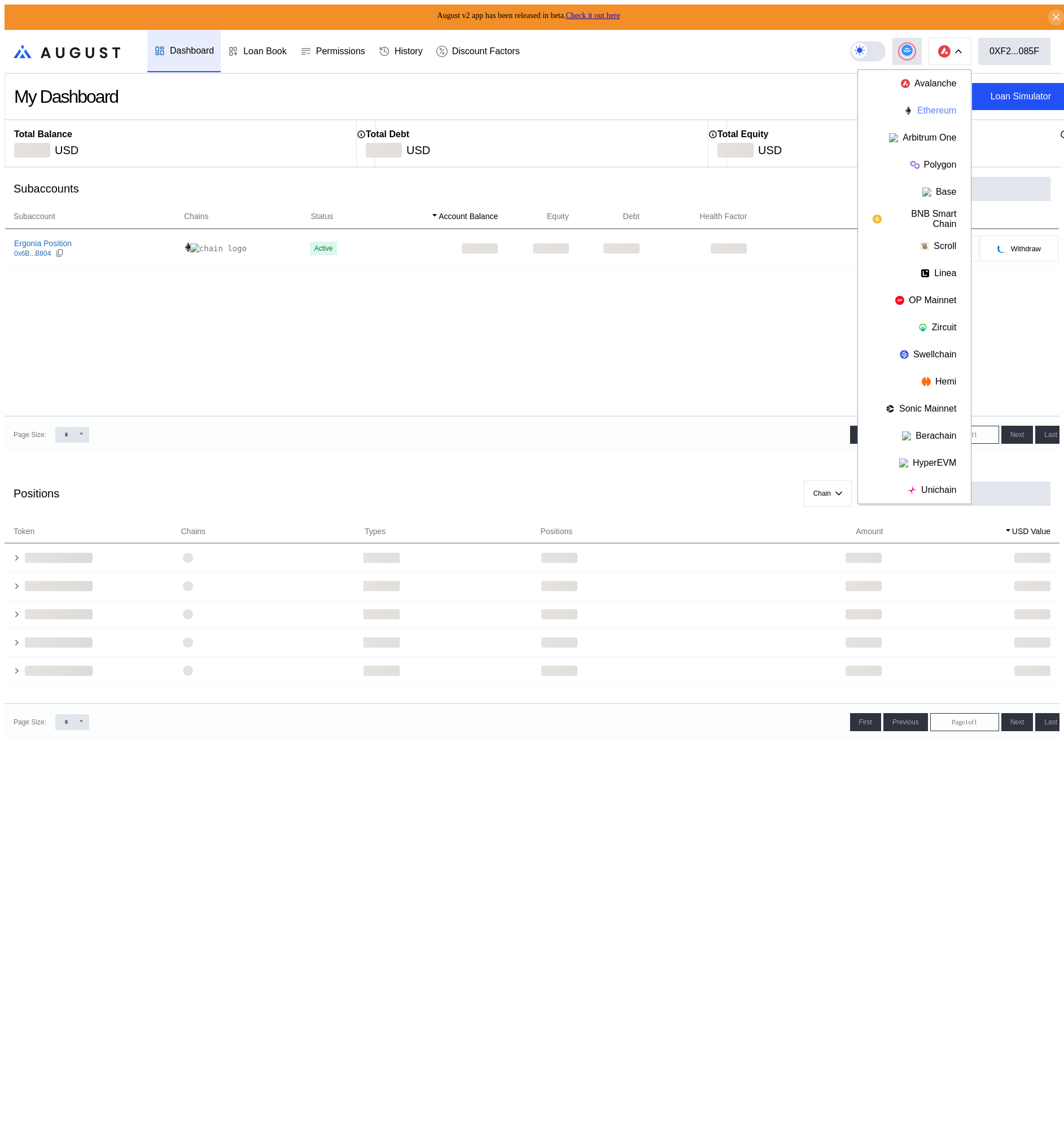
click at [947, 104] on button "Ethereum" at bounding box center [914, 110] width 113 height 27
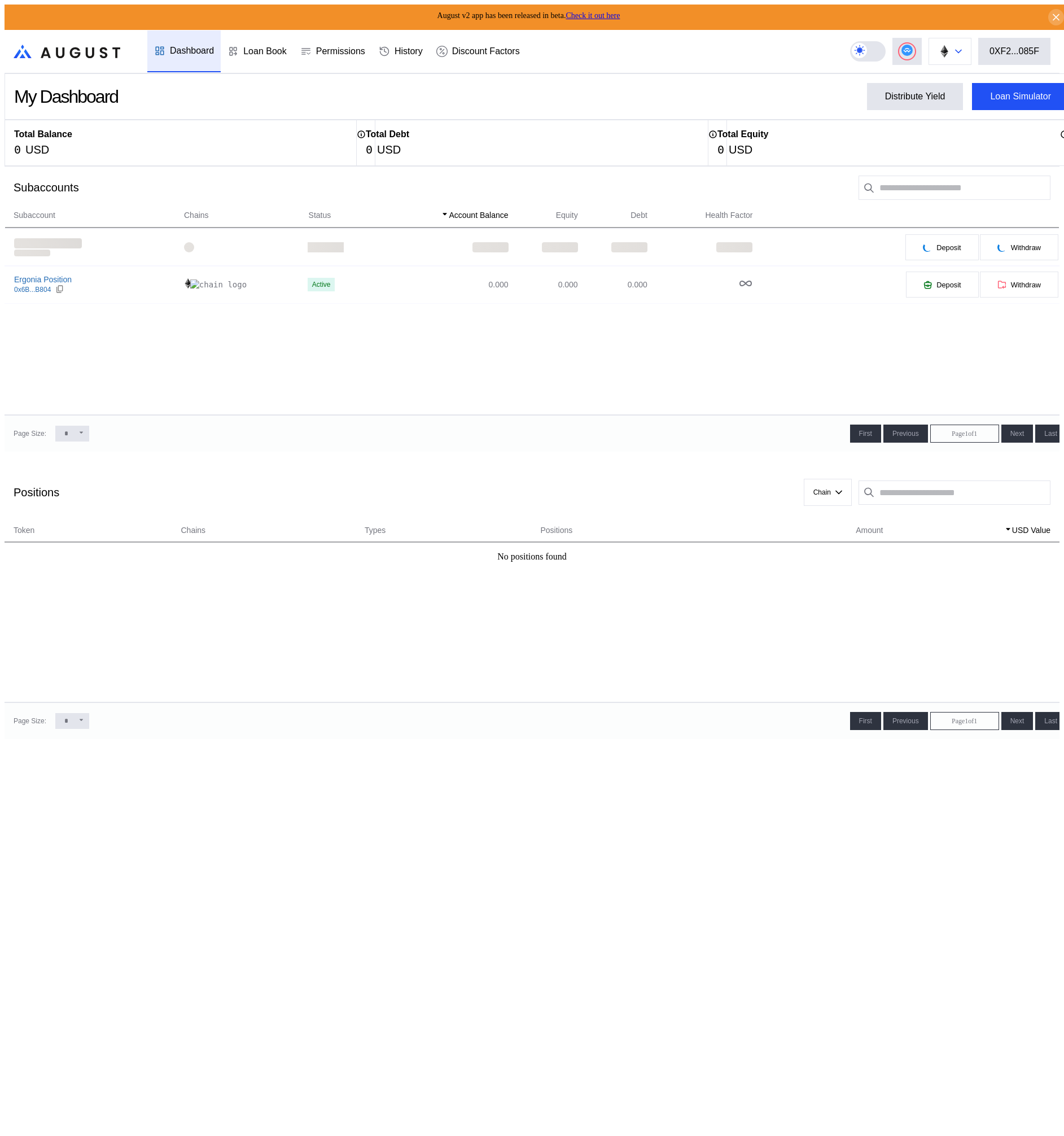
click at [948, 49] on img at bounding box center [944, 52] width 13 height 13
click at [681, 400] on div "Subaccount Chains Status Account Balance Equity Debt Health Factor Deposit With…" at bounding box center [531, 312] width 1055 height 206
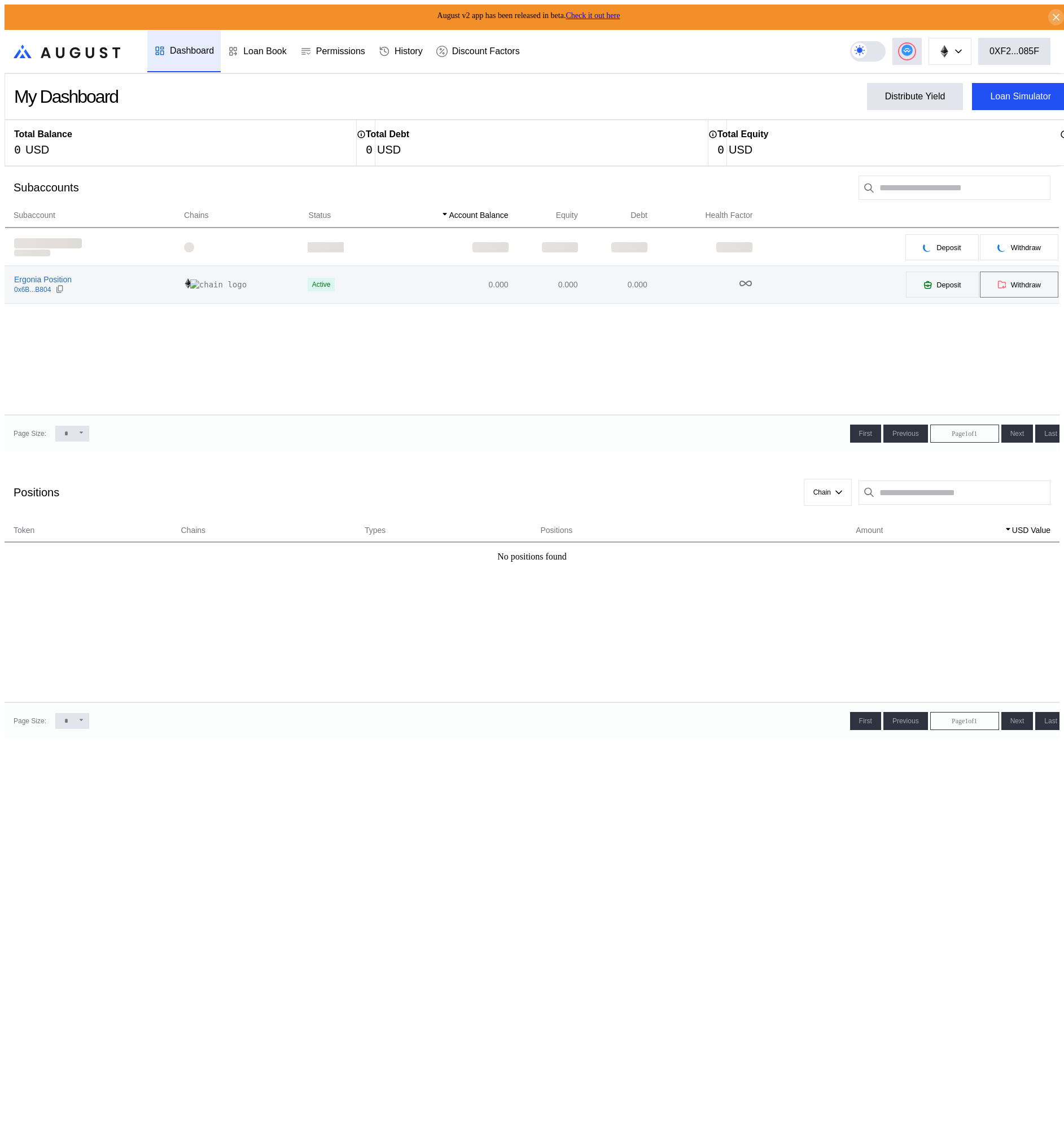
click at [1003, 286] on icon at bounding box center [1004, 286] width 3 height 1
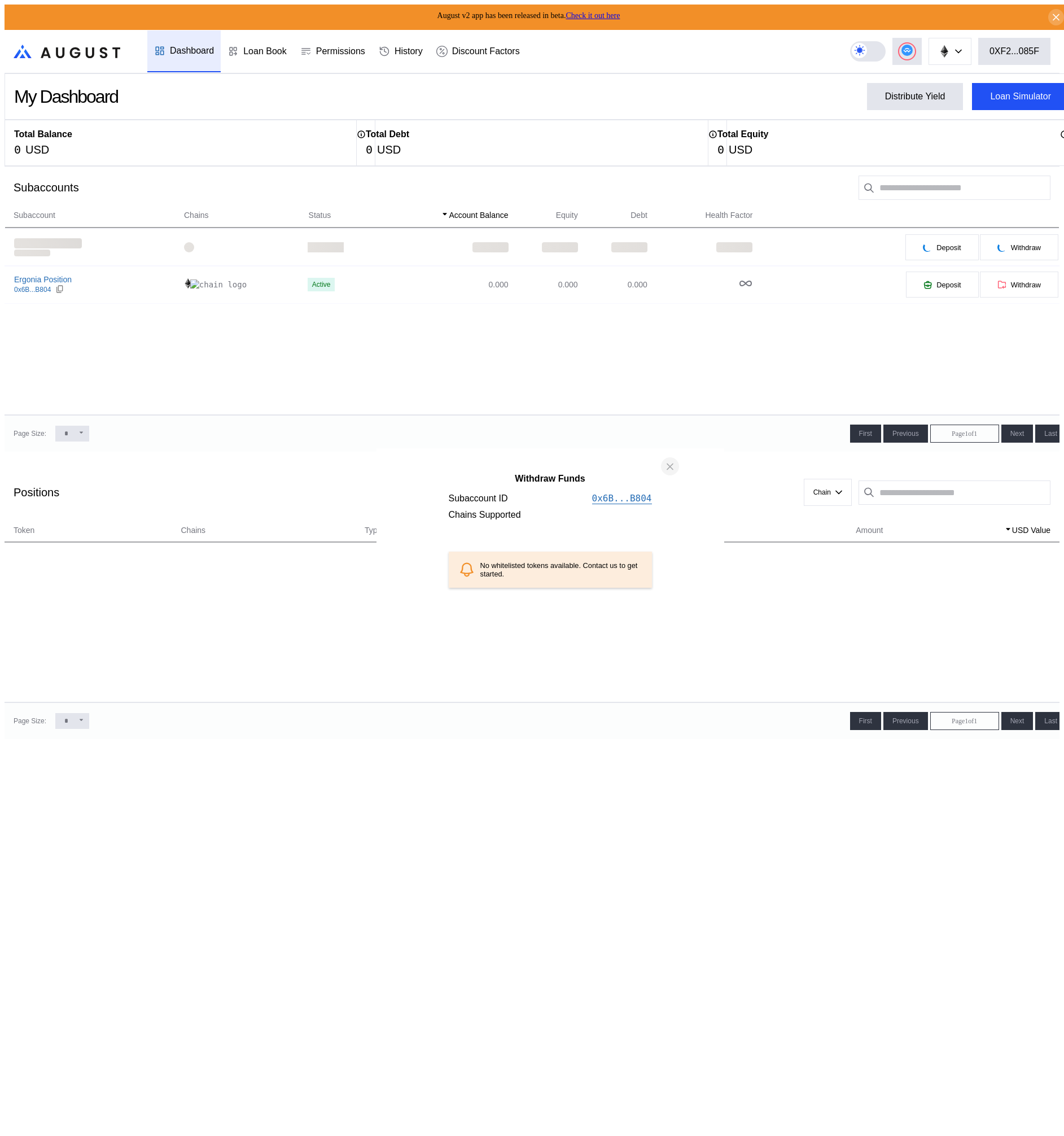
click at [669, 473] on icon "close modal" at bounding box center [670, 467] width 11 height 12
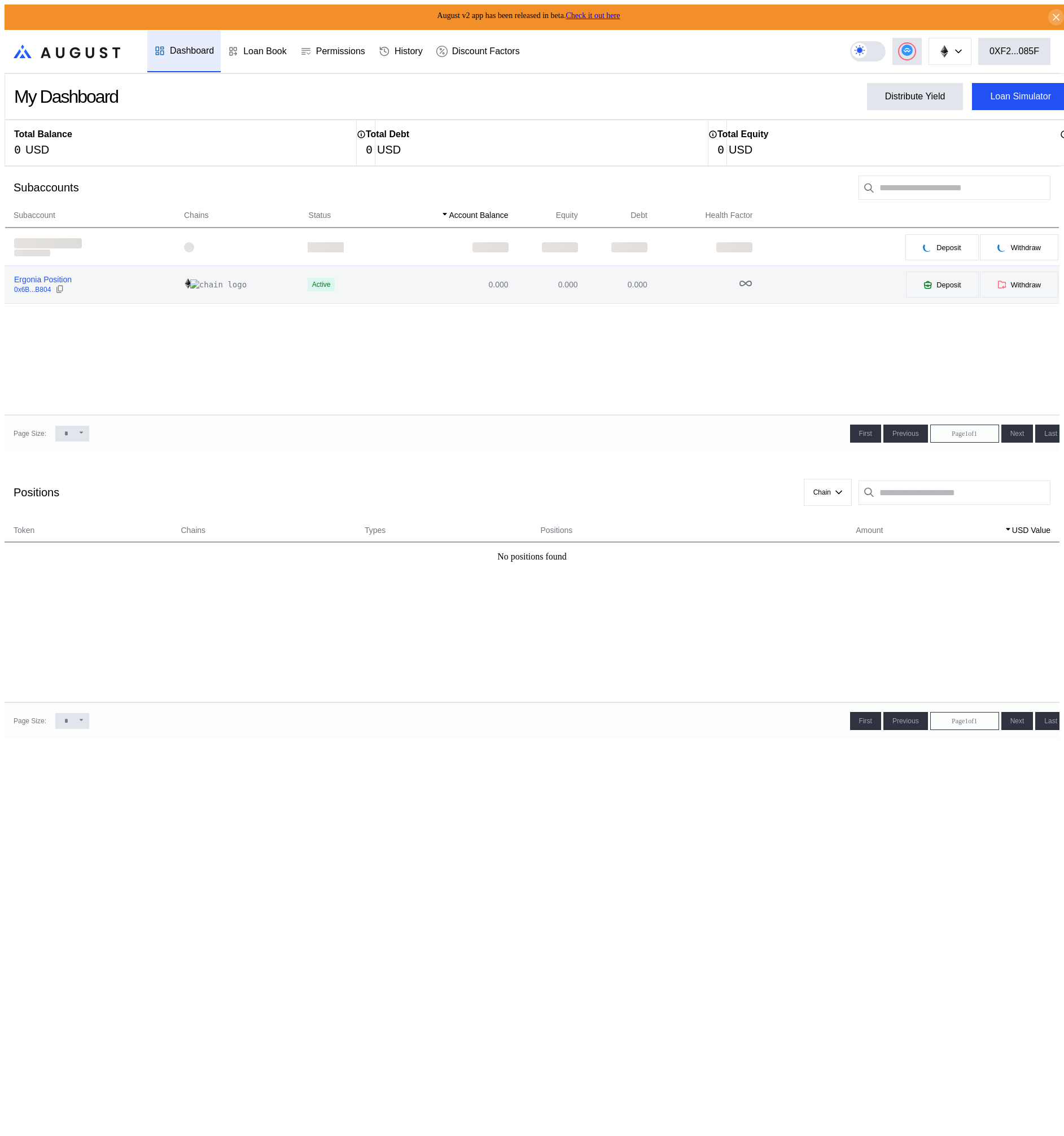
click at [50, 281] on div "Ergonia Position" at bounding box center [42, 279] width 58 height 10
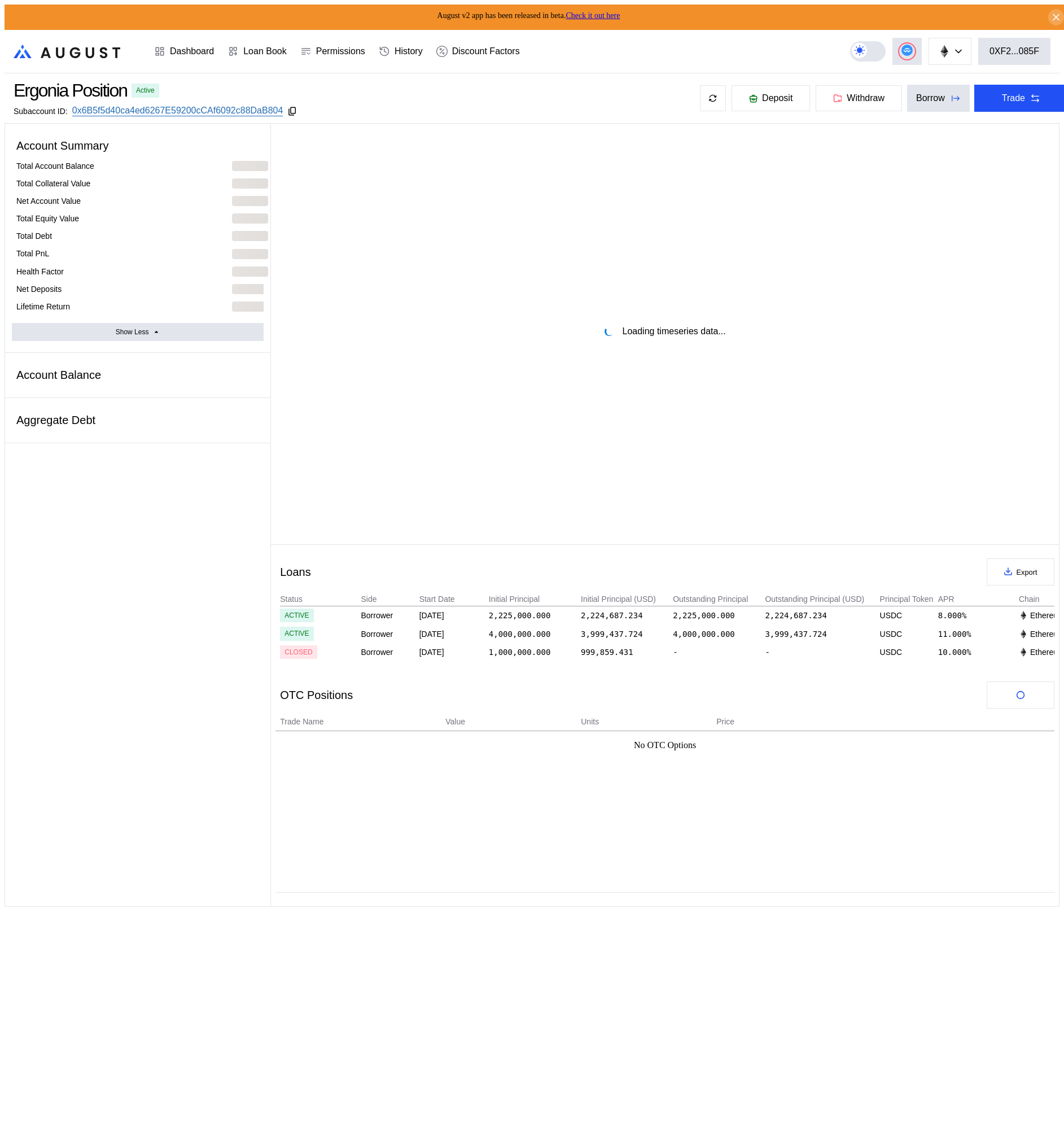
select select "*"
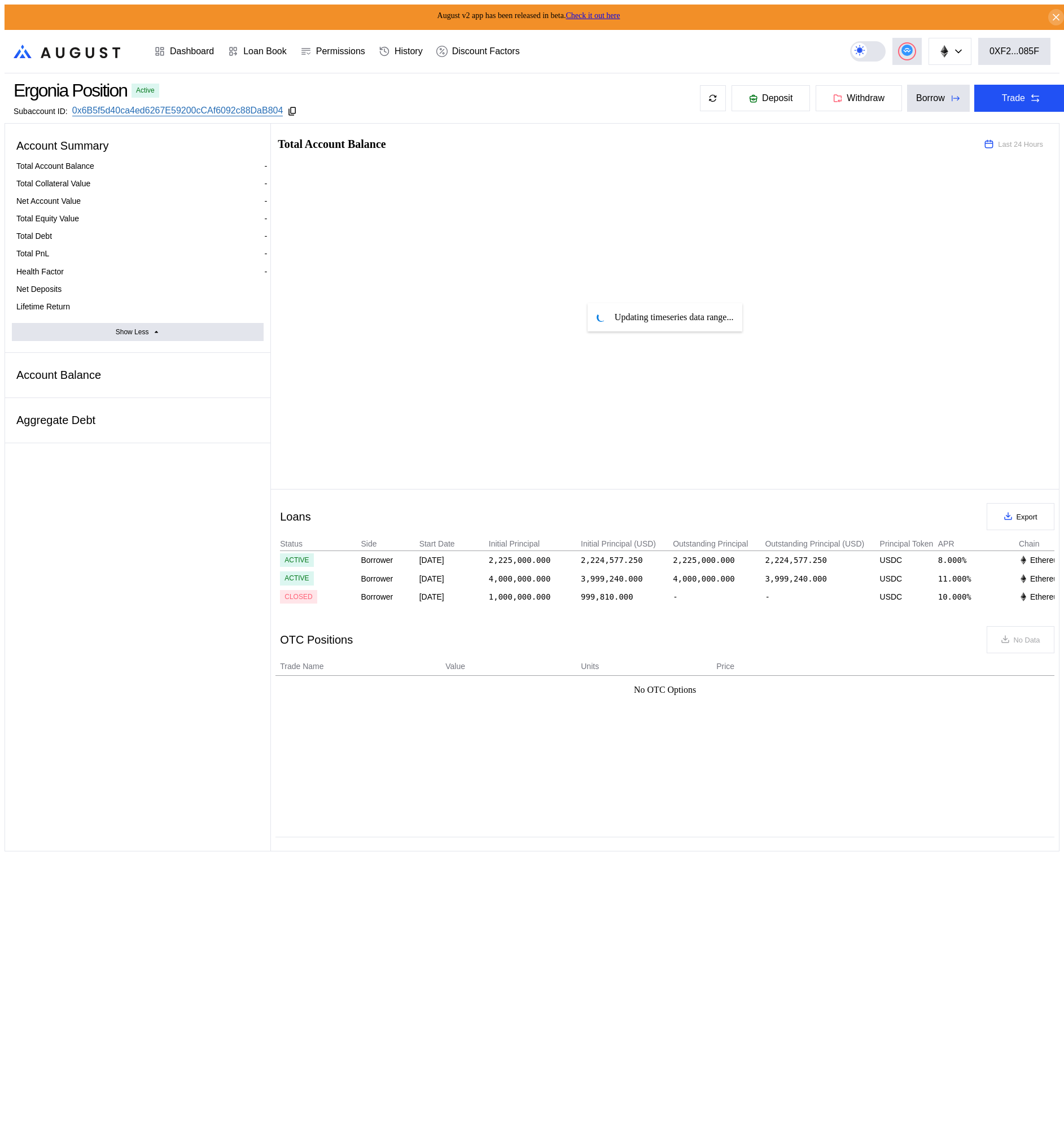
click at [65, 410] on div "Aggregate Debt" at bounding box center [138, 421] width 252 height 22
click at [79, 364] on div "Account Balance" at bounding box center [138, 375] width 252 height 22
click at [103, 323] on button "Show Less" at bounding box center [138, 332] width 252 height 18
click at [115, 290] on div "Show more" at bounding box center [132, 293] width 34 height 8
click at [194, 46] on div "Dashboard" at bounding box center [191, 51] width 44 height 10
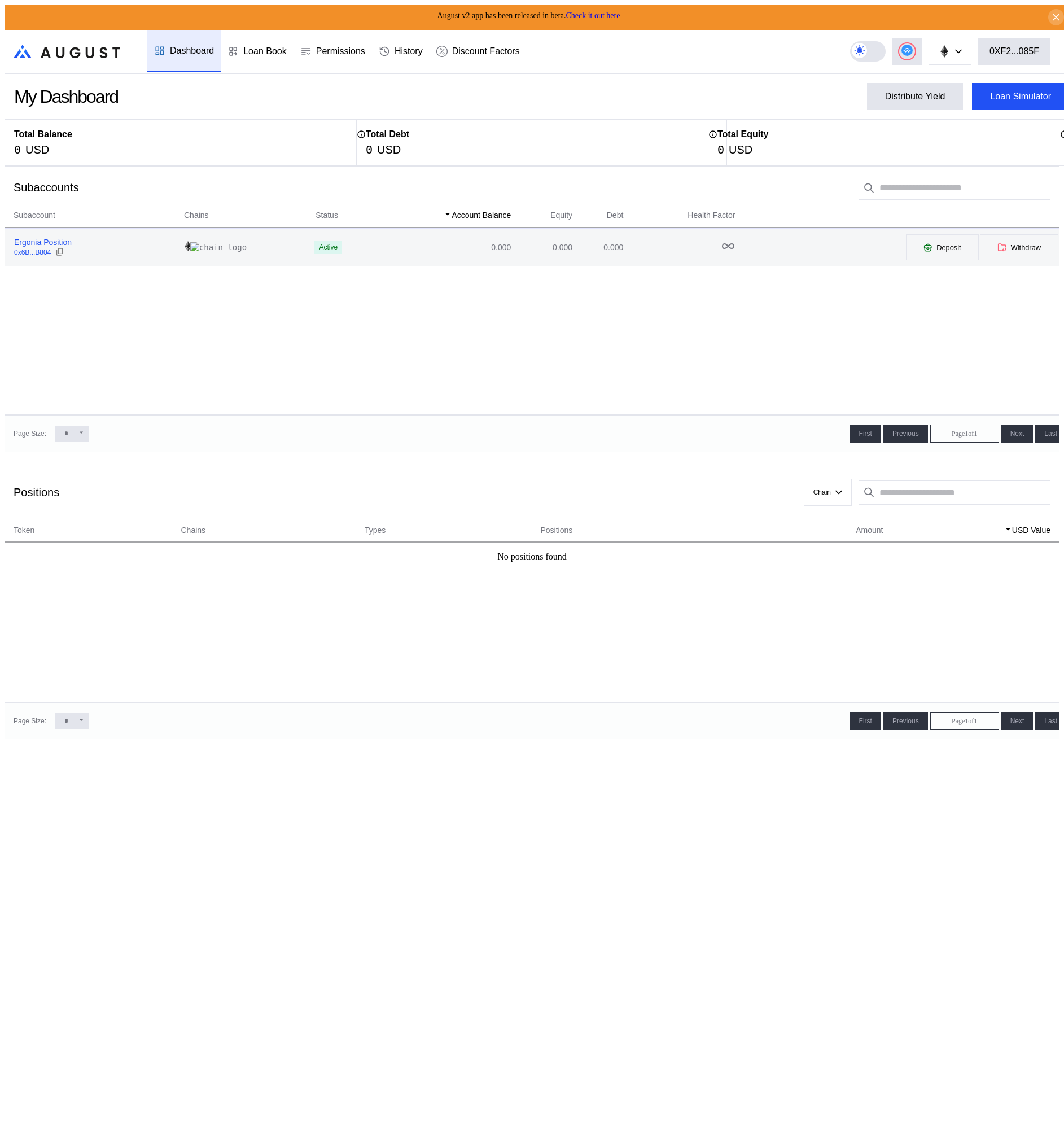
click at [47, 243] on div "Ergonia Position" at bounding box center [42, 242] width 58 height 10
select select "*"
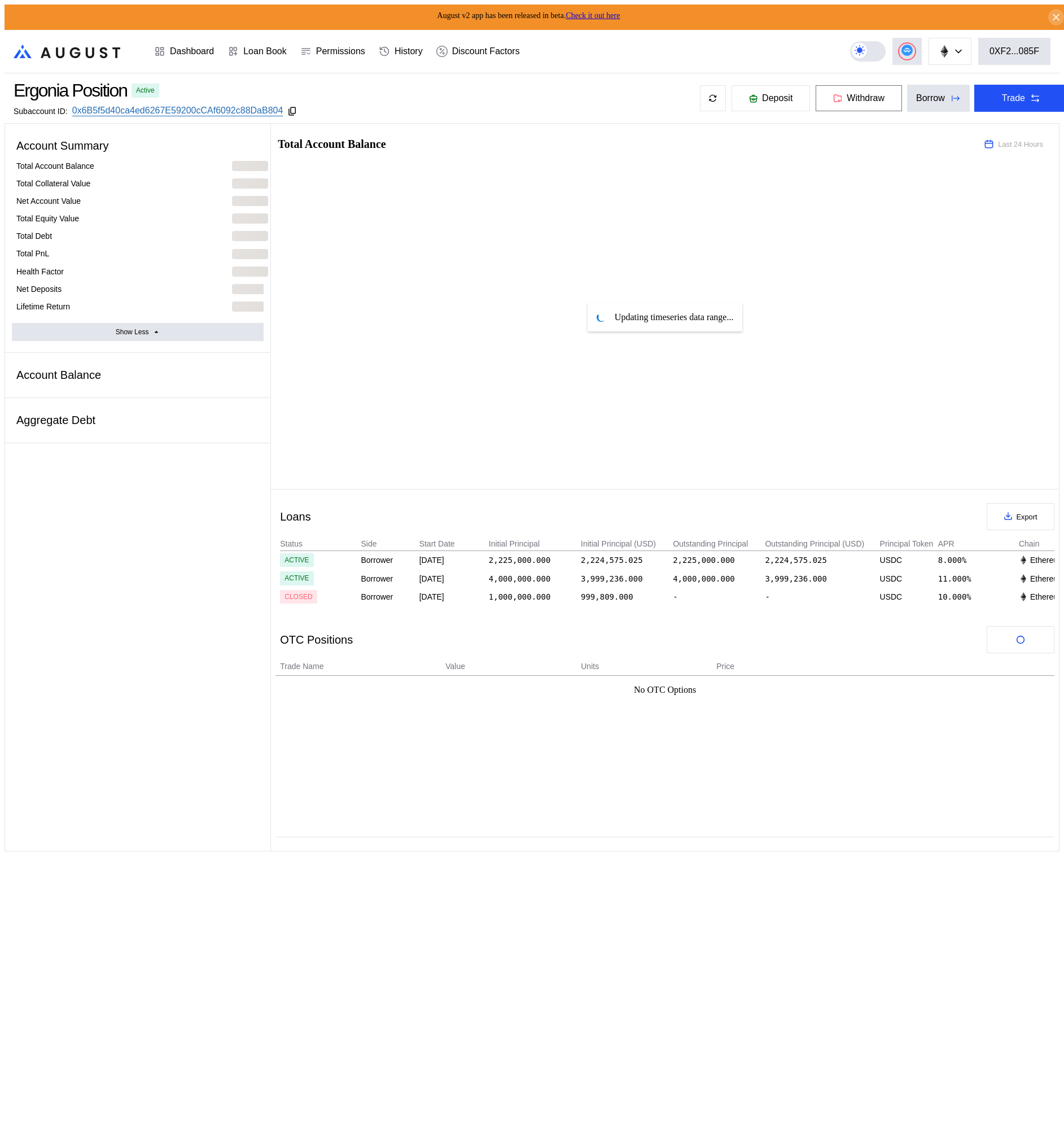
click at [851, 97] on span "Withdraw" at bounding box center [866, 98] width 38 height 10
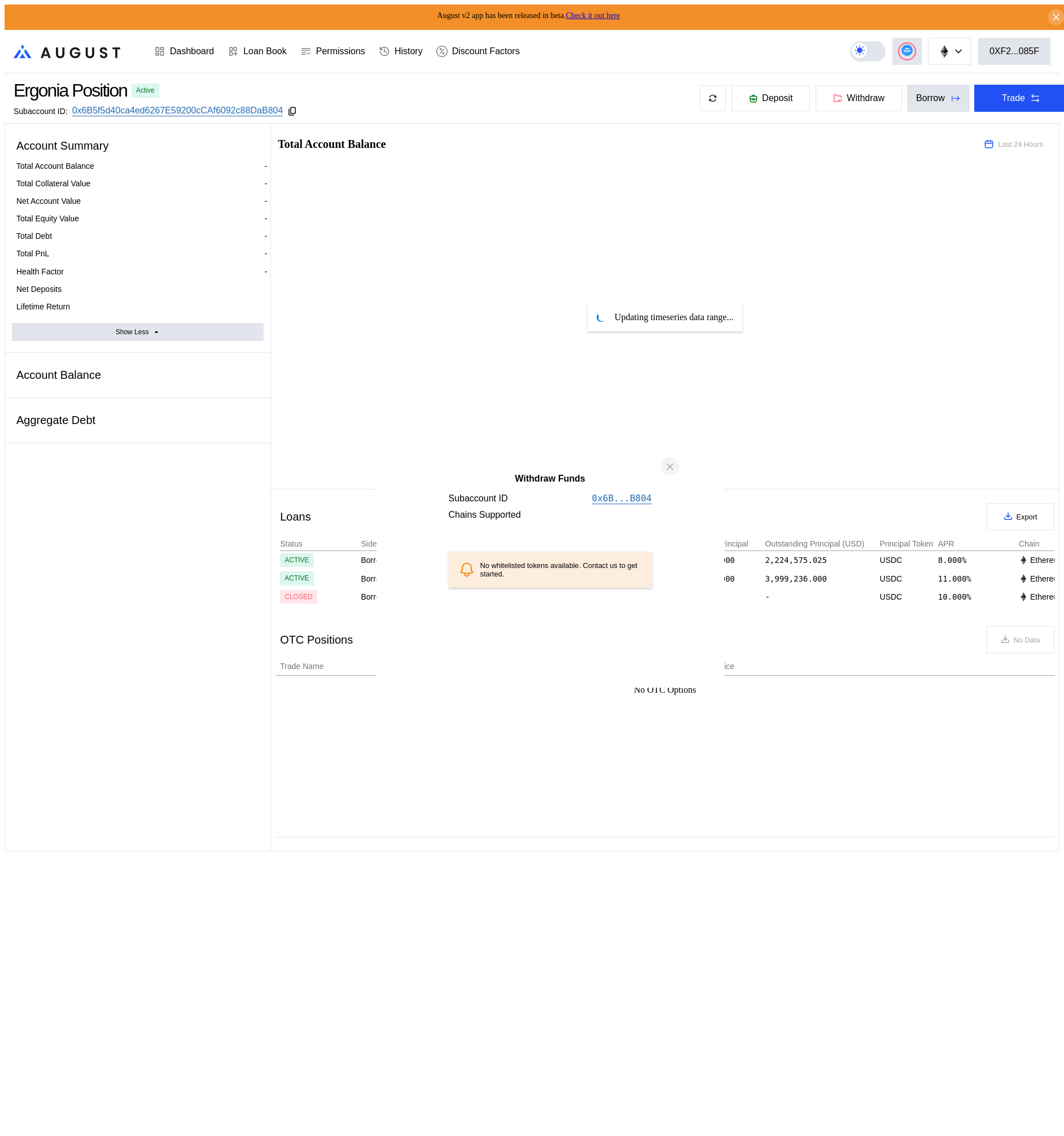
click at [669, 473] on icon "close modal" at bounding box center [670, 467] width 11 height 12
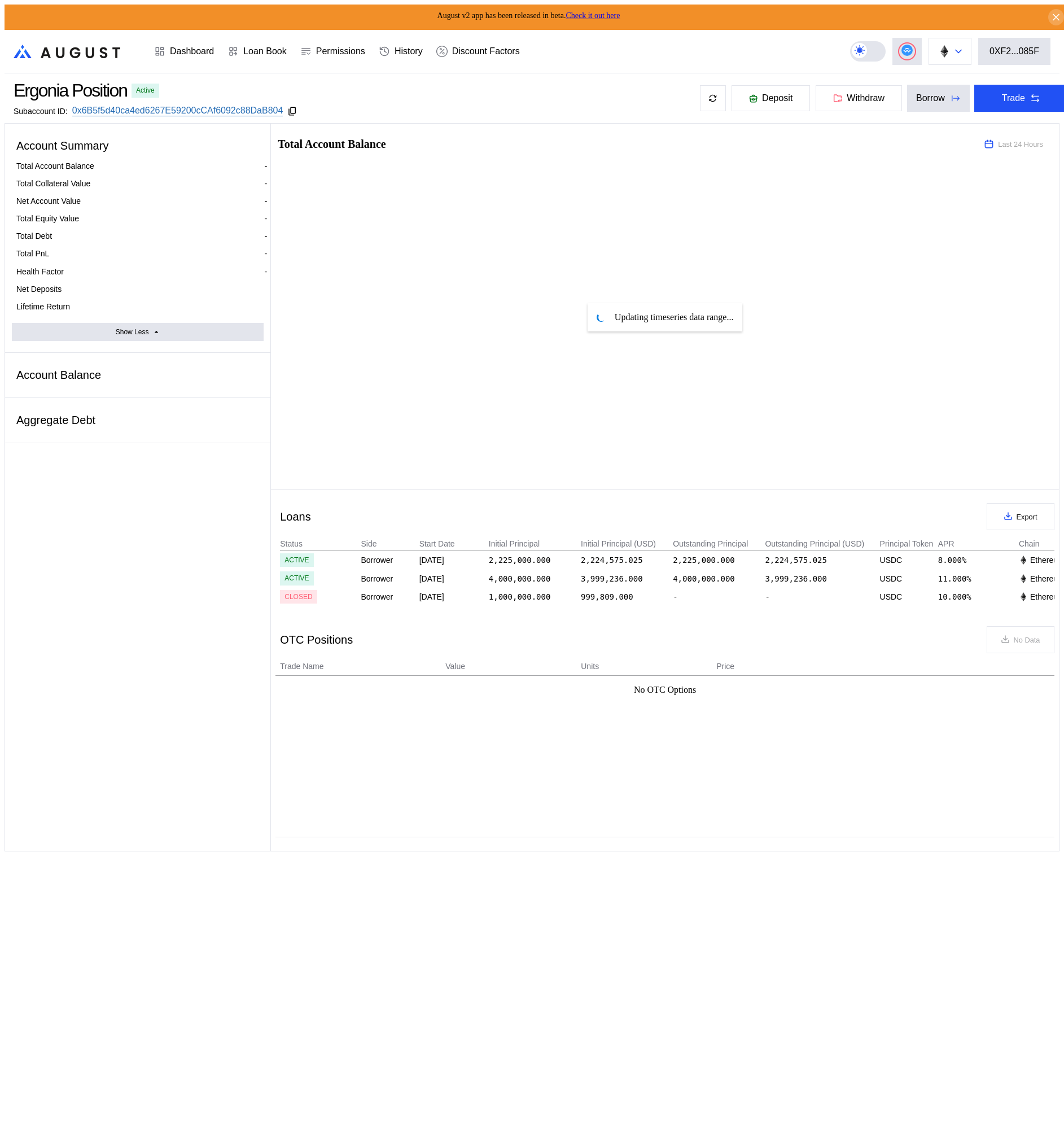
click at [950, 49] on img at bounding box center [944, 52] width 13 height 13
click at [934, 136] on button "Arbitrum One" at bounding box center [914, 137] width 113 height 27
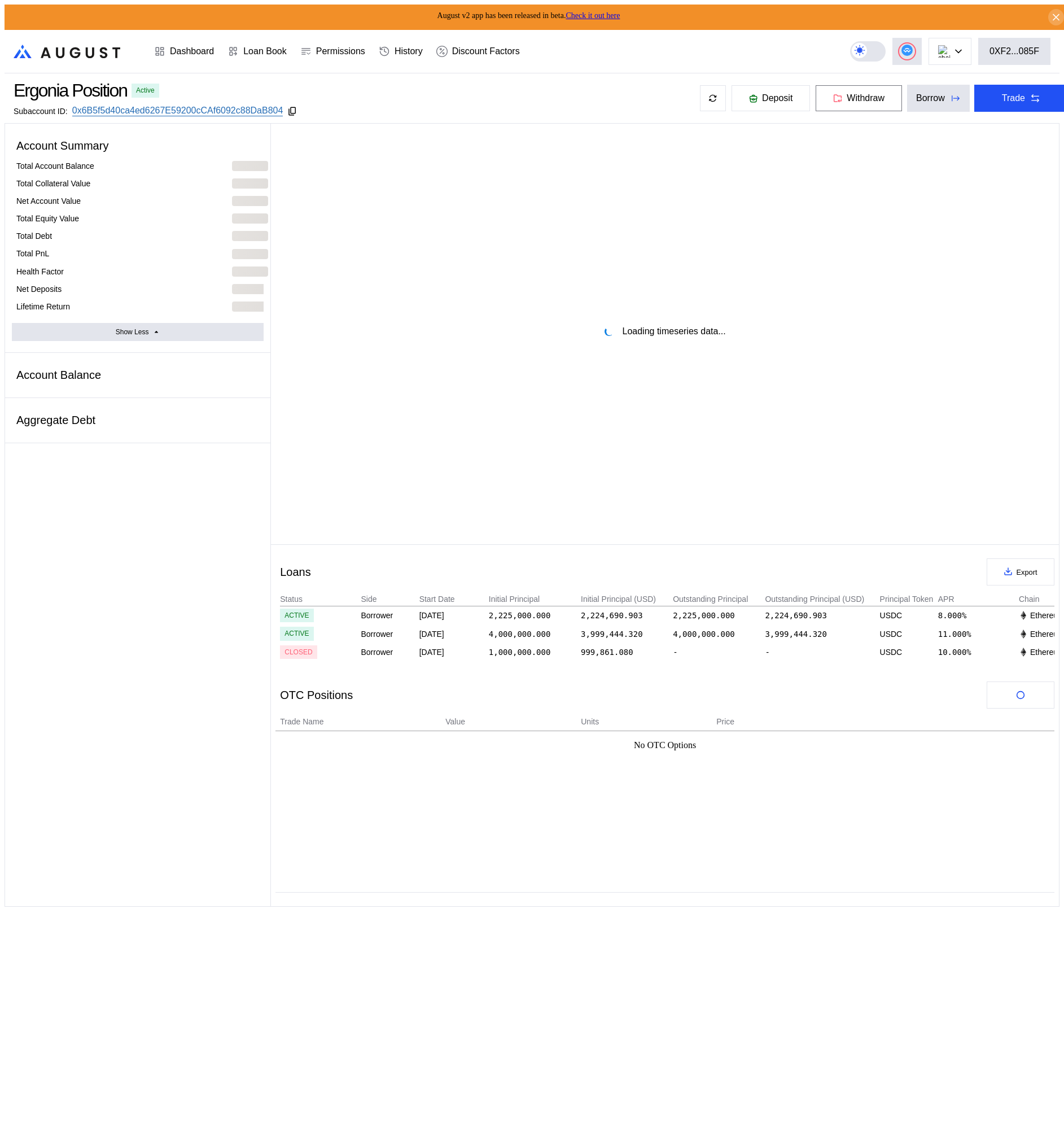
click at [834, 95] on icon at bounding box center [838, 98] width 9 height 8
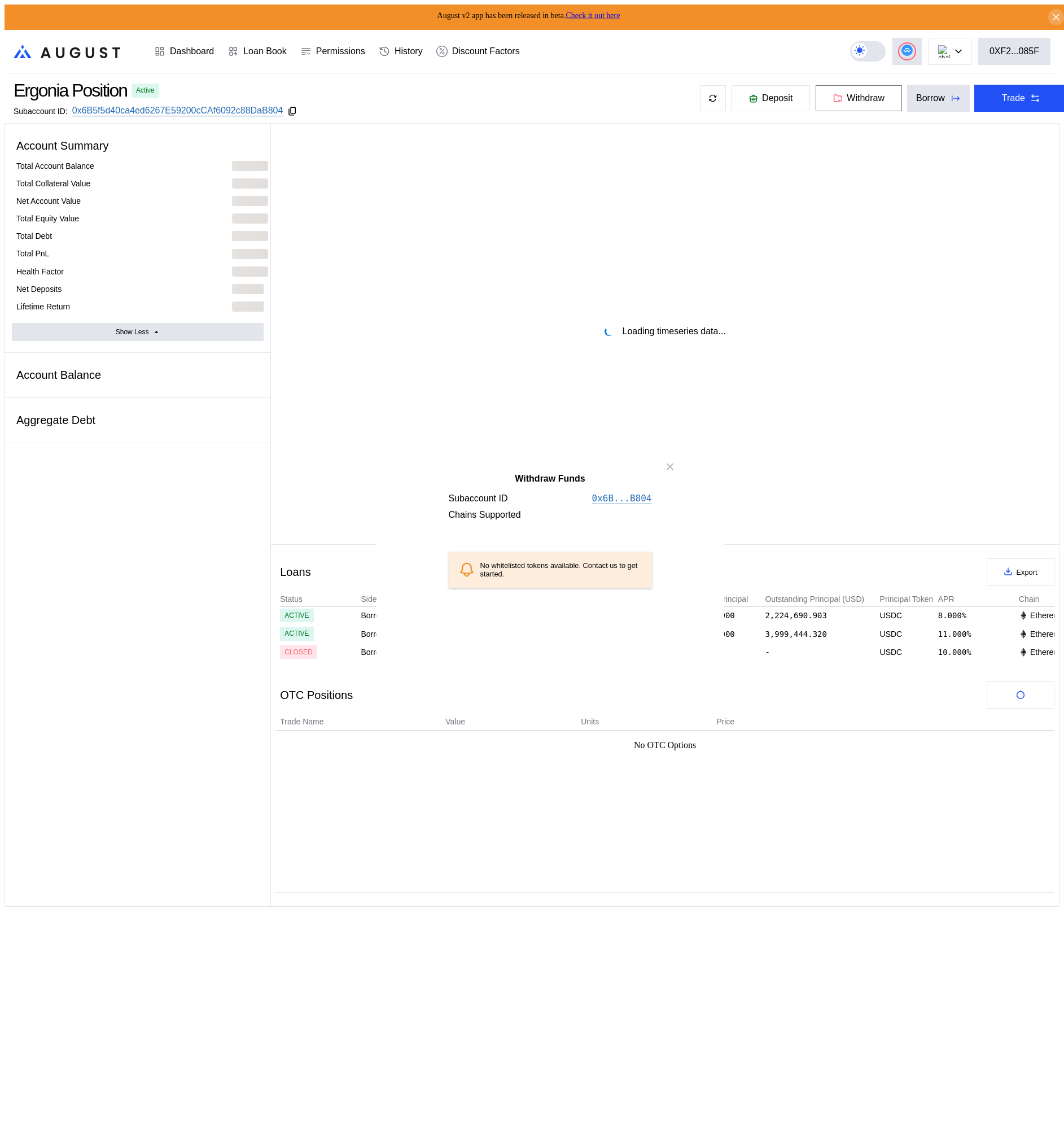
select select "*"
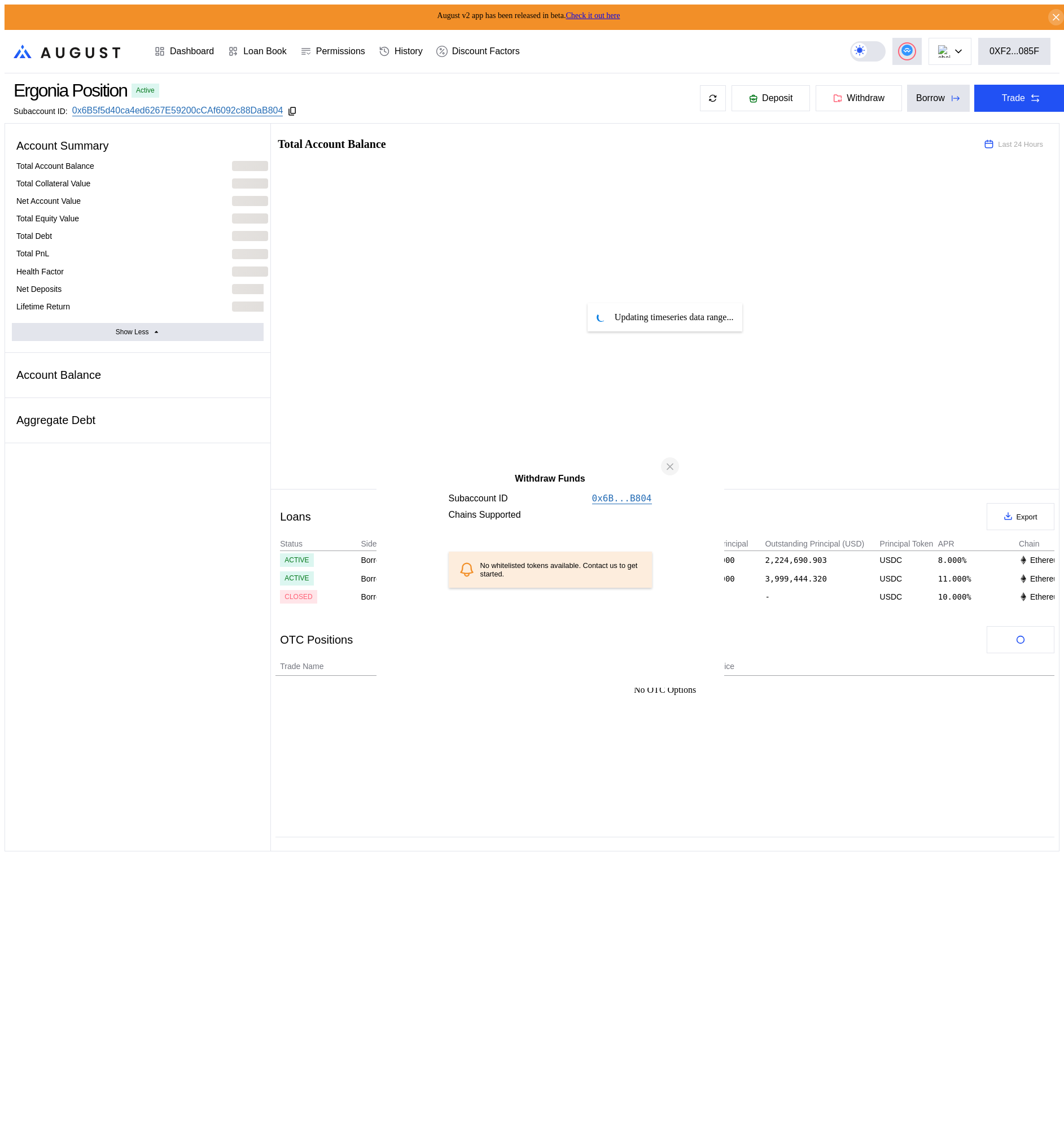
click at [664, 473] on icon "close modal" at bounding box center [670, 467] width 11 height 12
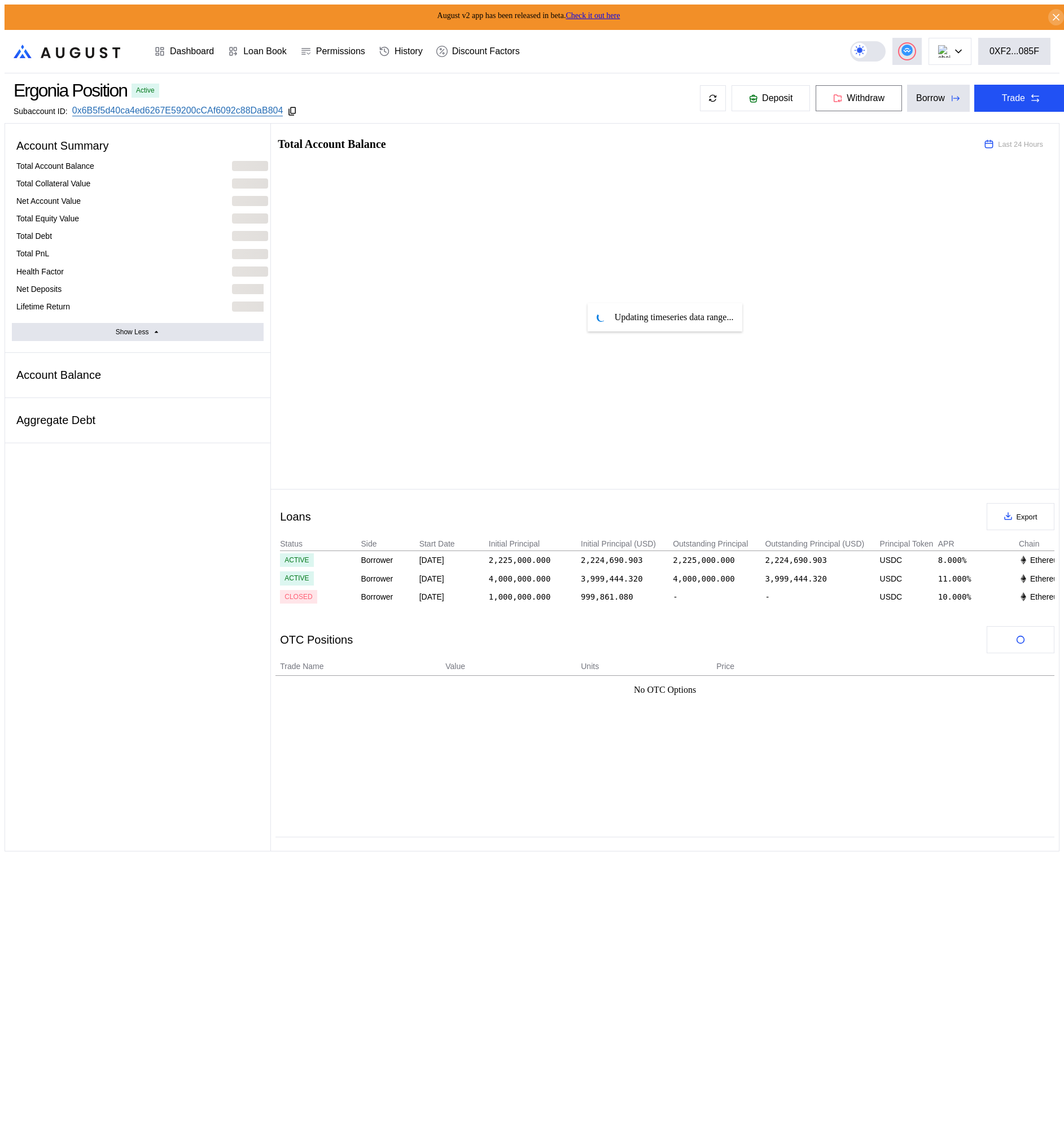
click at [853, 96] on span "Withdraw" at bounding box center [866, 98] width 38 height 10
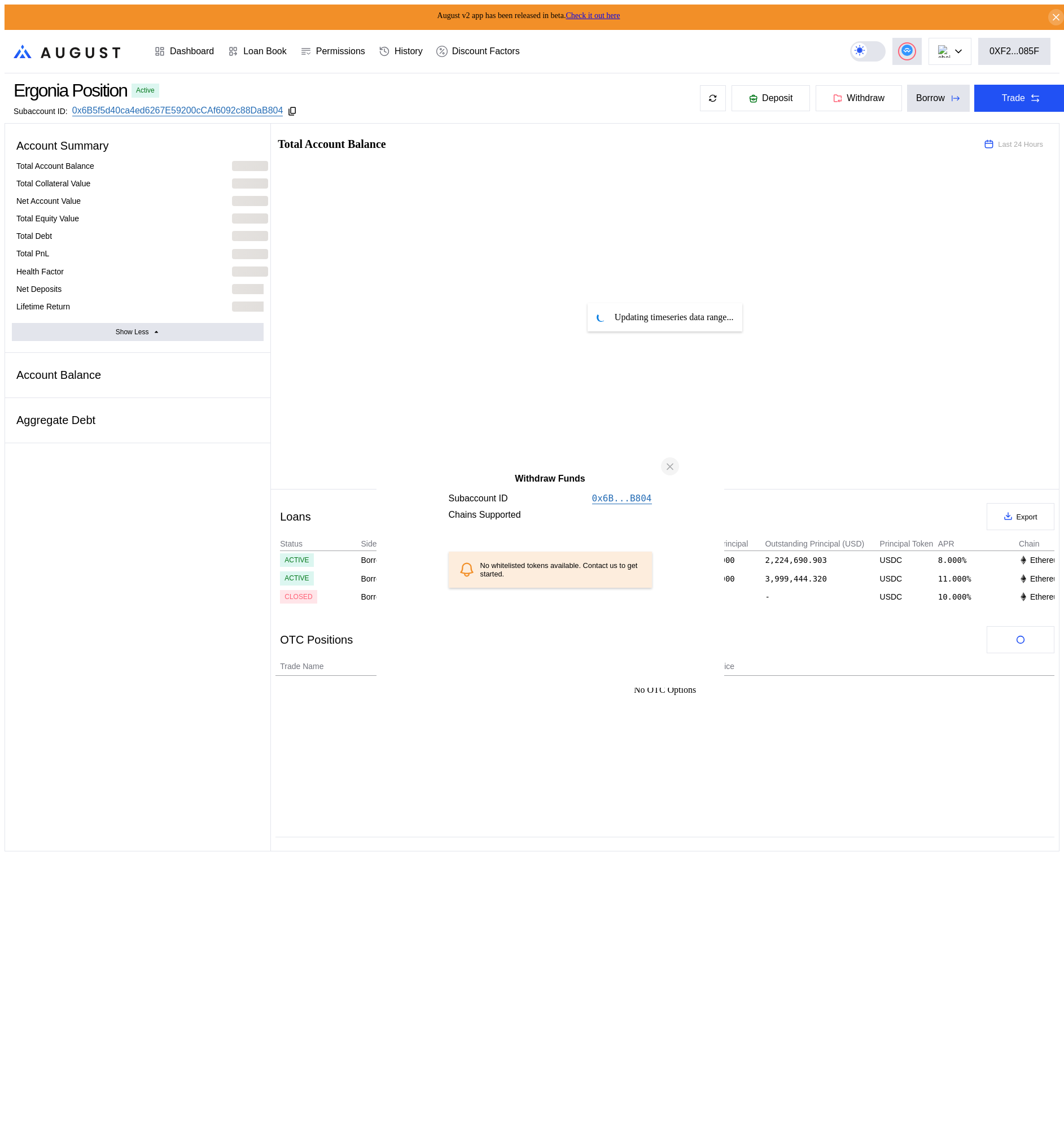
click at [665, 473] on icon "close modal" at bounding box center [670, 467] width 11 height 12
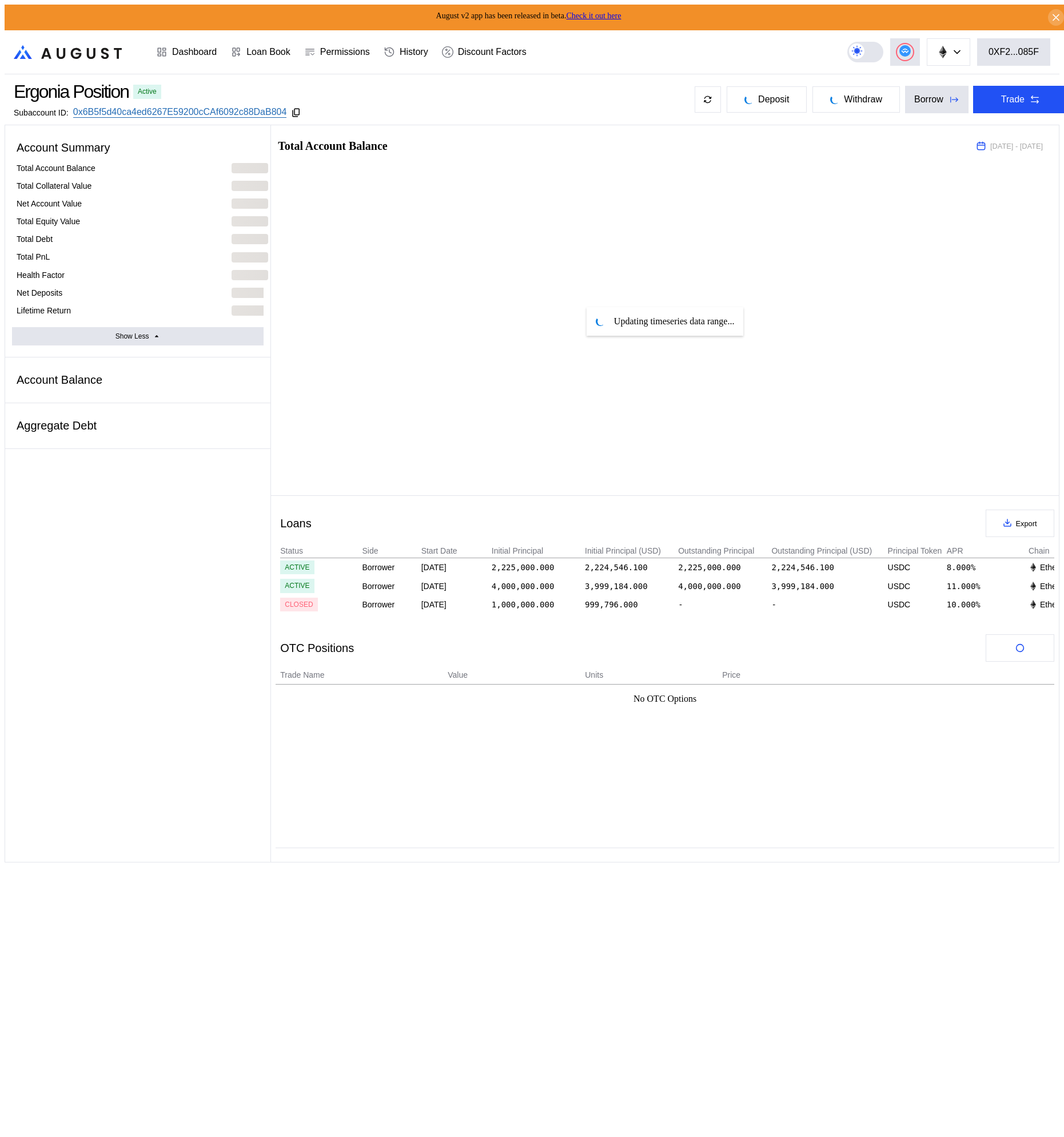
select select "*"
click at [844, 97] on span "Withdraw" at bounding box center [863, 99] width 38 height 11
